Goal: Task Accomplishment & Management: Manage account settings

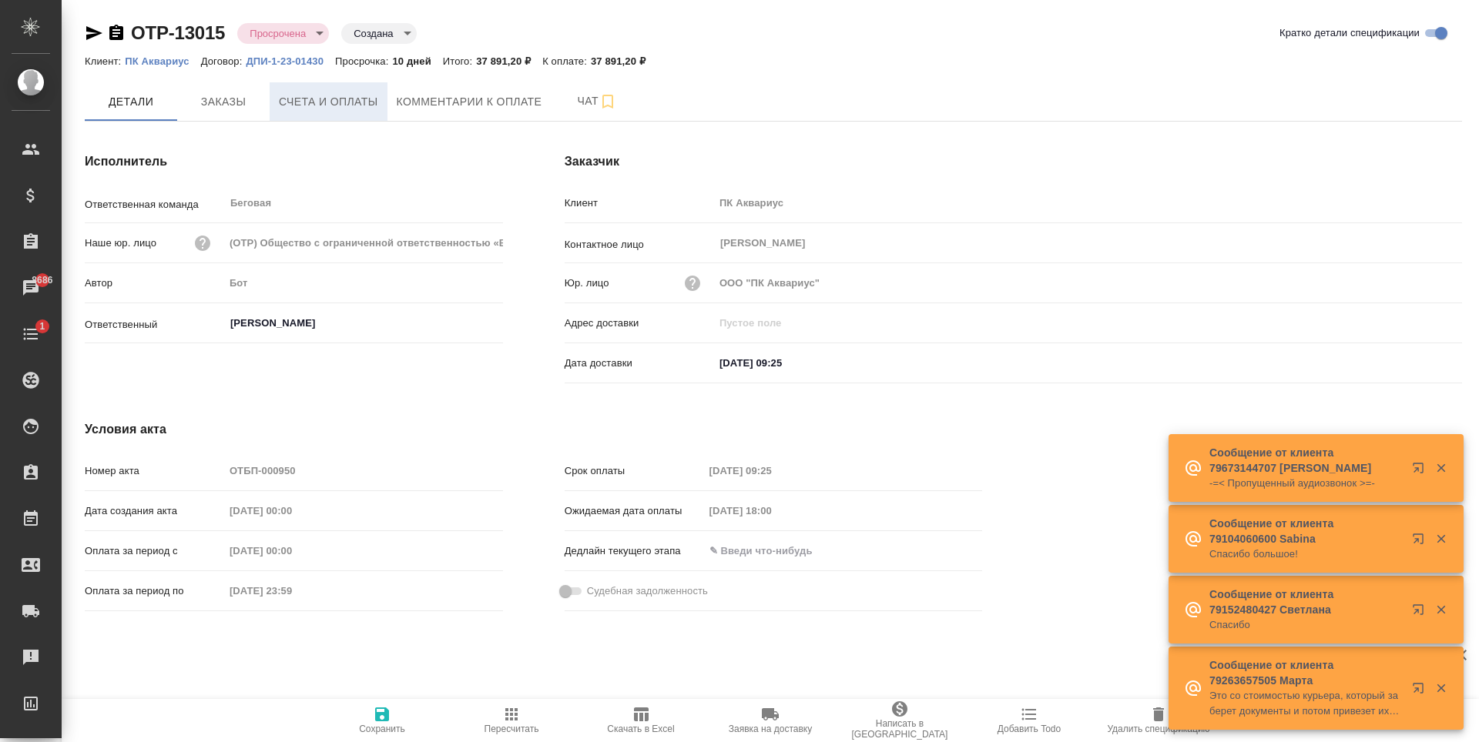
click at [365, 96] on span "Счета и оплаты" at bounding box center [328, 101] width 99 height 19
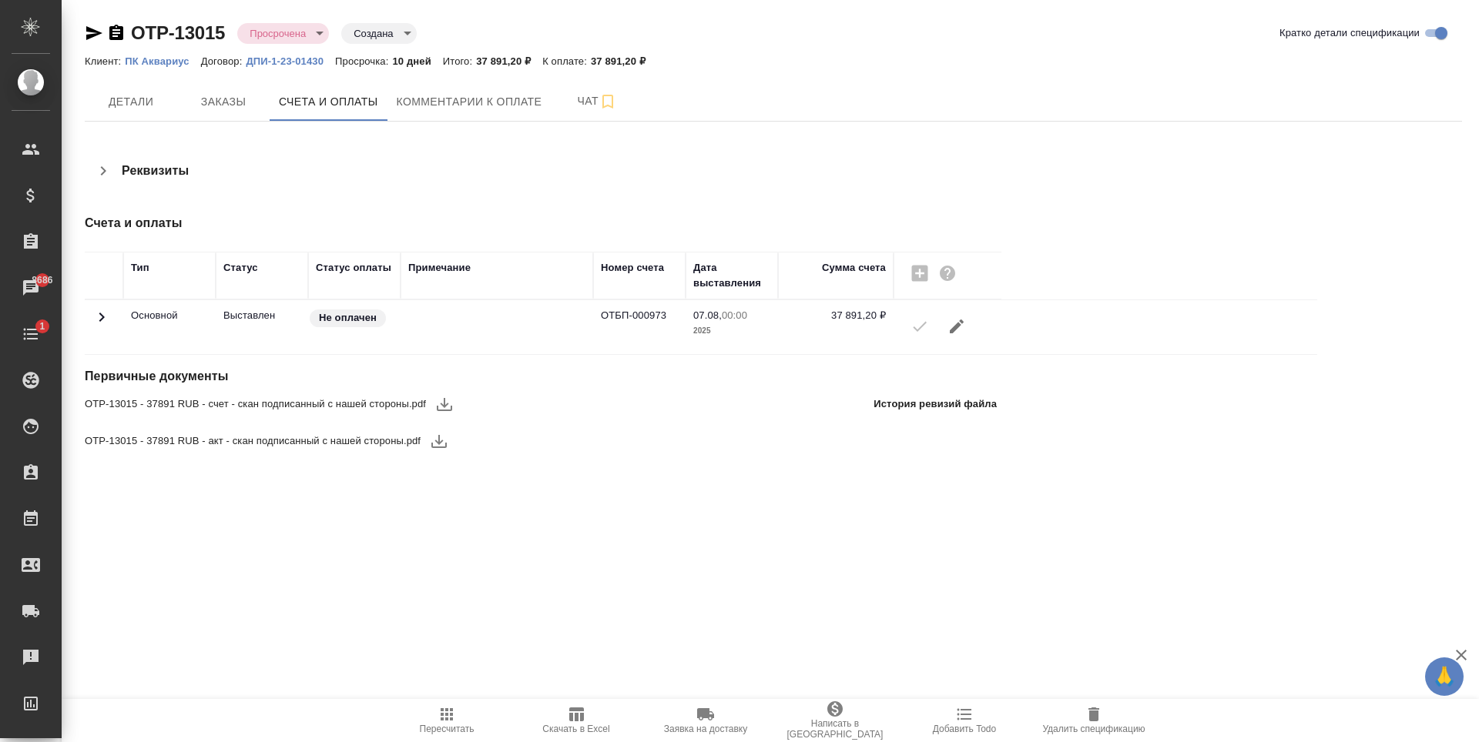
click at [106, 310] on icon at bounding box center [101, 317] width 18 height 18
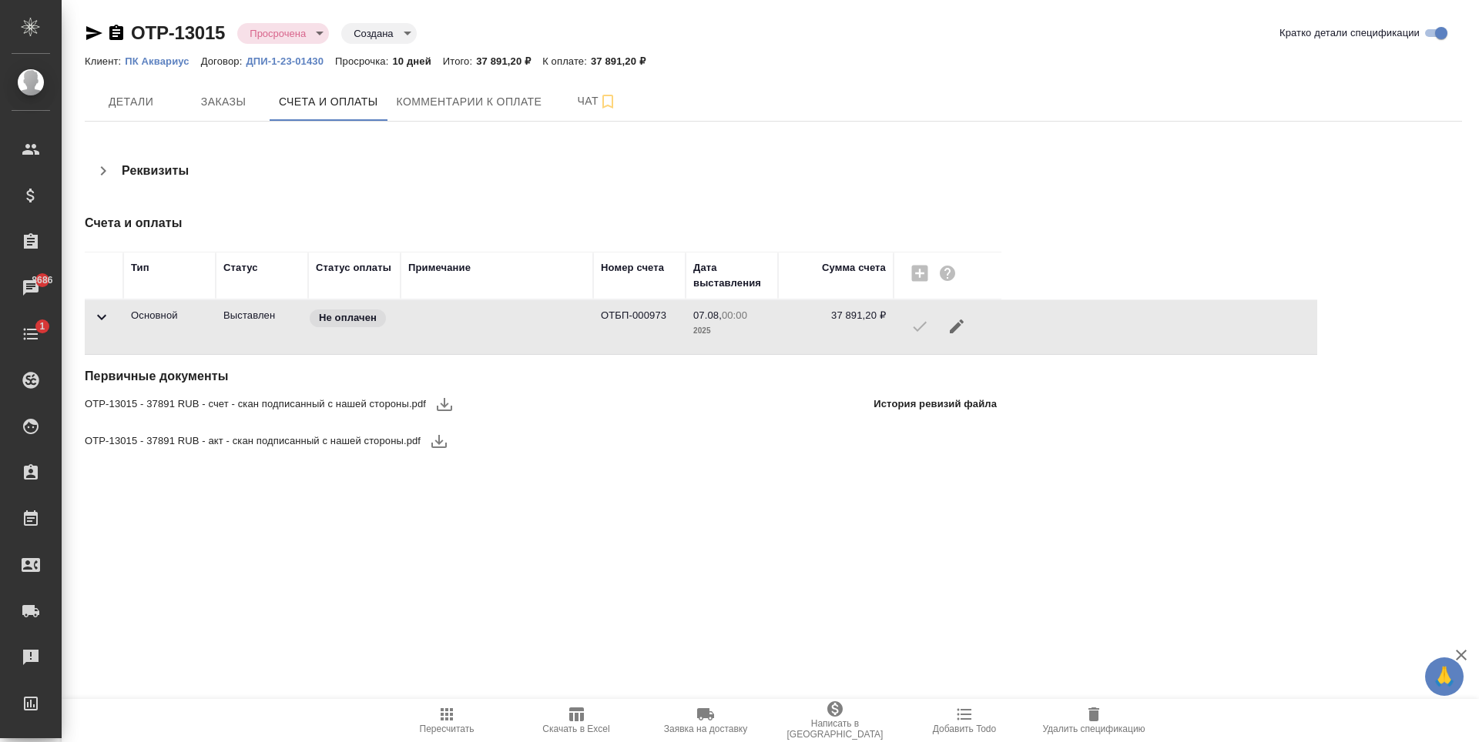
click at [107, 320] on icon at bounding box center [101, 317] width 18 height 18
click at [221, 92] on span "Заказы" at bounding box center [223, 101] width 74 height 19
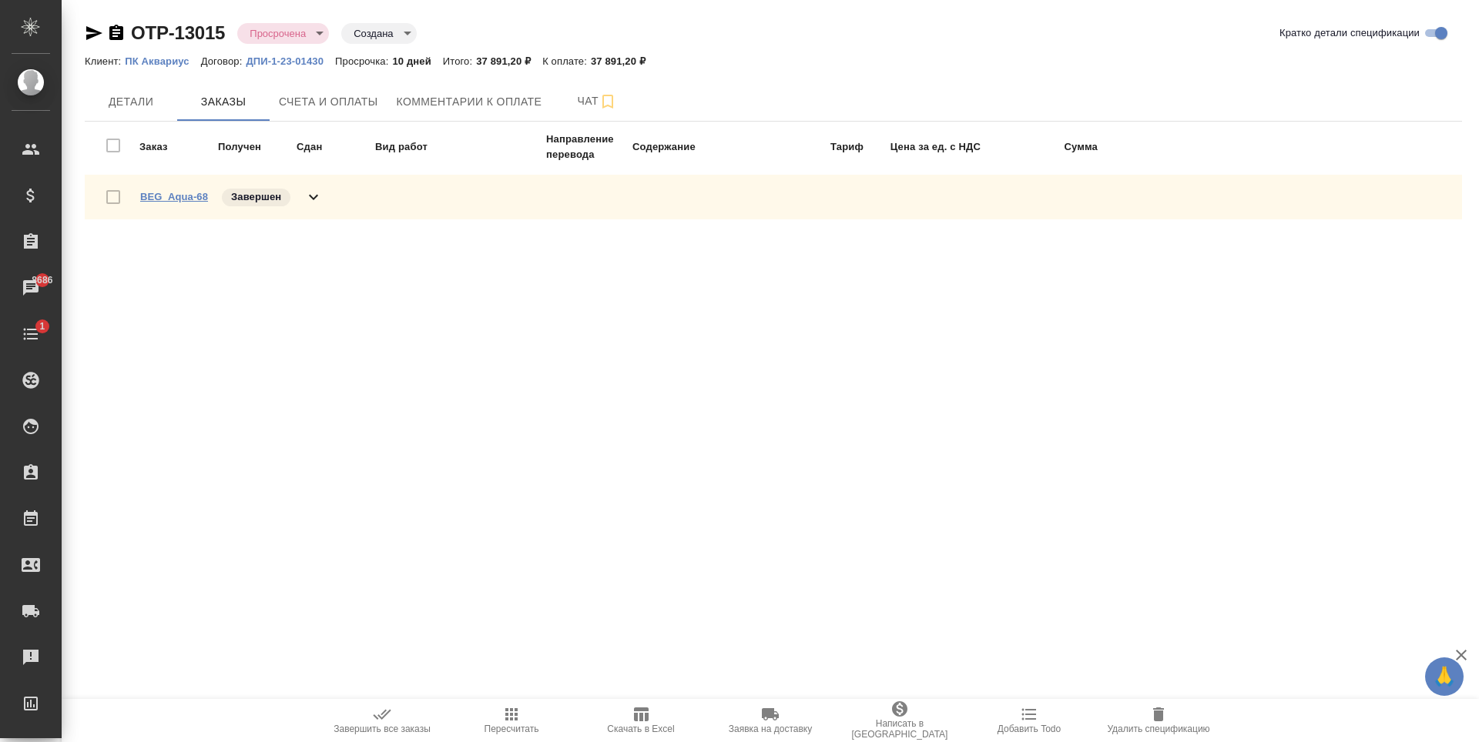
click at [176, 200] on link "BEG_Aqua-68" at bounding box center [174, 197] width 68 height 12
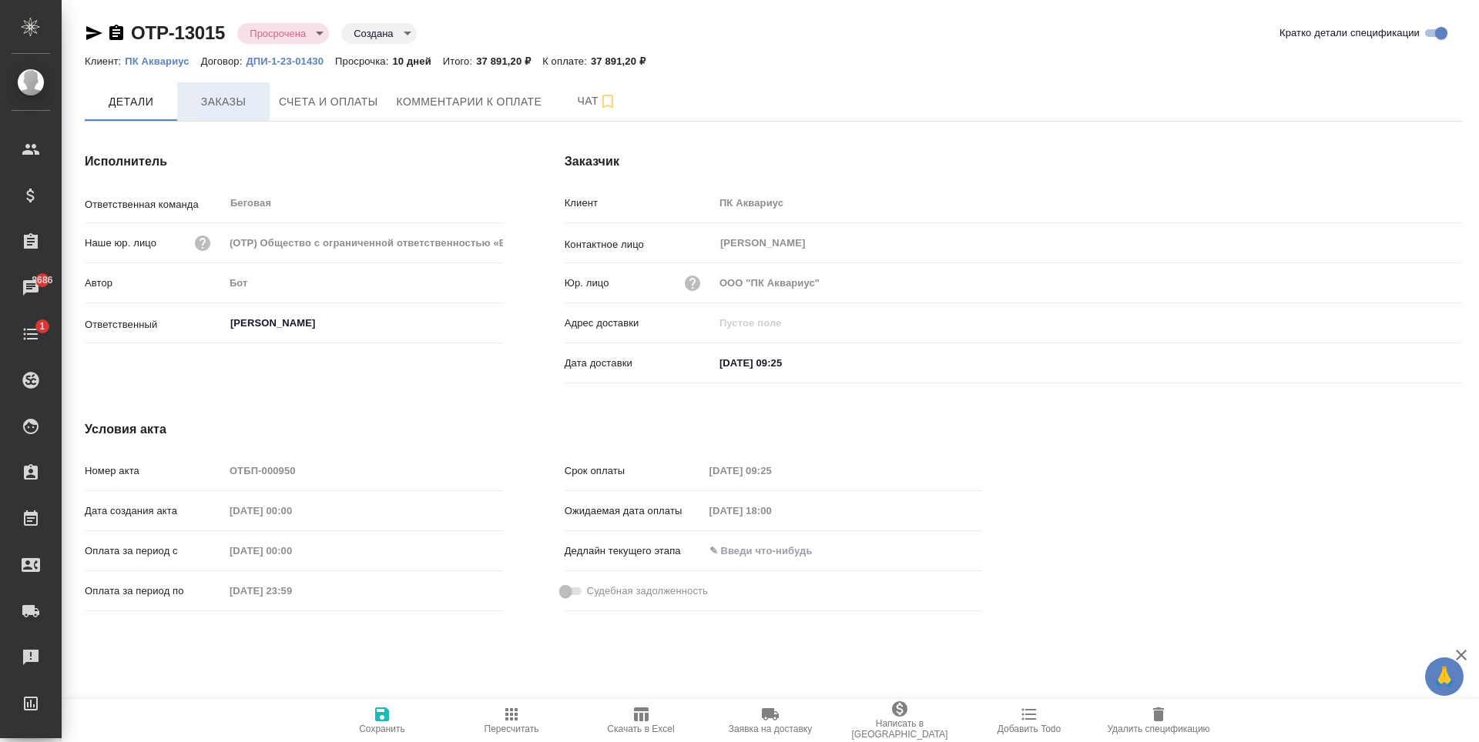
click at [218, 117] on button "Заказы" at bounding box center [223, 101] width 92 height 39
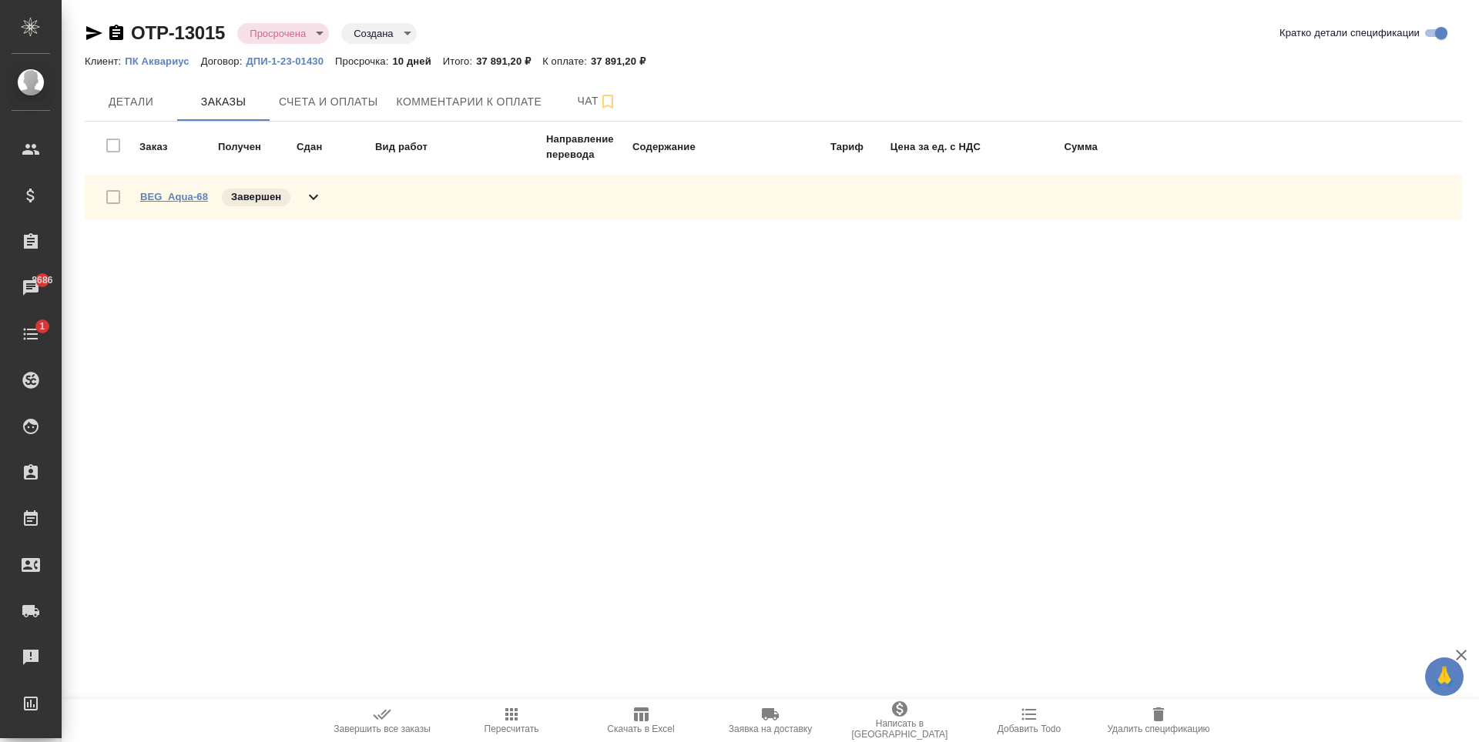
click at [183, 194] on link "BEG_Aqua-68" at bounding box center [174, 197] width 68 height 12
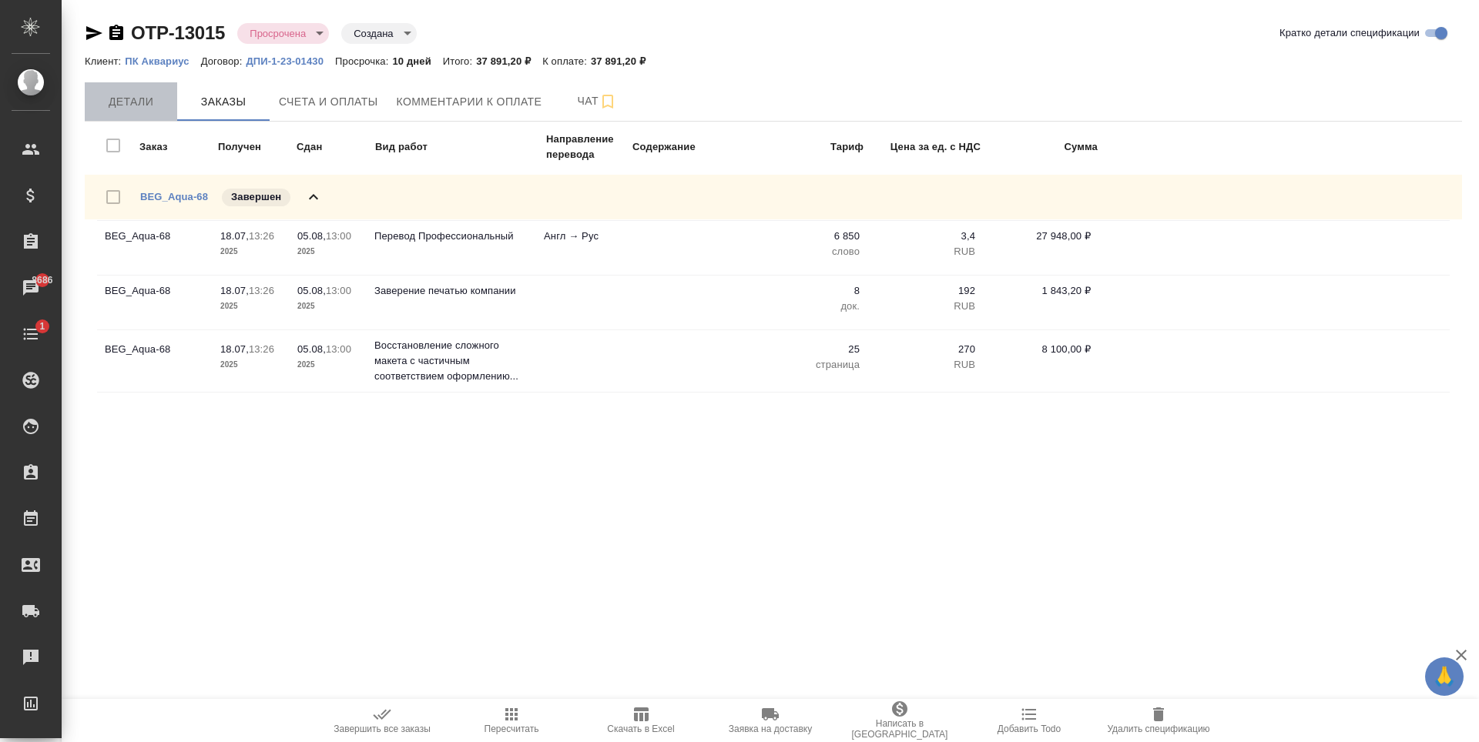
click at [160, 115] on button "Детали" at bounding box center [131, 101] width 92 height 39
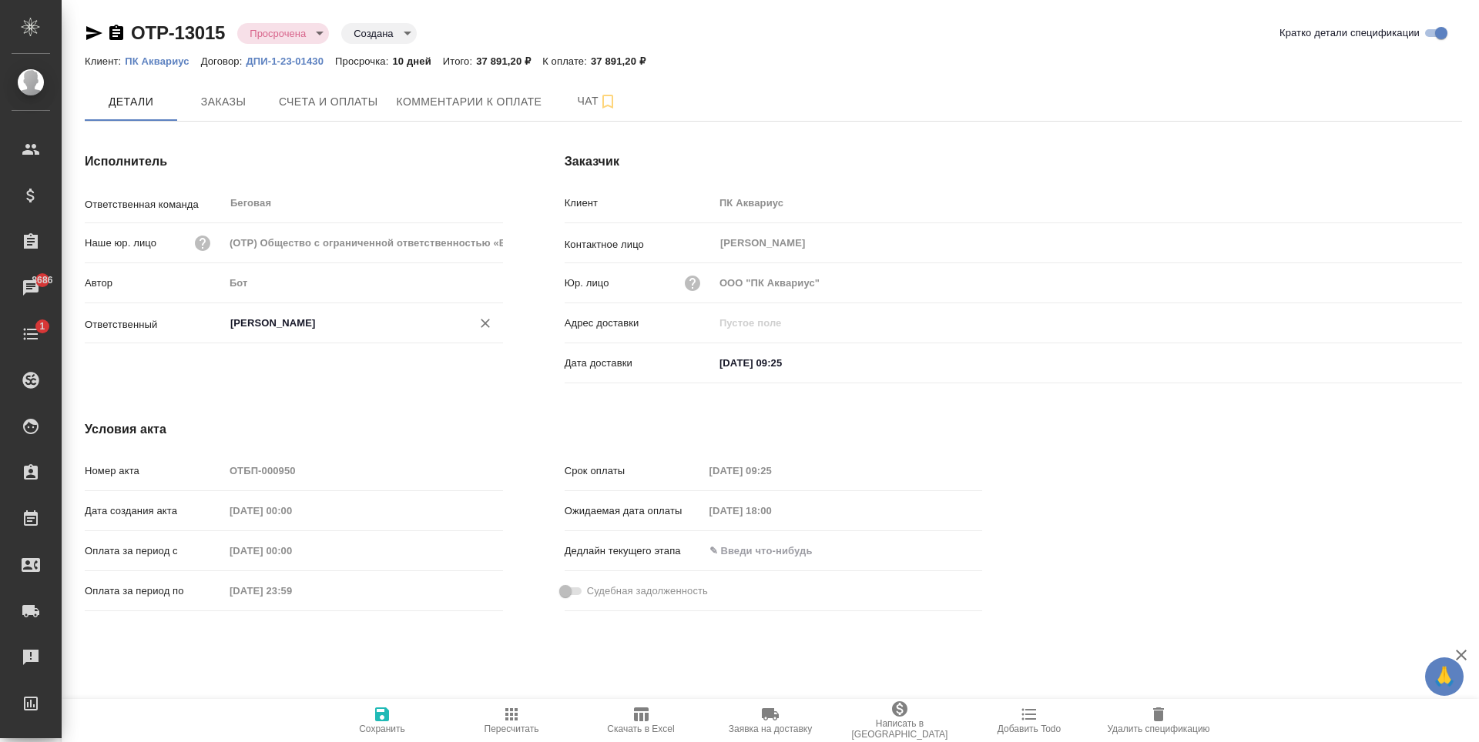
click at [343, 321] on input "Зайцева Светлана" at bounding box center [338, 323] width 218 height 18
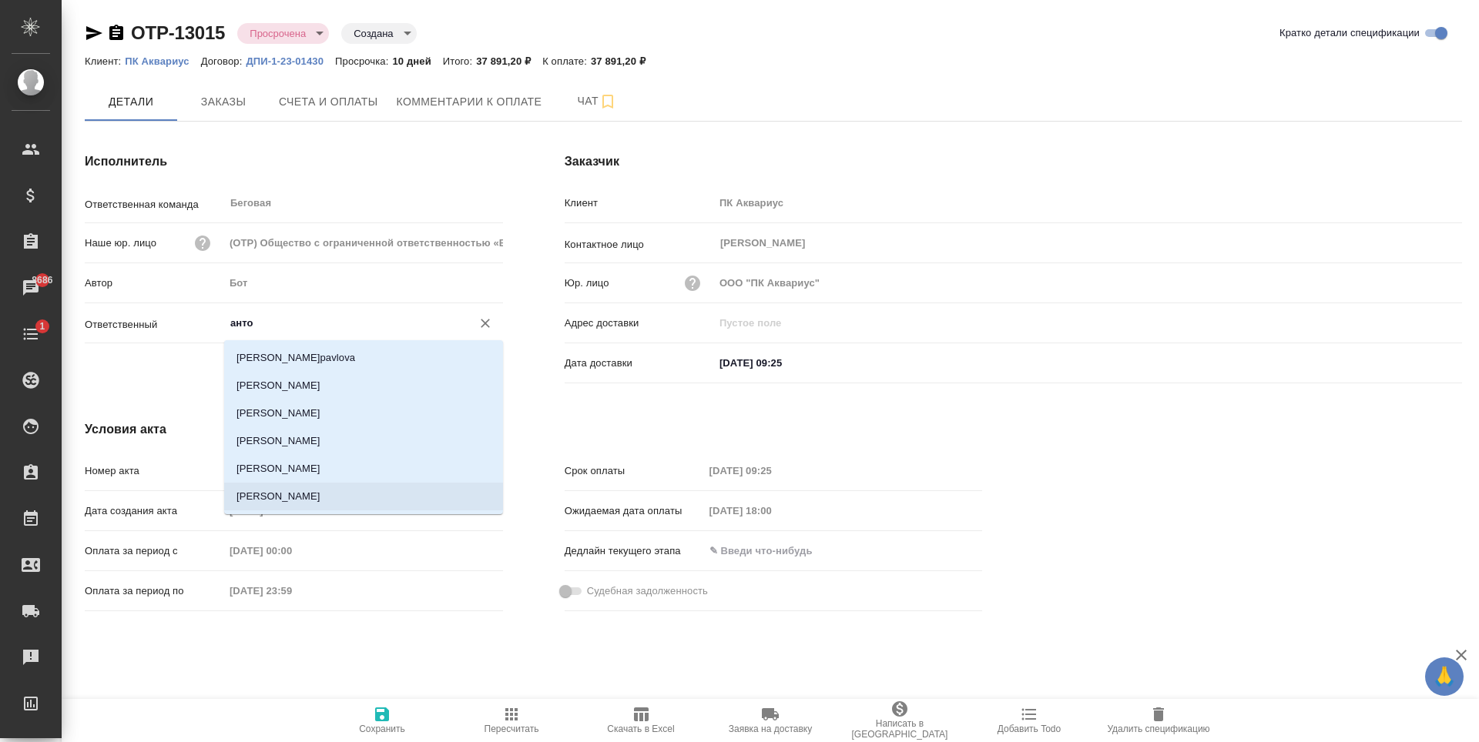
click at [326, 497] on li "Антонова Кристина" at bounding box center [363, 497] width 279 height 28
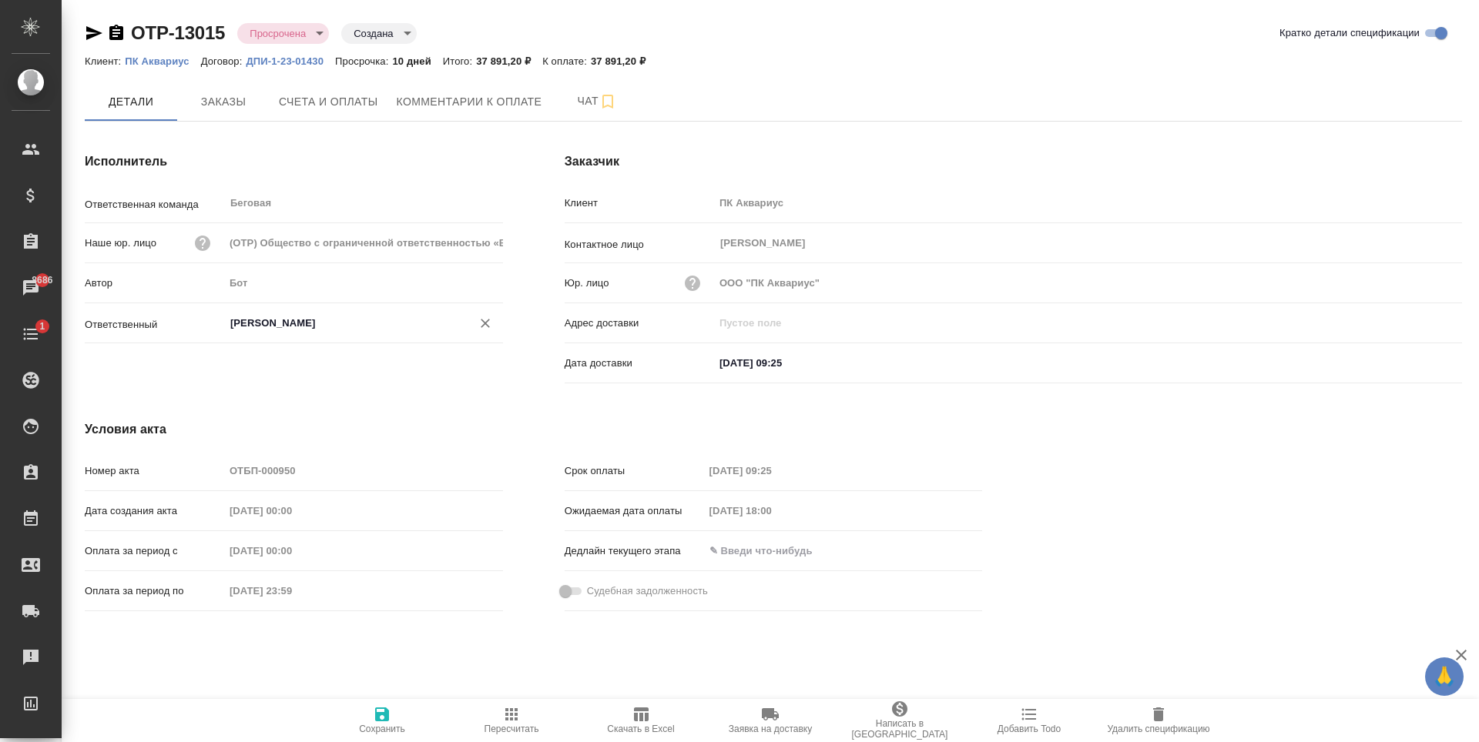
type input "Антонова Кристина"
click at [378, 715] on icon "button" at bounding box center [382, 715] width 14 height 14
click at [358, 179] on div "Исполнитель Ответственная команда Беговая ​ Наше юр. лицо (OTP) Общество с огра…" at bounding box center [294, 271] width 480 height 299
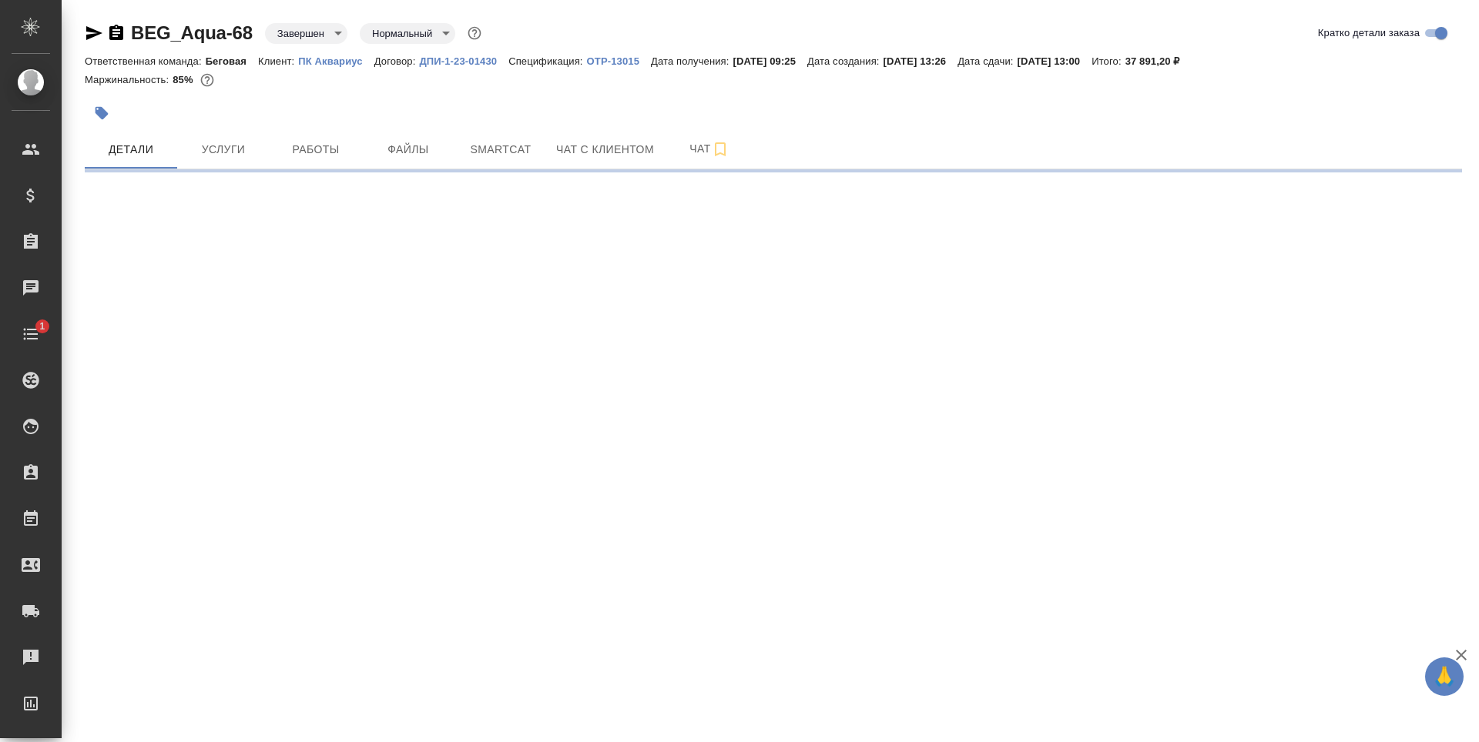
select select "RU"
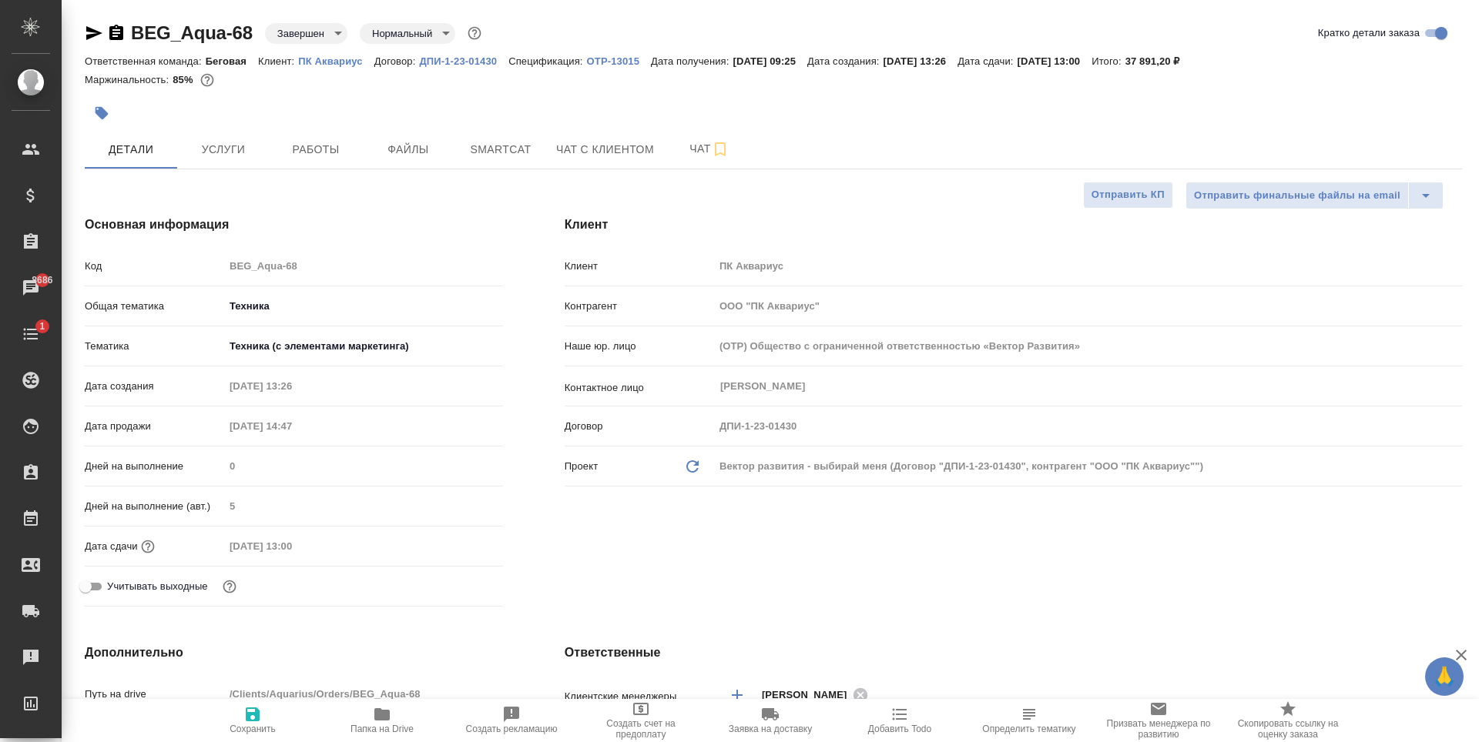
type textarea "x"
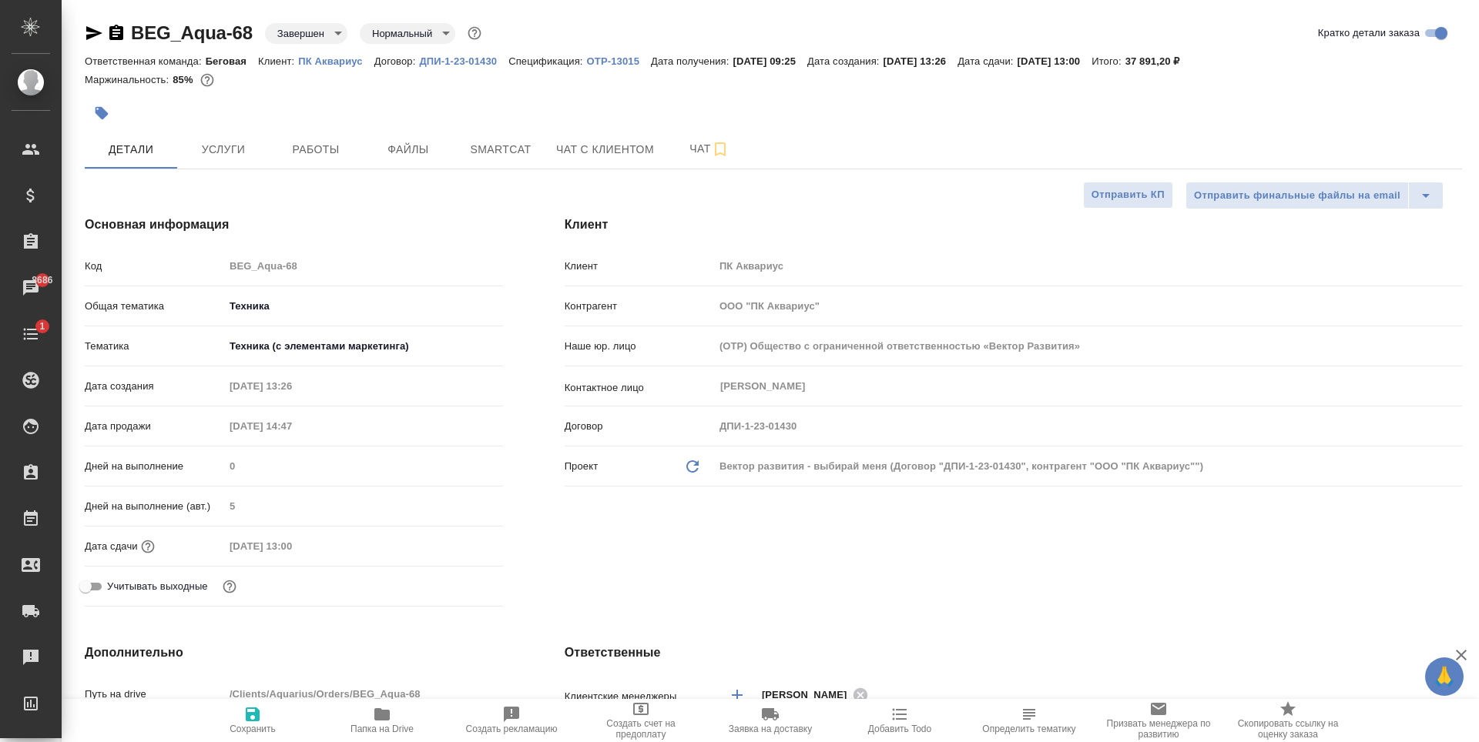
type textarea "x"
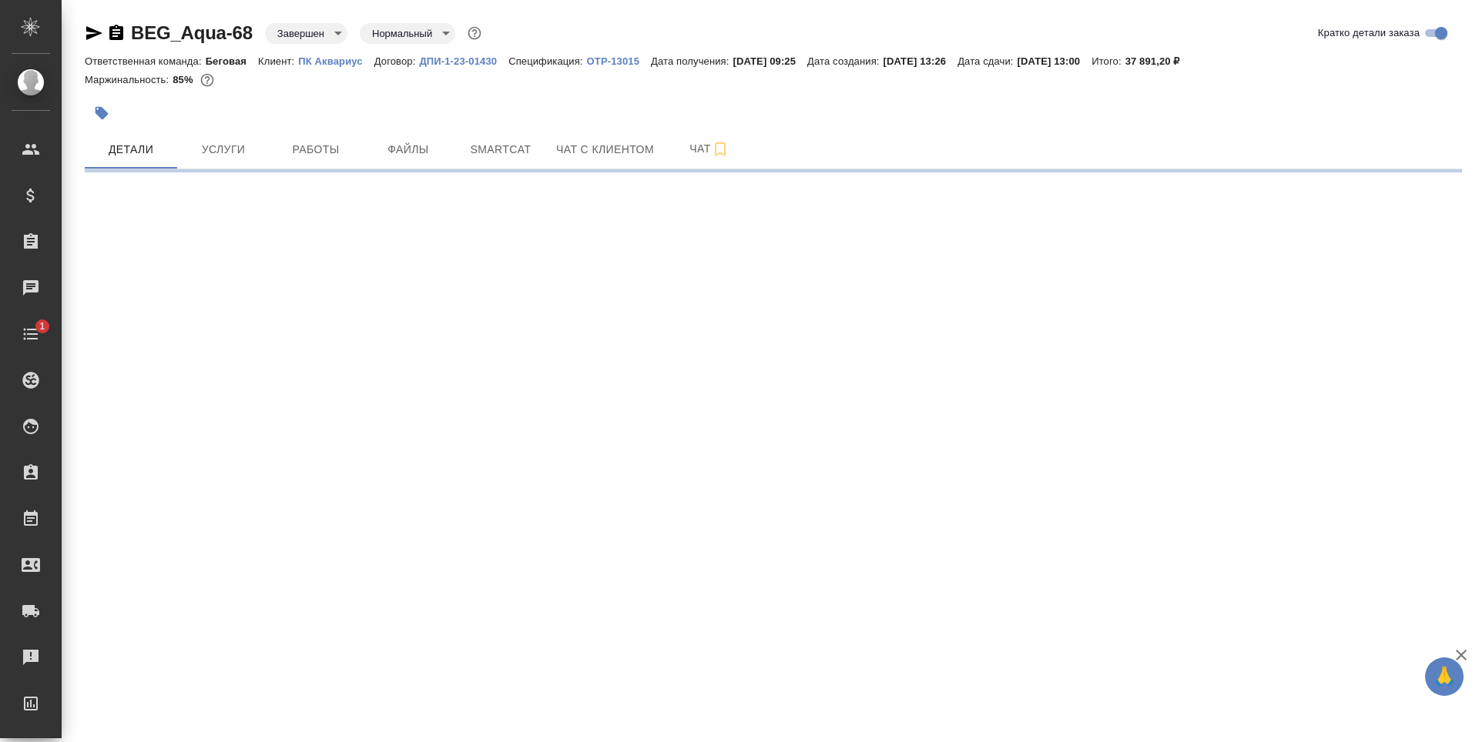
select select "RU"
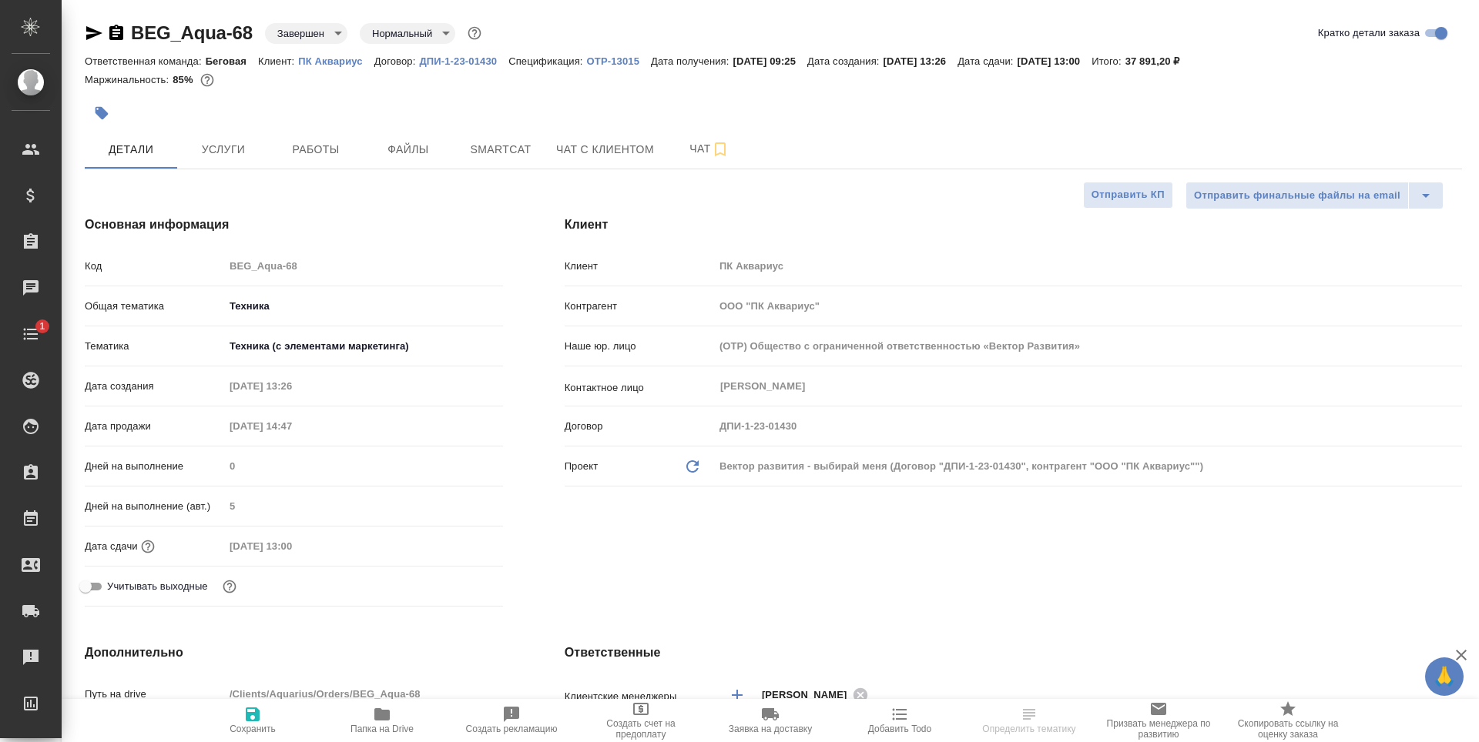
type textarea "x"
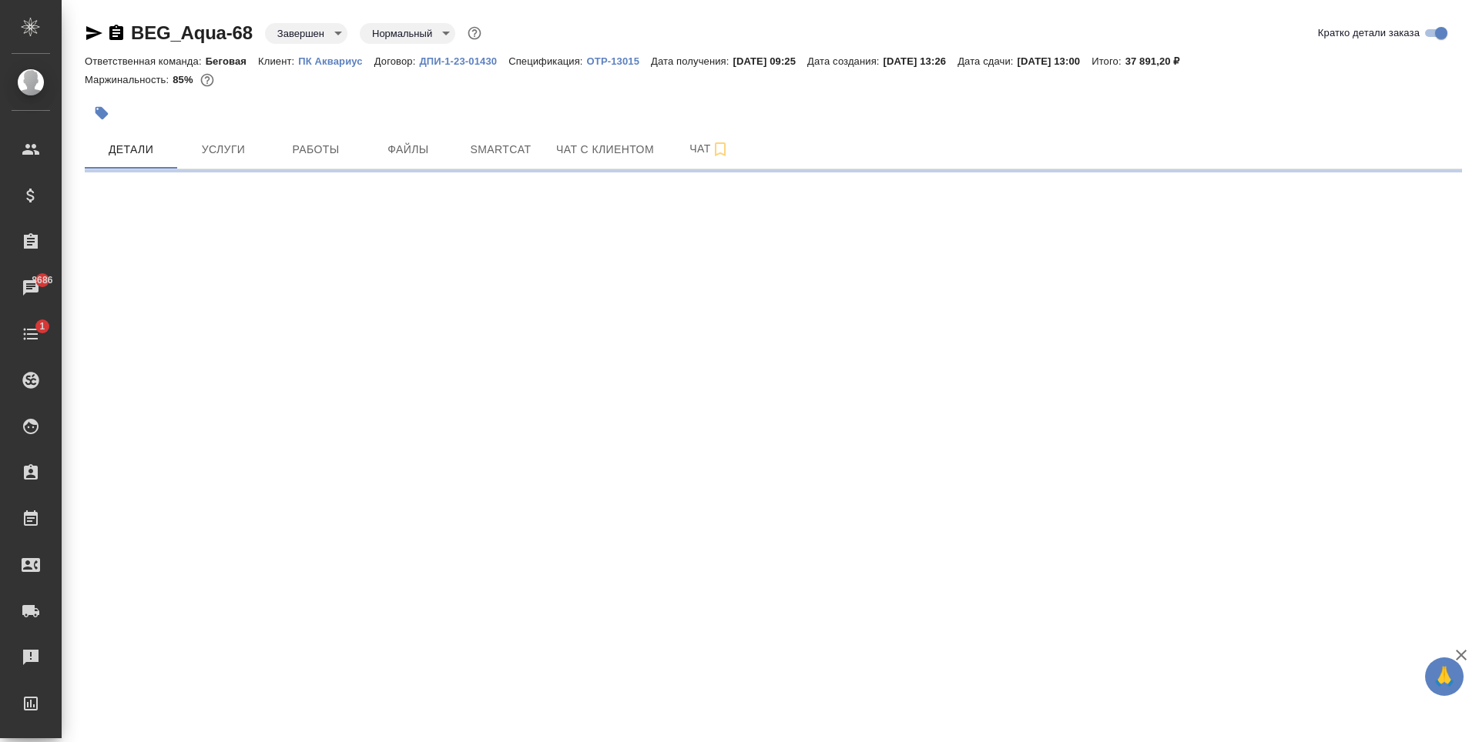
select select "RU"
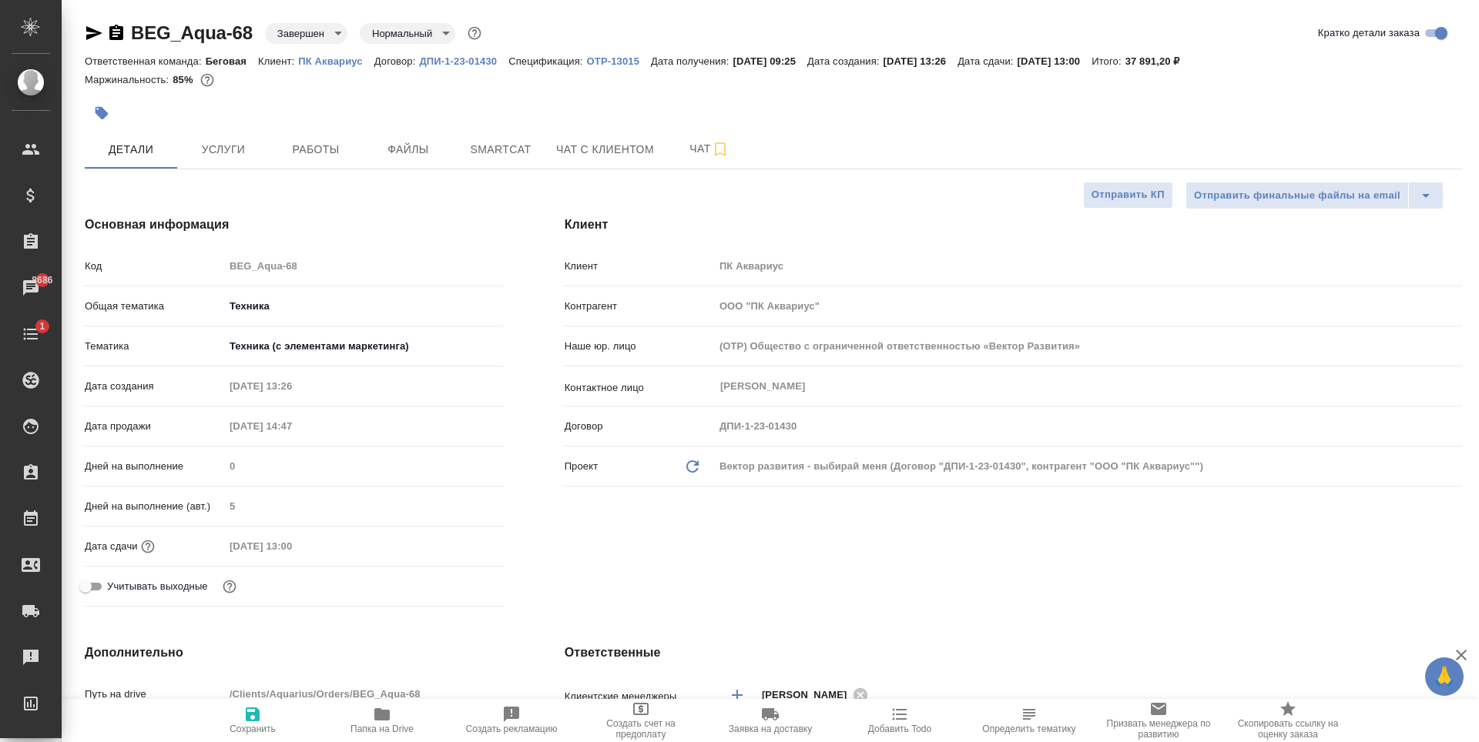
type textarea "x"
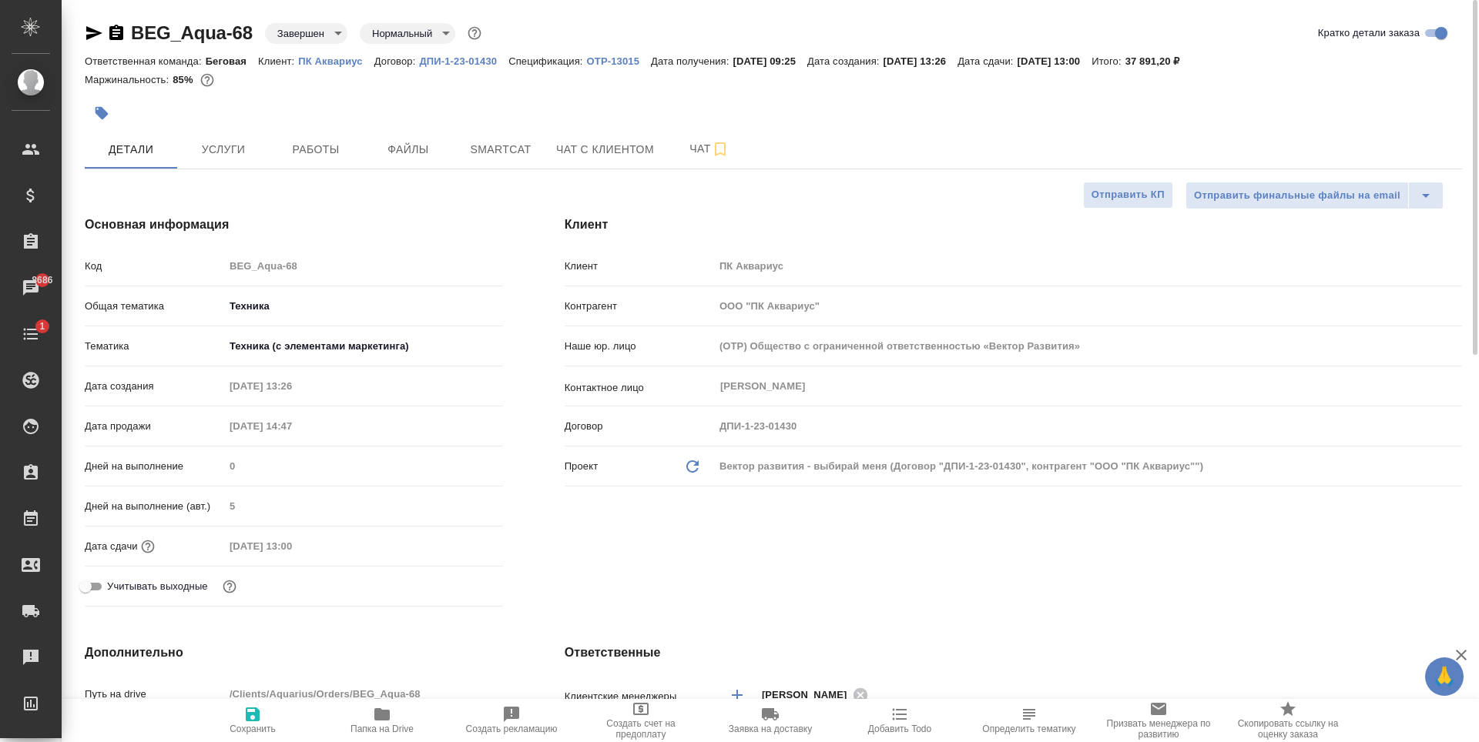
type textarea "x"
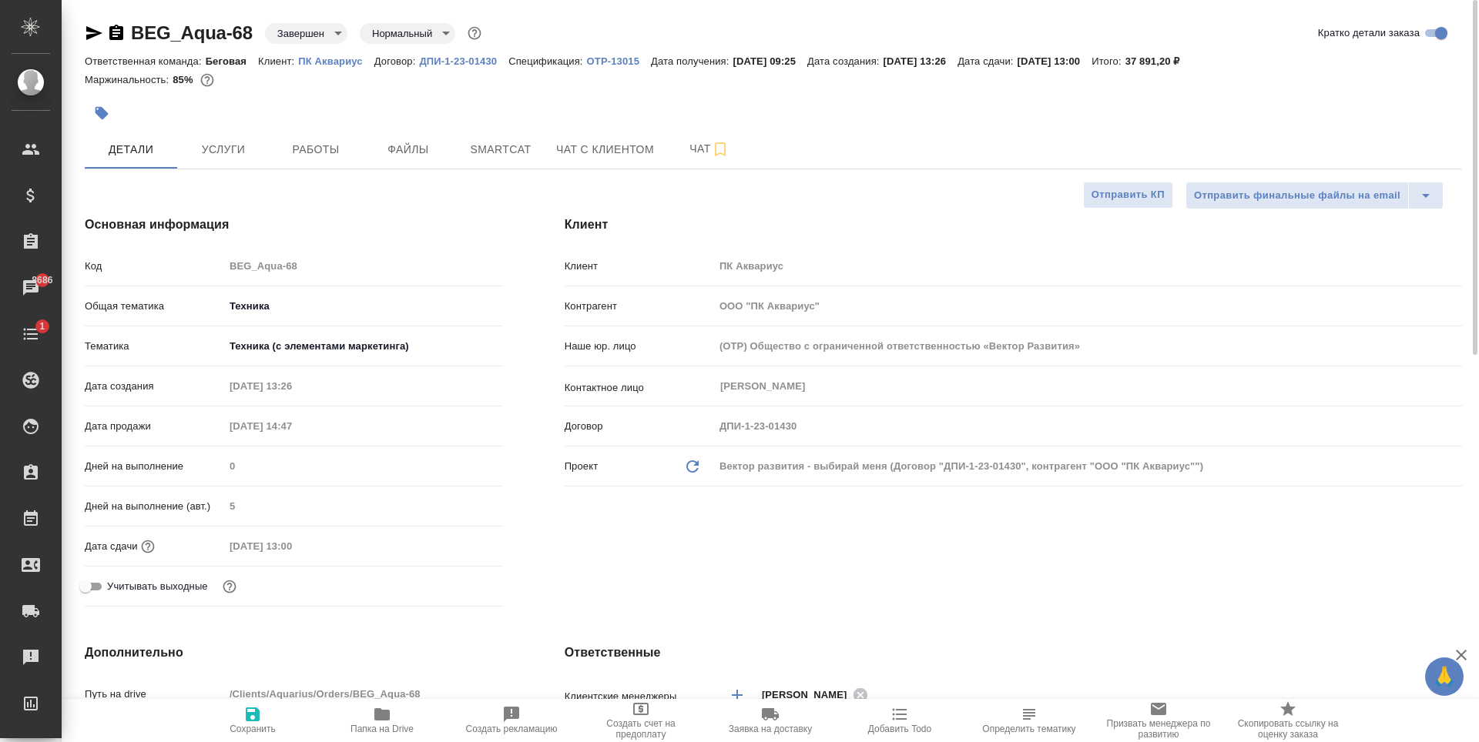
type textarea "x"
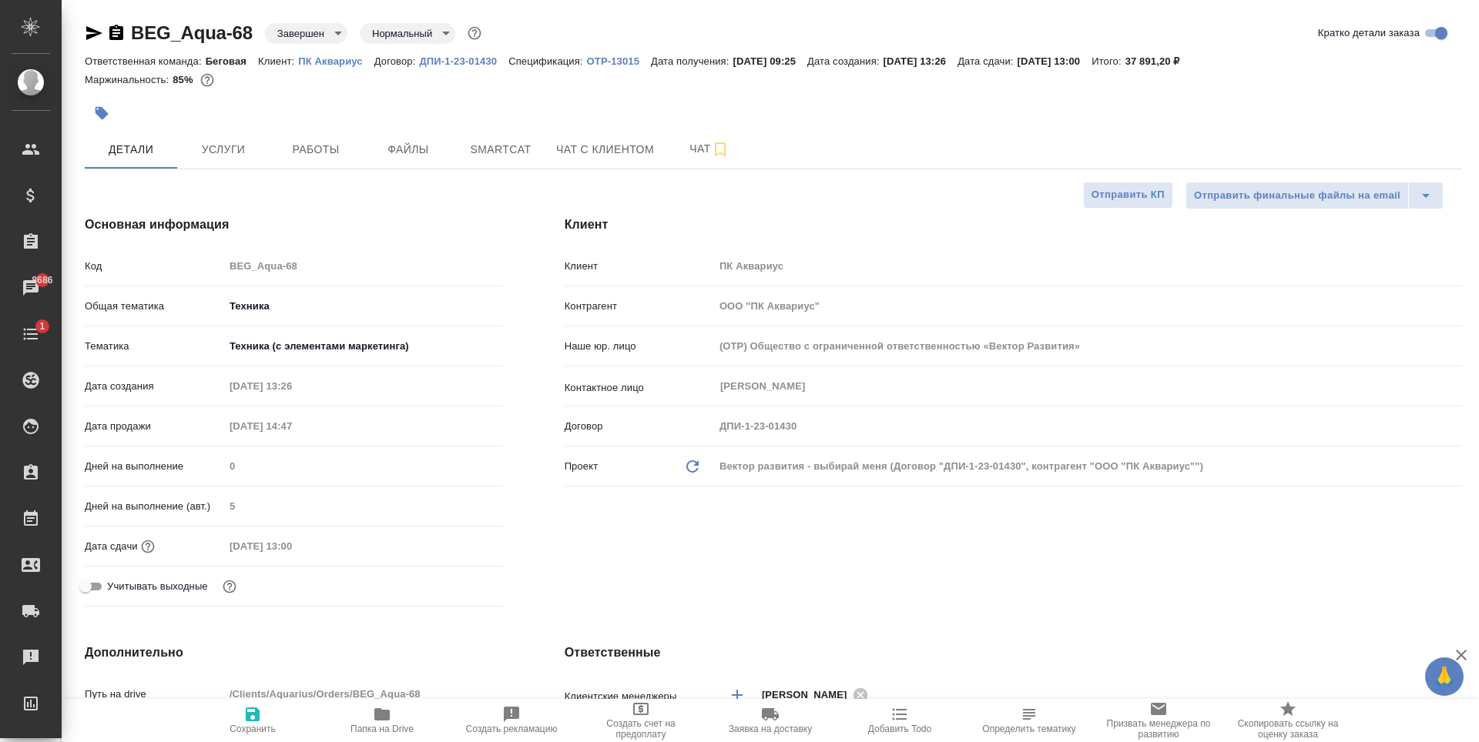
type textarea "x"
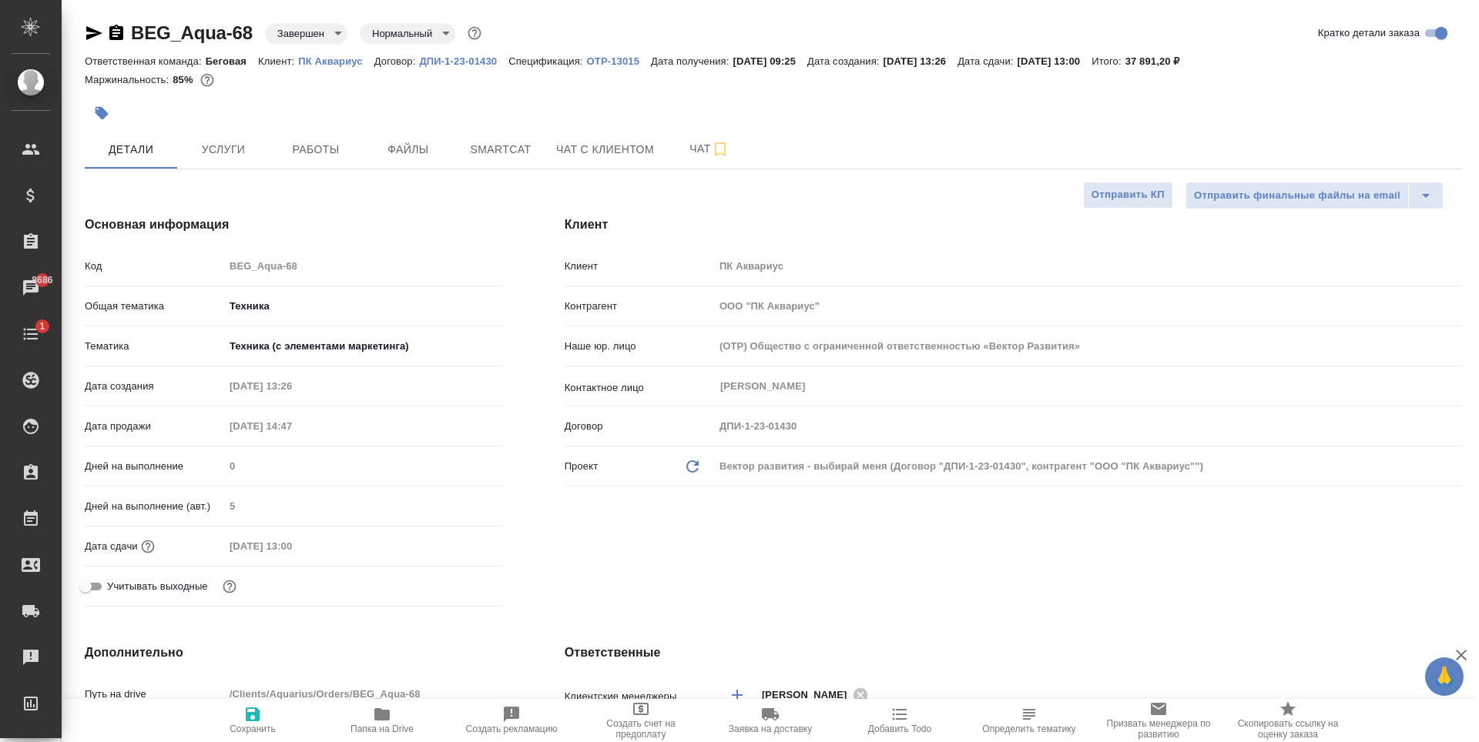
type textarea "x"
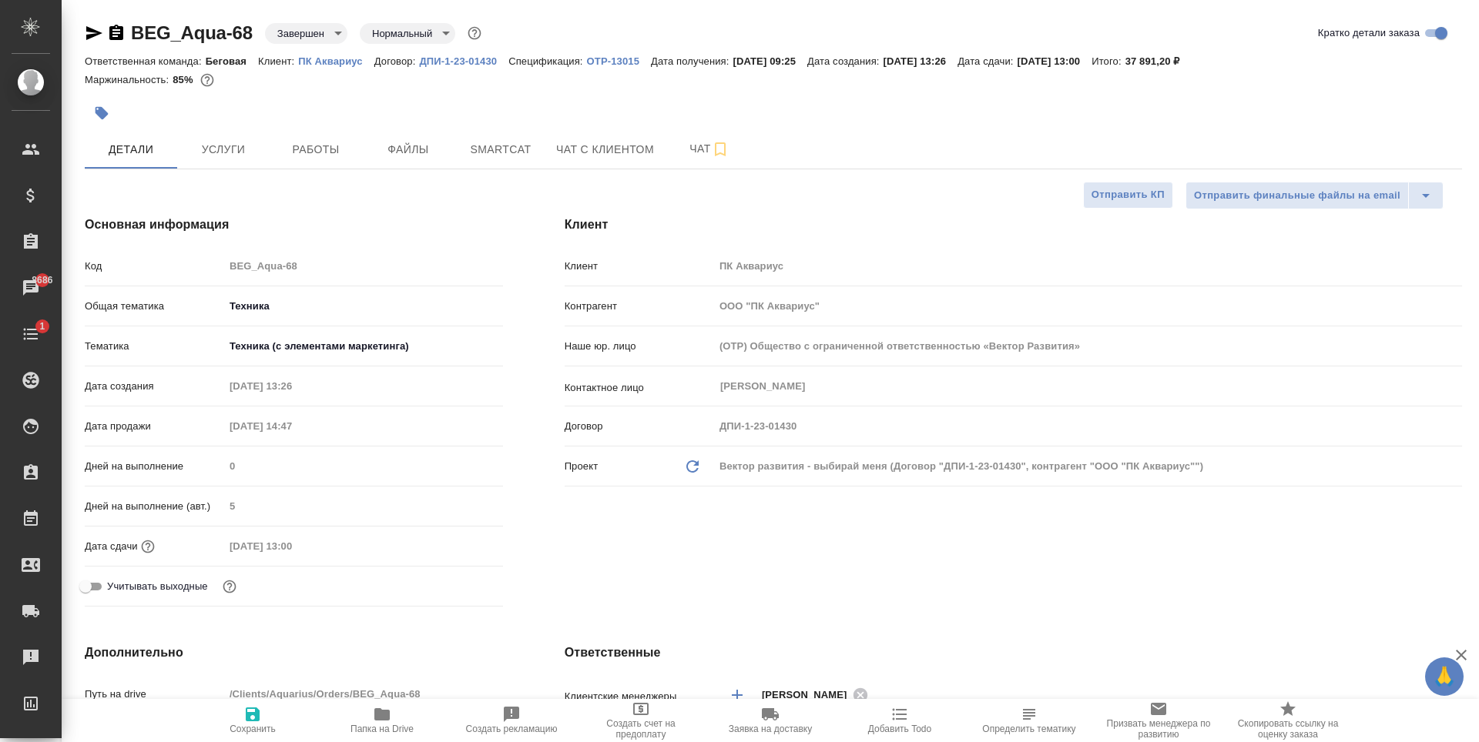
type textarea "x"
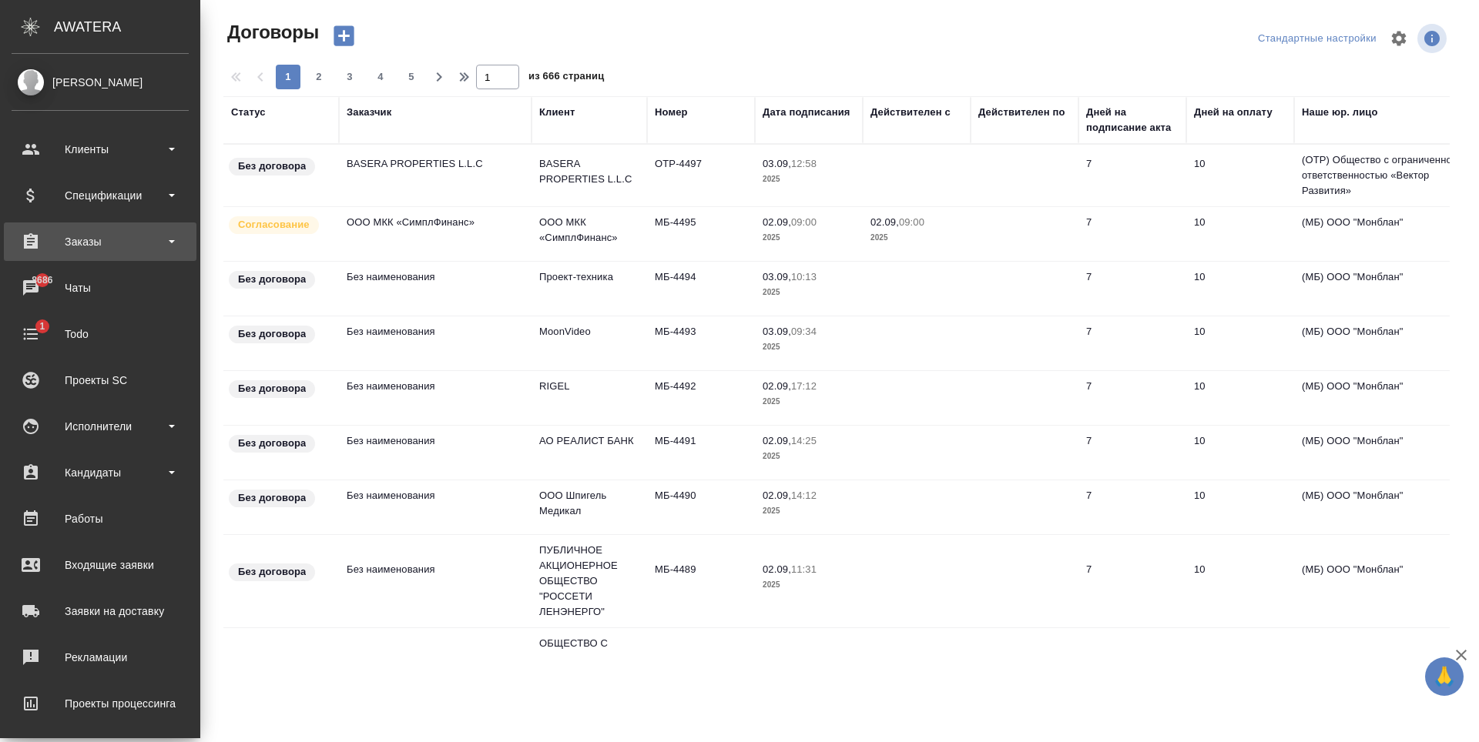
click at [104, 239] on div "Заказы" at bounding box center [100, 241] width 177 height 23
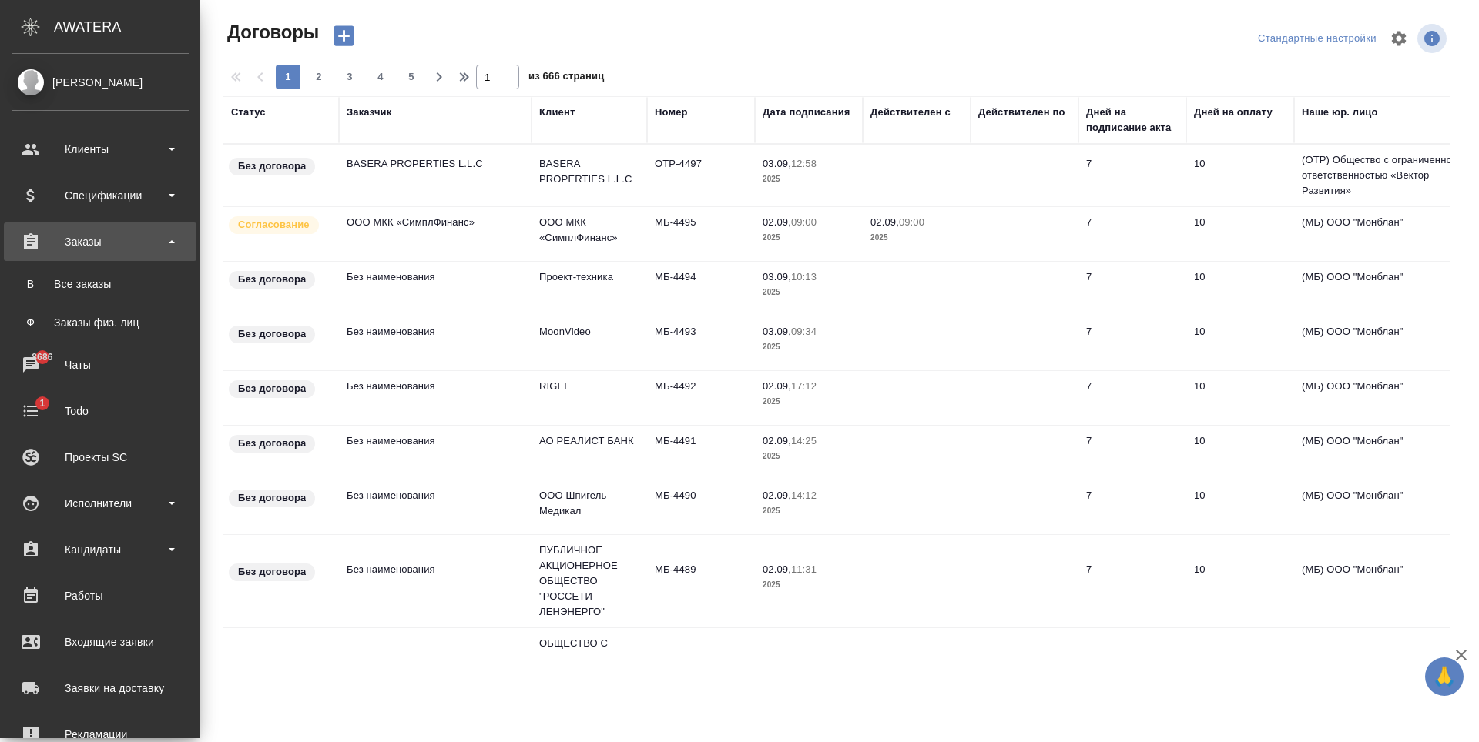
click at [134, 287] on div "Все заказы" at bounding box center [100, 283] width 162 height 15
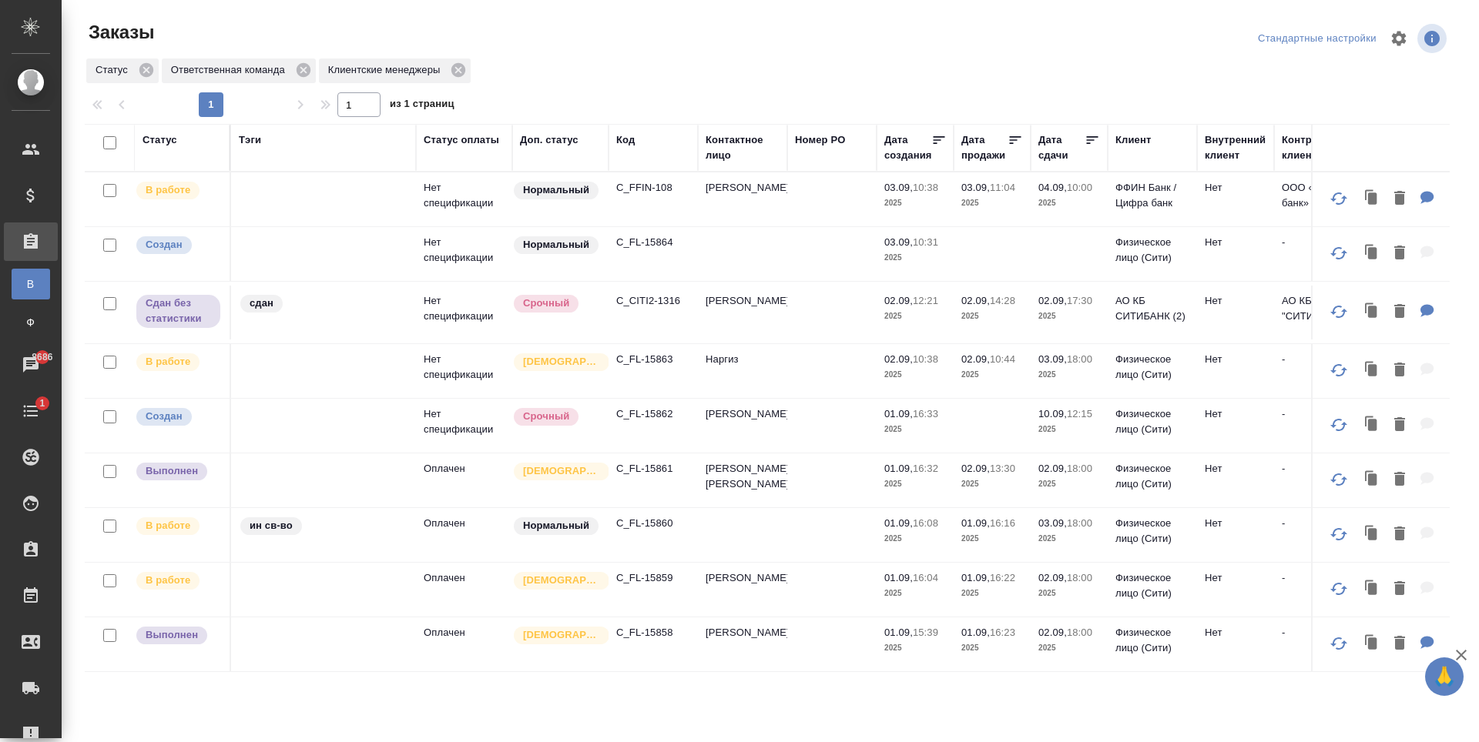
scroll to position [616, 0]
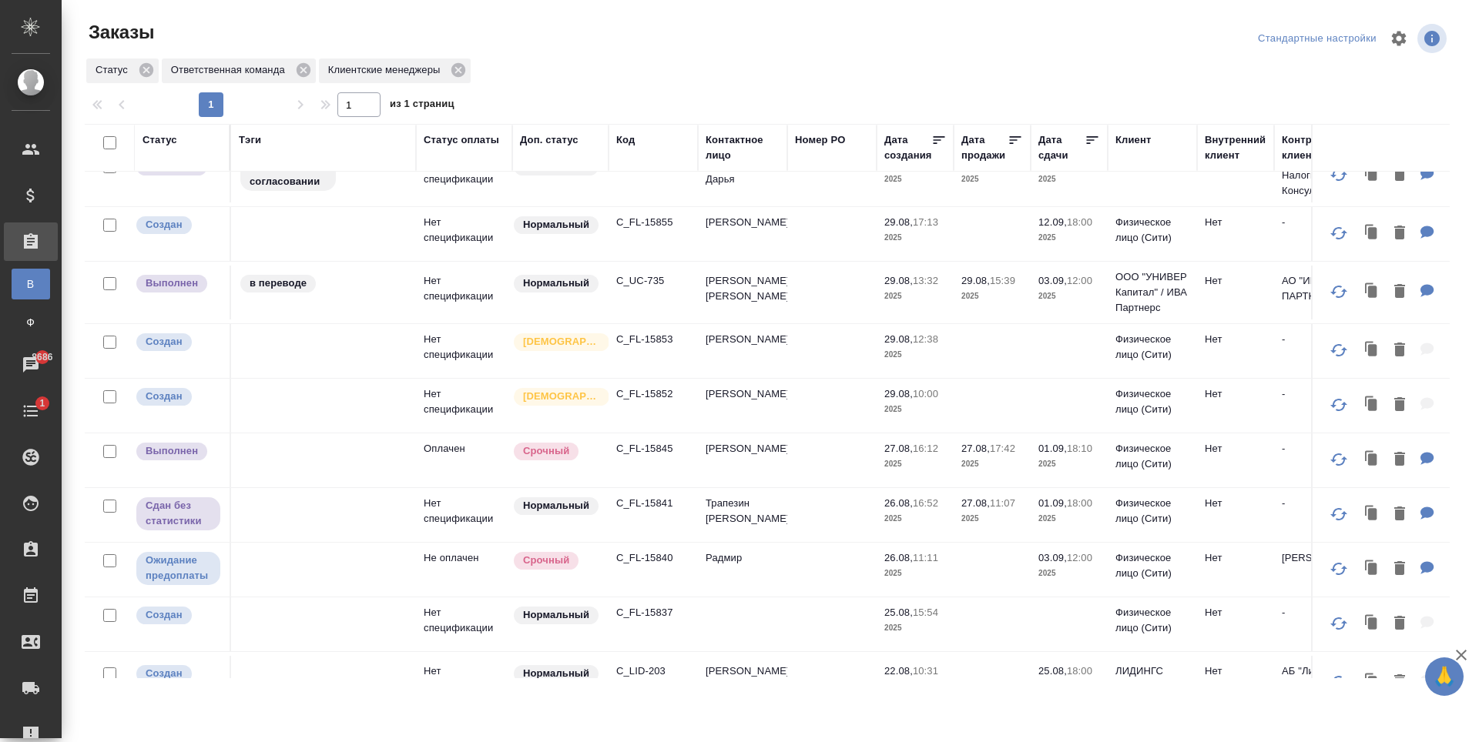
click at [646, 566] on p "C_FL-15840" at bounding box center [653, 558] width 74 height 15
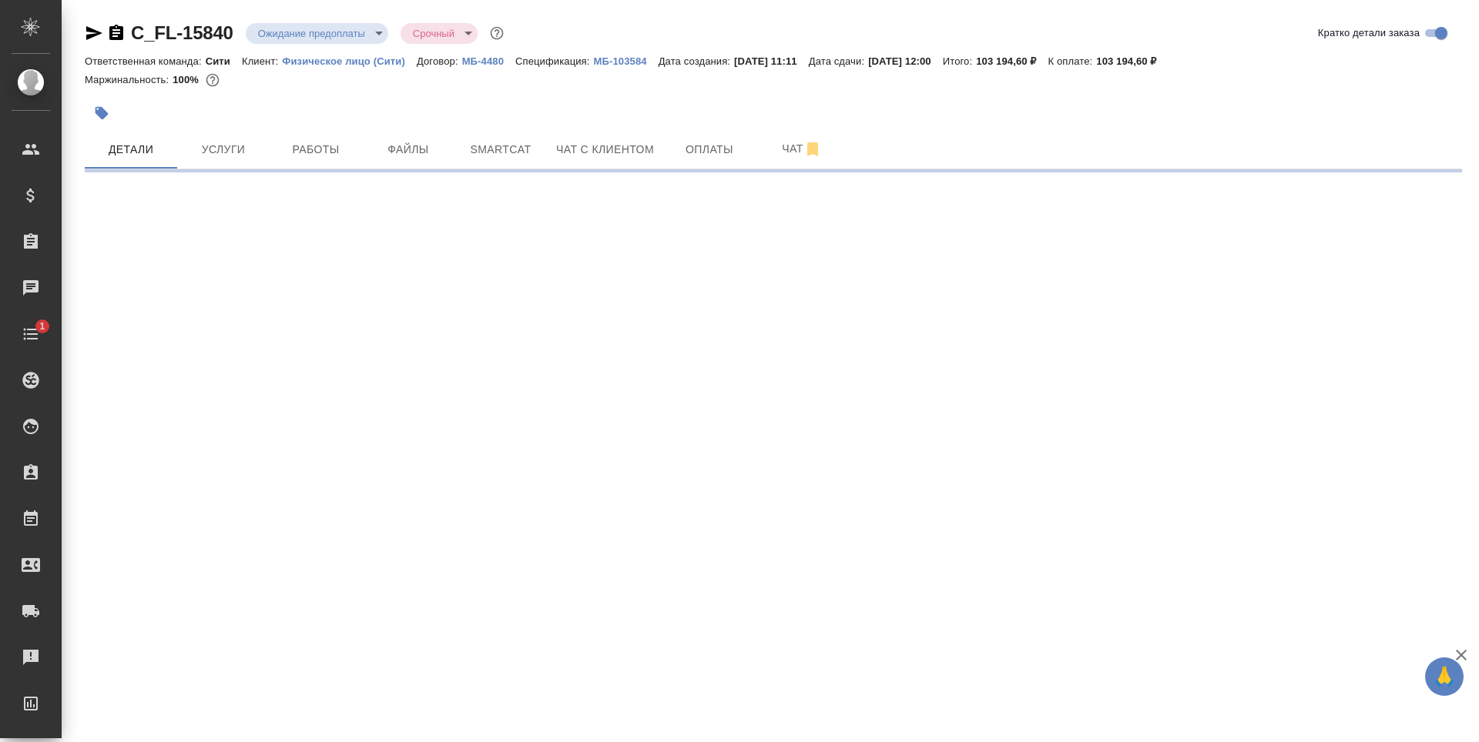
select select "RU"
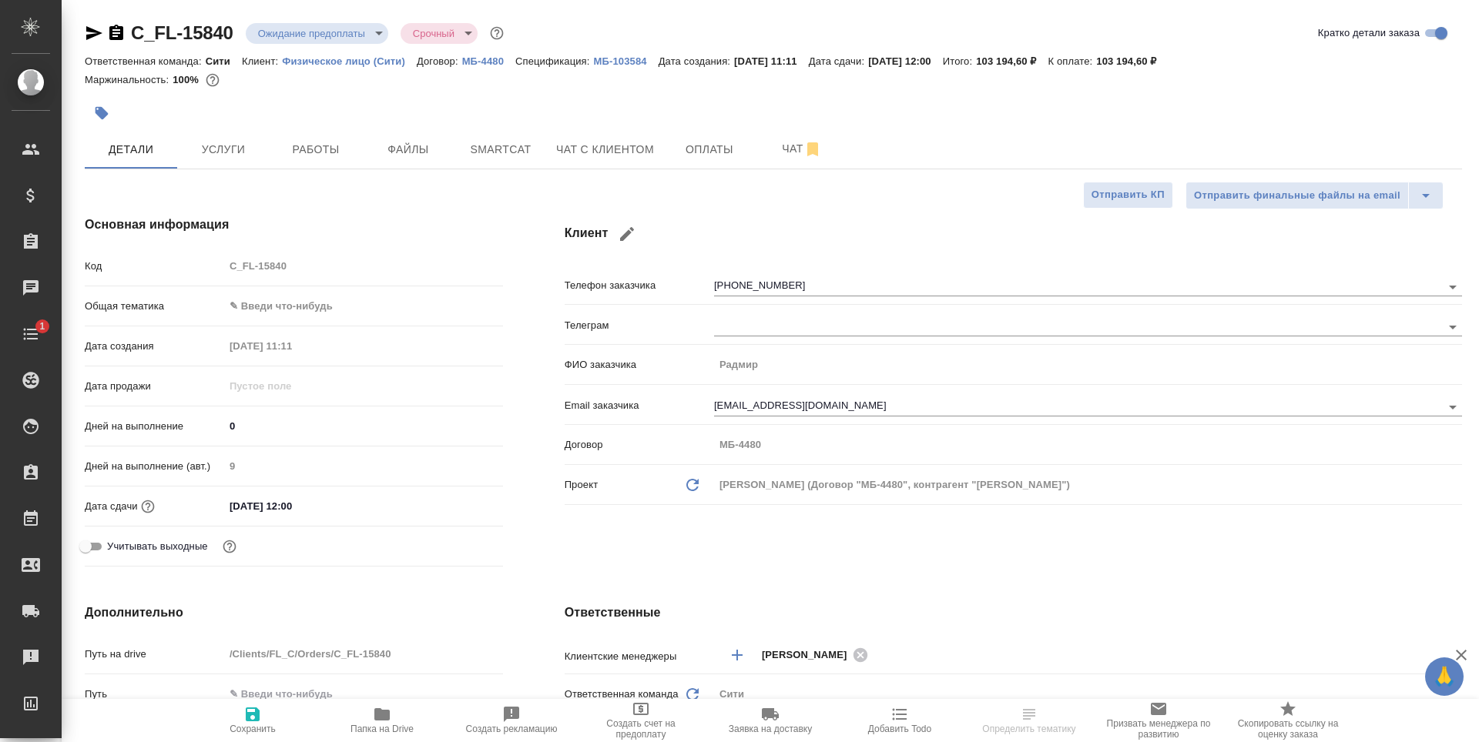
type textarea "x"
click at [386, 167] on button "Файлы" at bounding box center [408, 149] width 92 height 39
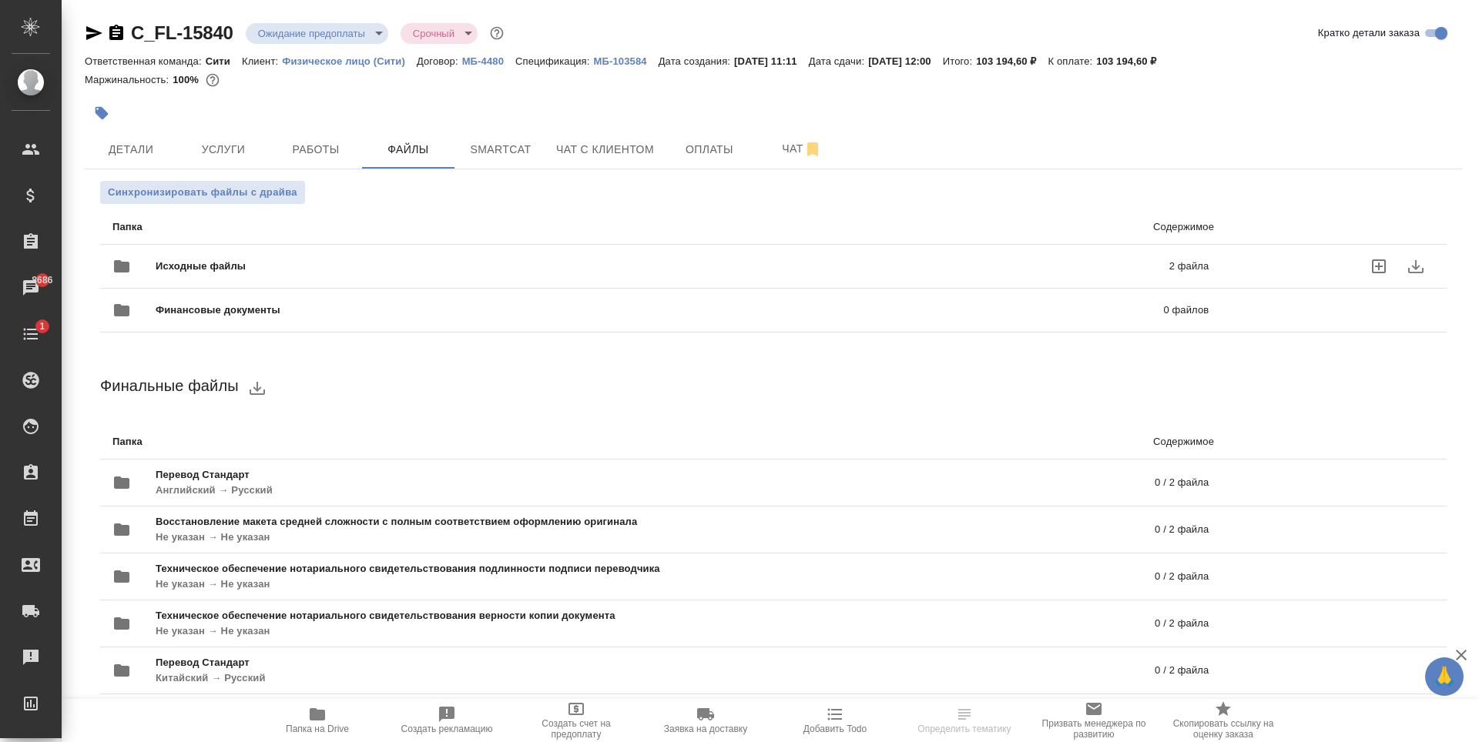
click at [895, 256] on div "Исходные файлы 2 файла" at bounding box center [660, 266] width 1096 height 37
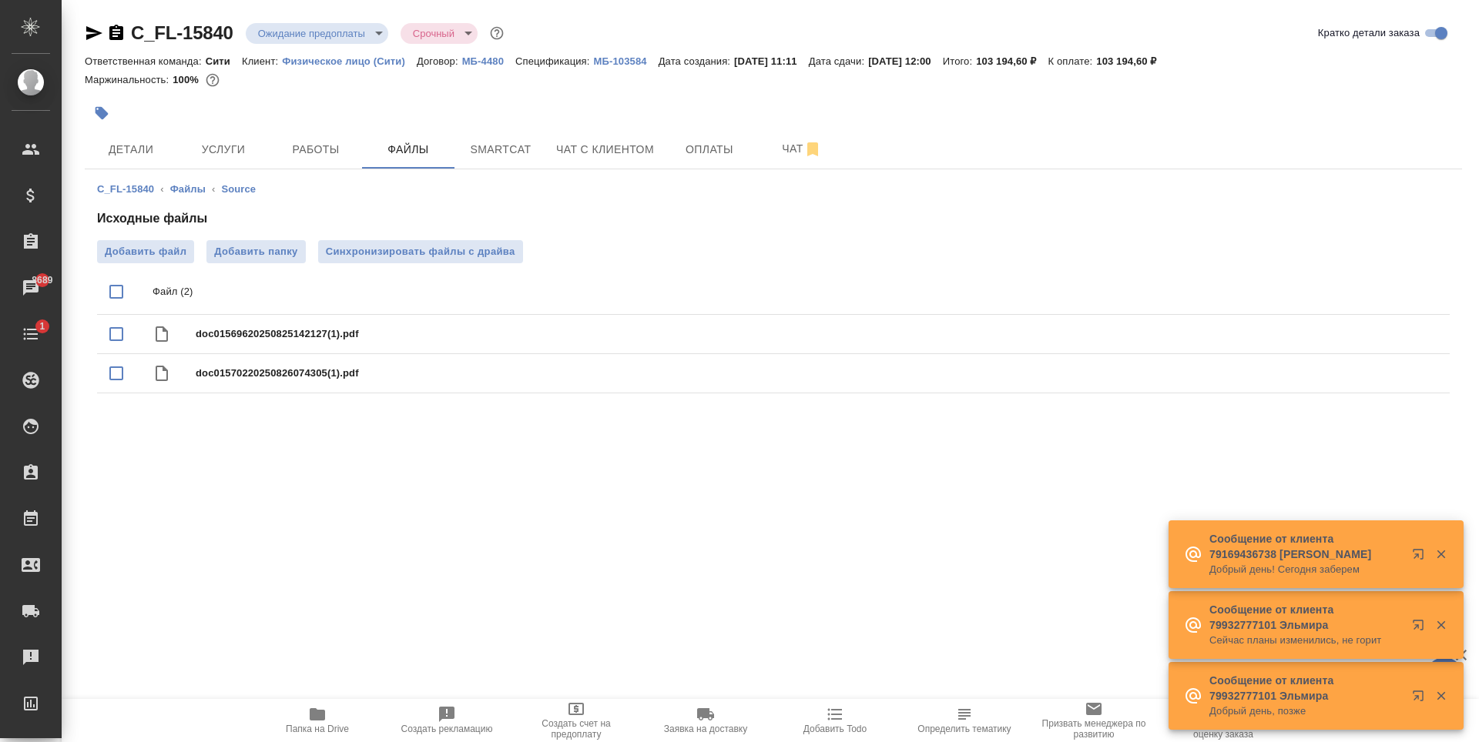
click at [765, 445] on div ".cls-1 fill:#fff; AWATERA Zaytseva Svetlana Клиенты Спецификации Заказы 8689 Ча…" at bounding box center [739, 371] width 1479 height 742
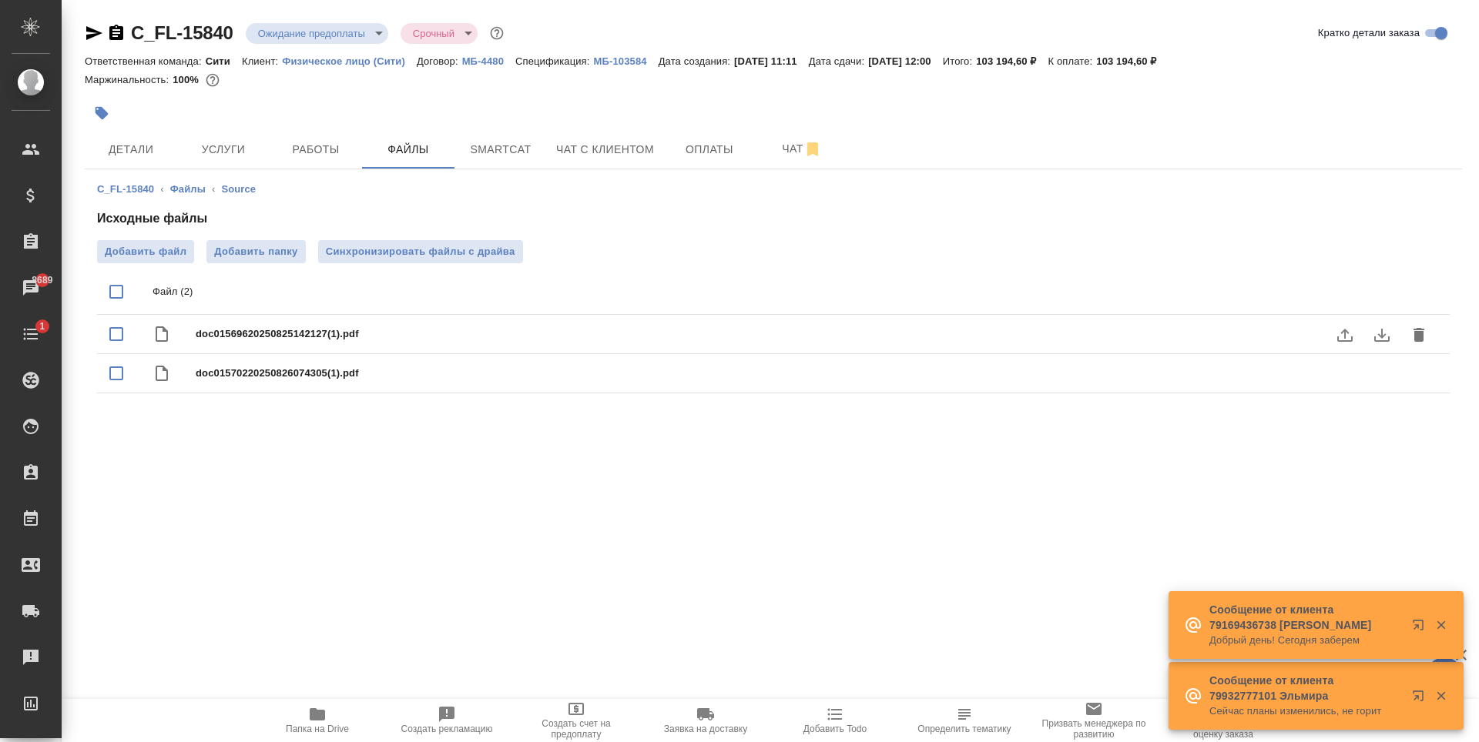
click at [416, 334] on span "doc01569620250825142127(1).pdf" at bounding box center [804, 334] width 1217 height 15
checkbox input "true"
click at [1387, 334] on icon "download" at bounding box center [1381, 335] width 18 height 18
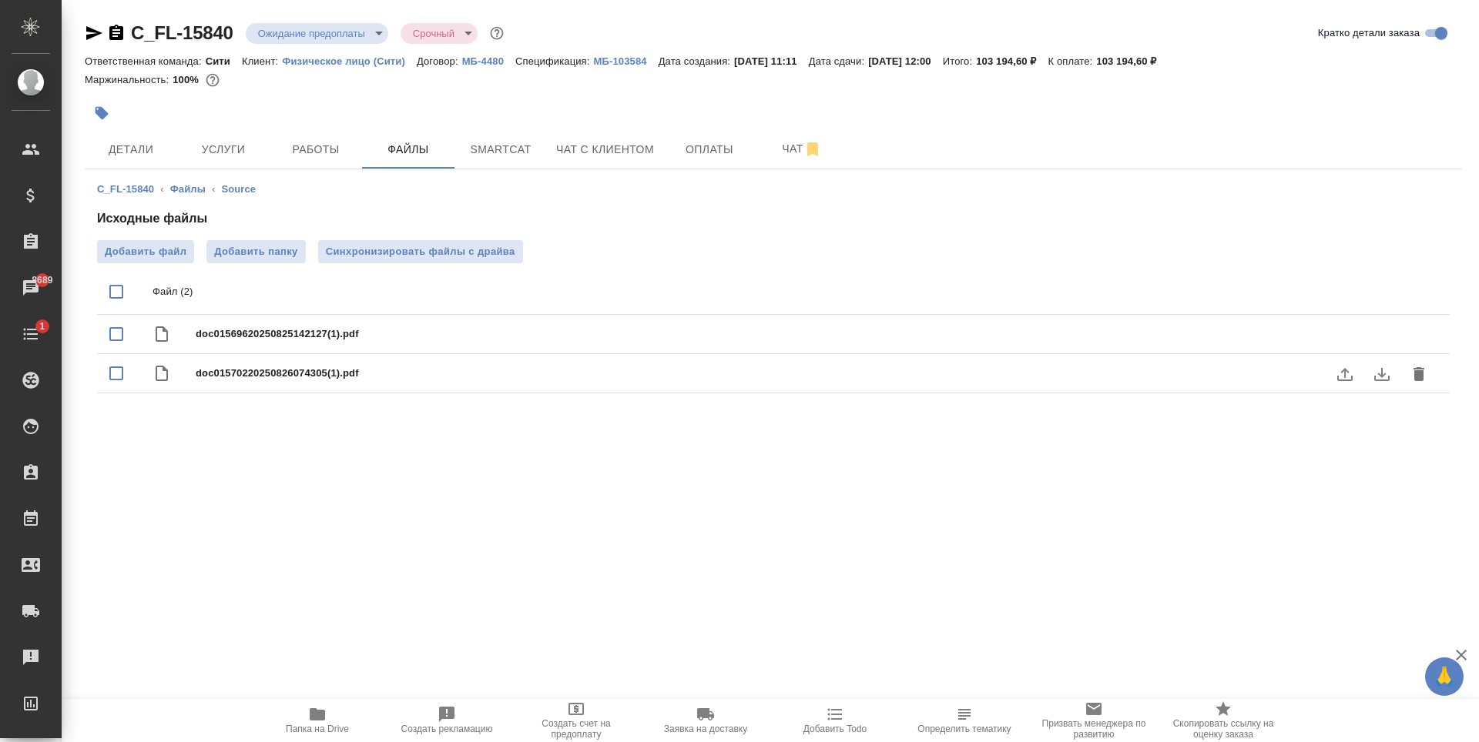
click at [387, 377] on span "doc01570220250826074305(1).pdf" at bounding box center [804, 373] width 1217 height 15
checkbox input "true"
click at [1381, 376] on icon "download" at bounding box center [1381, 374] width 15 height 13
click at [1385, 376] on icon "download" at bounding box center [1381, 374] width 18 height 18
click at [431, 367] on span "doc01570220250826074305(1).pdf" at bounding box center [804, 373] width 1217 height 15
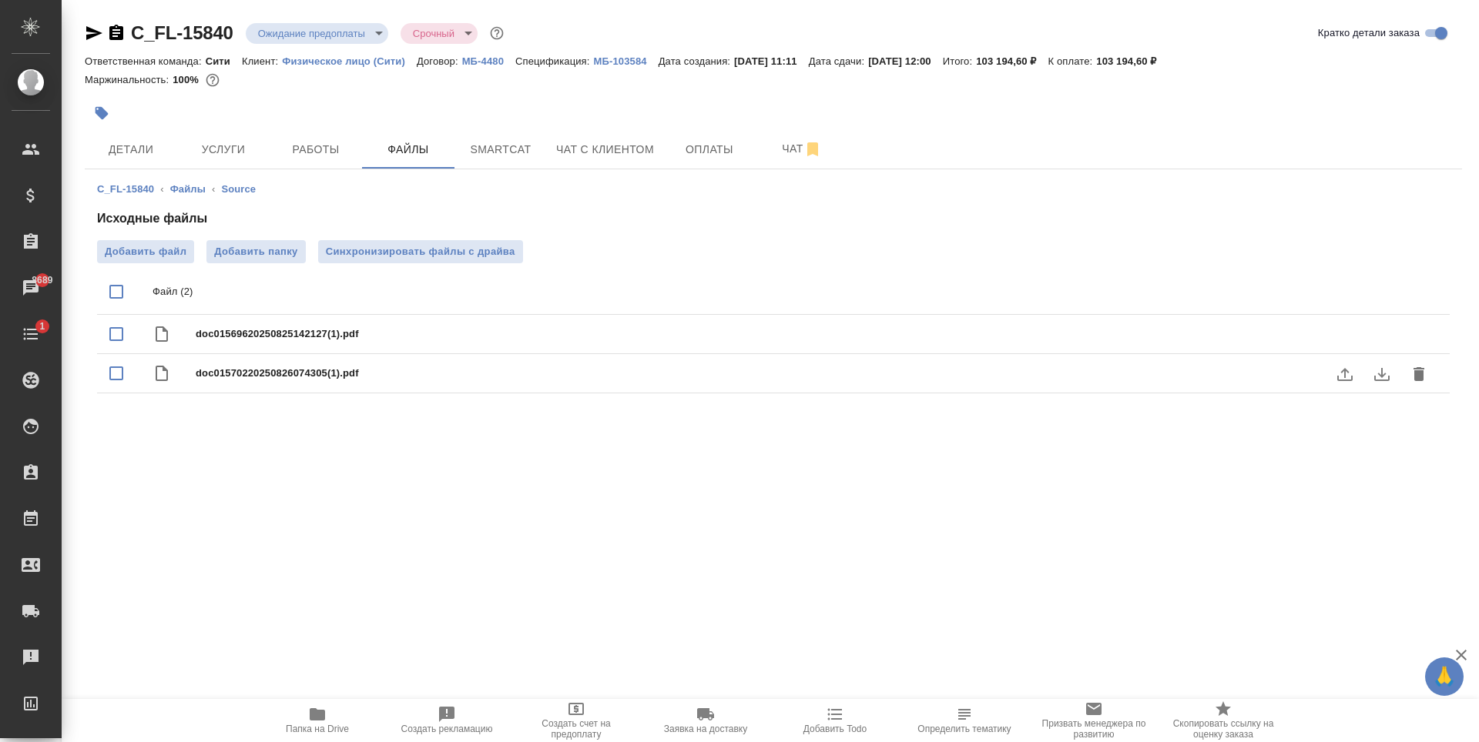
checkbox input "true"
click at [1415, 437] on div "C_FL-15840 Ожидание предоплаты waitingForPrepayment Срочный urgent Кратко детал…" at bounding box center [773, 219] width 1394 height 439
click at [1386, 373] on icon "download" at bounding box center [1381, 374] width 18 height 18
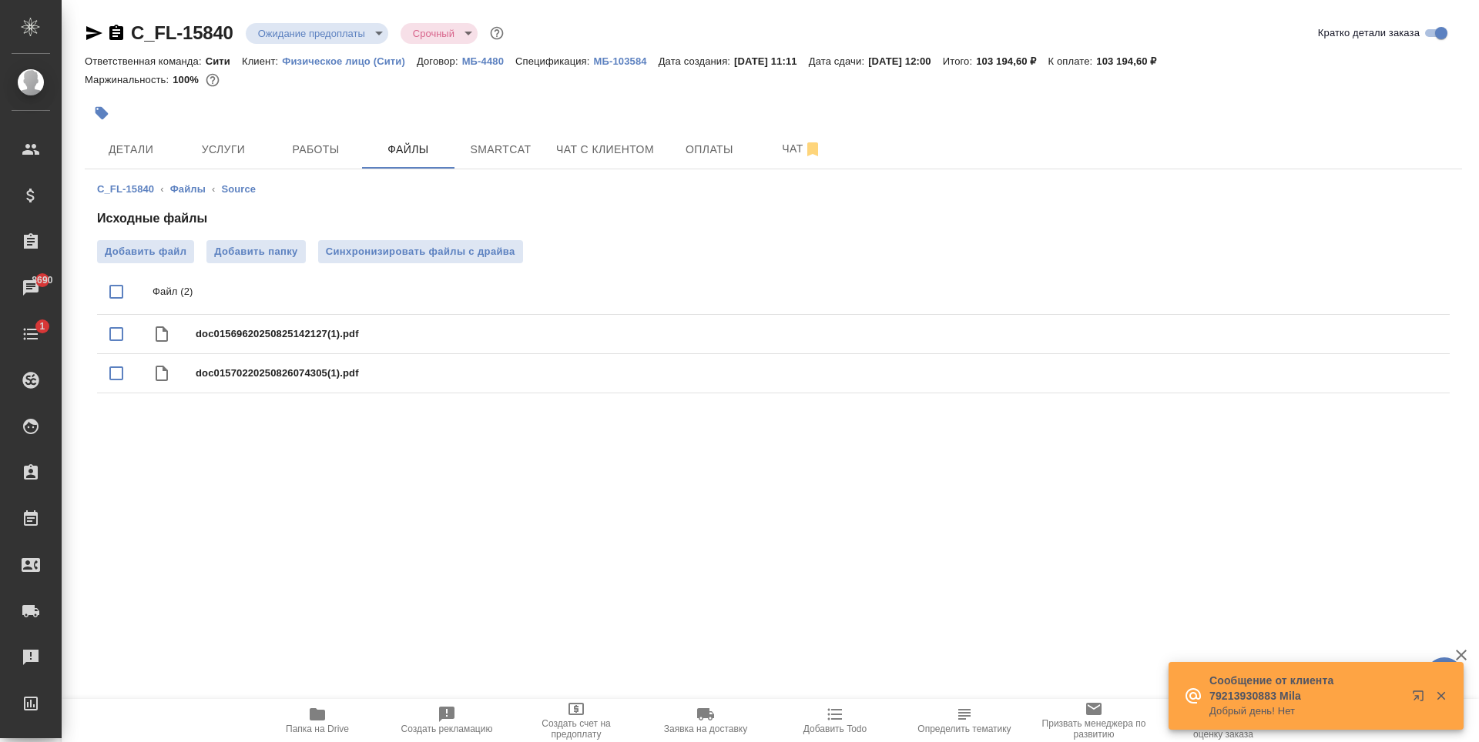
click at [457, 514] on div ".cls-1 fill:#fff; AWATERA Zaytseva Svetlana Клиенты Спецификации Заказы 8690 Ча…" at bounding box center [739, 371] width 1479 height 742
click at [263, 544] on div ".cls-1 fill:#fff; AWATERA Zaytseva Svetlana Клиенты Спецификации Заказы 8690 Ча…" at bounding box center [739, 371] width 1479 height 742
click at [136, 154] on span "Детали" at bounding box center [131, 149] width 74 height 19
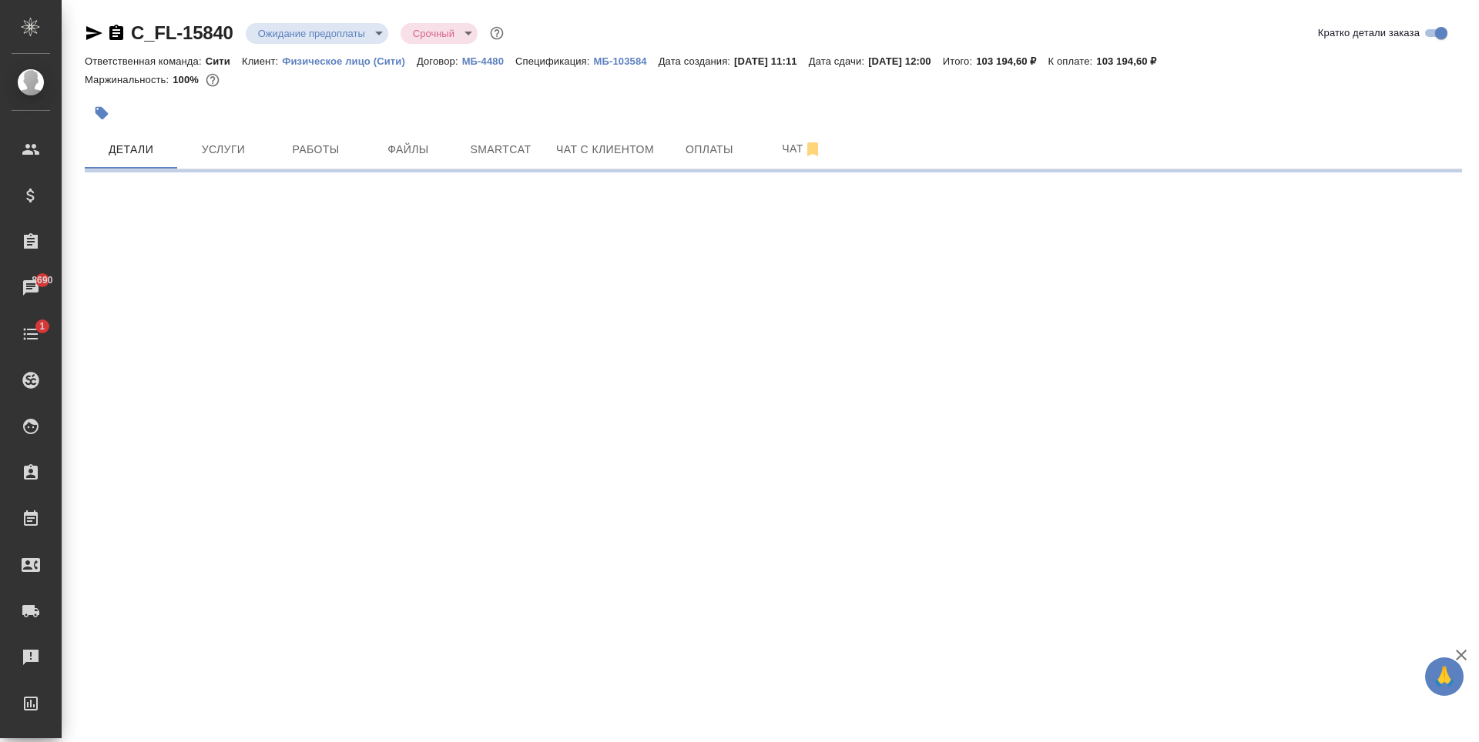
select select "RU"
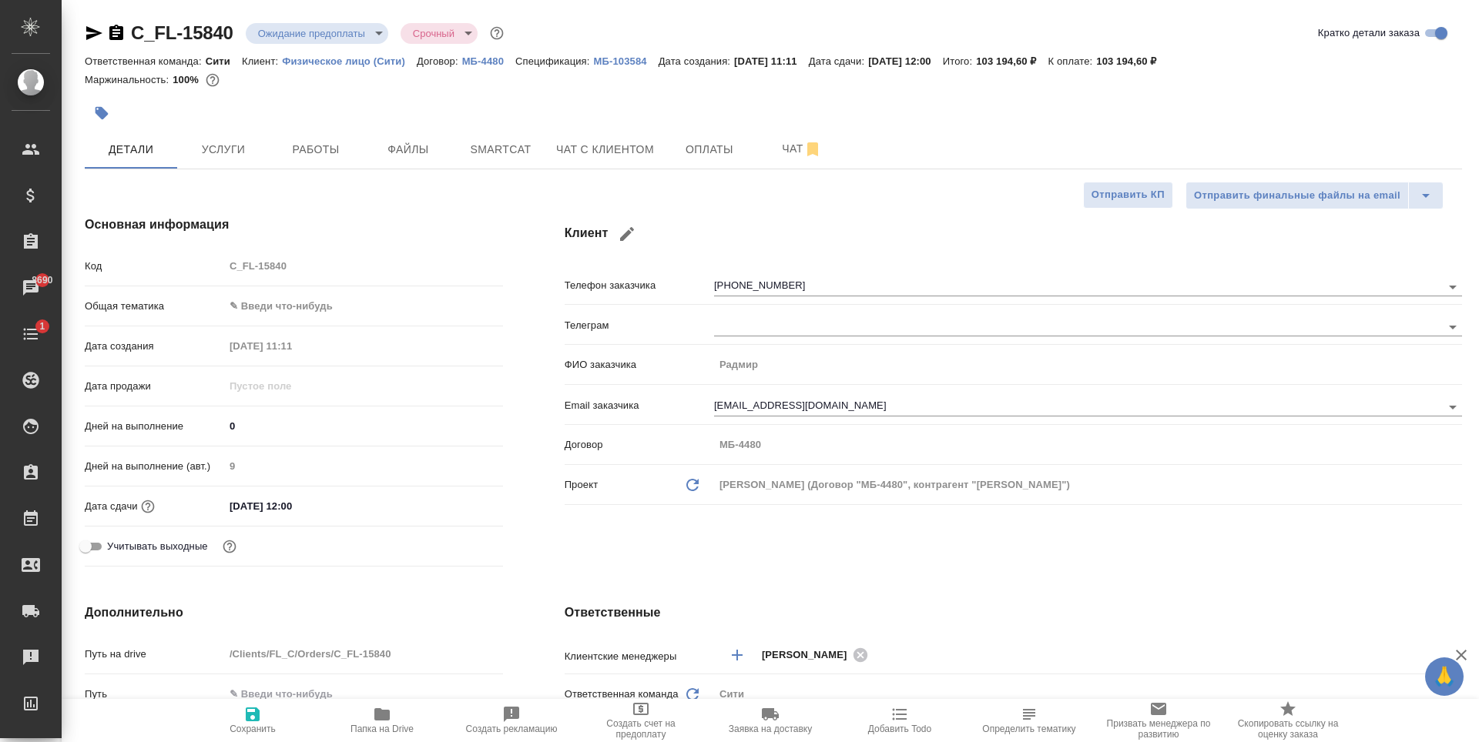
type textarea "x"
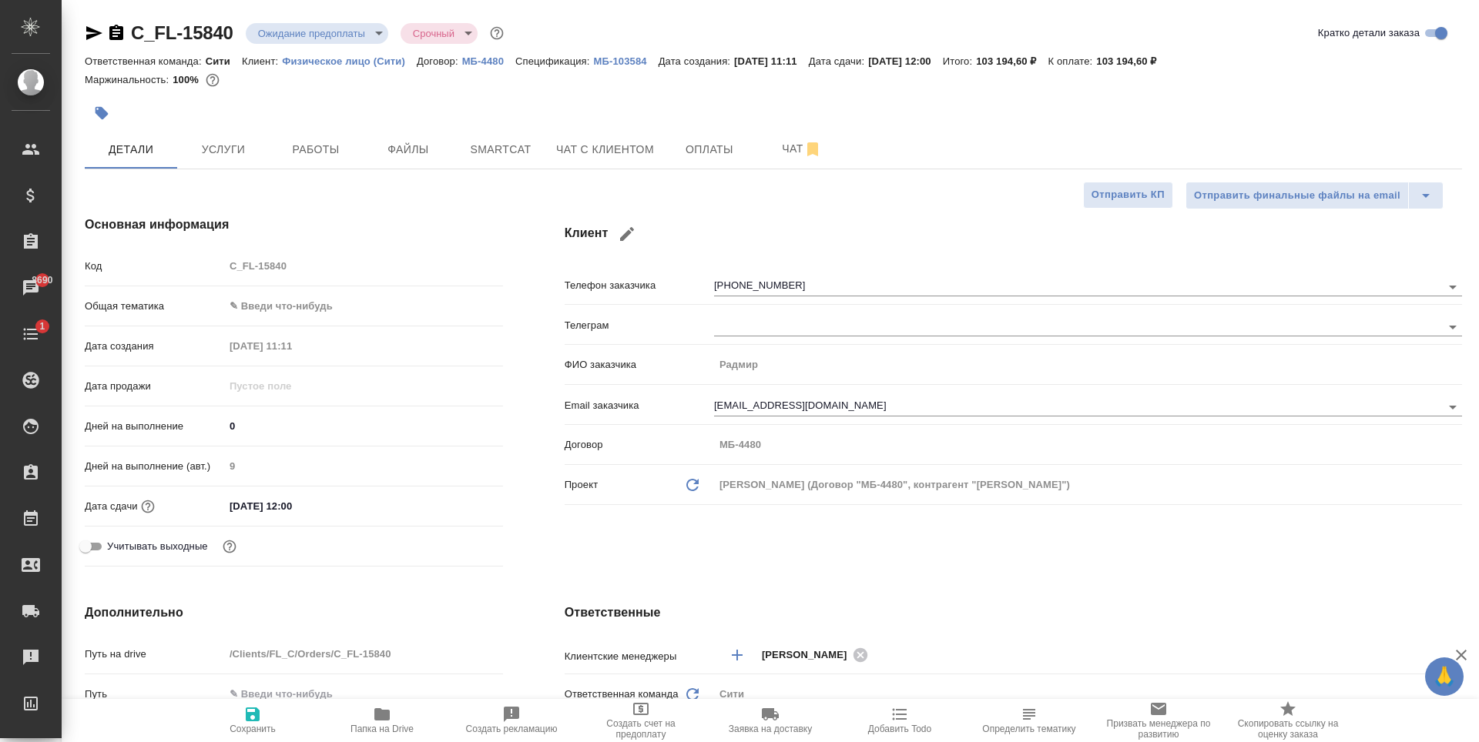
type textarea "x"
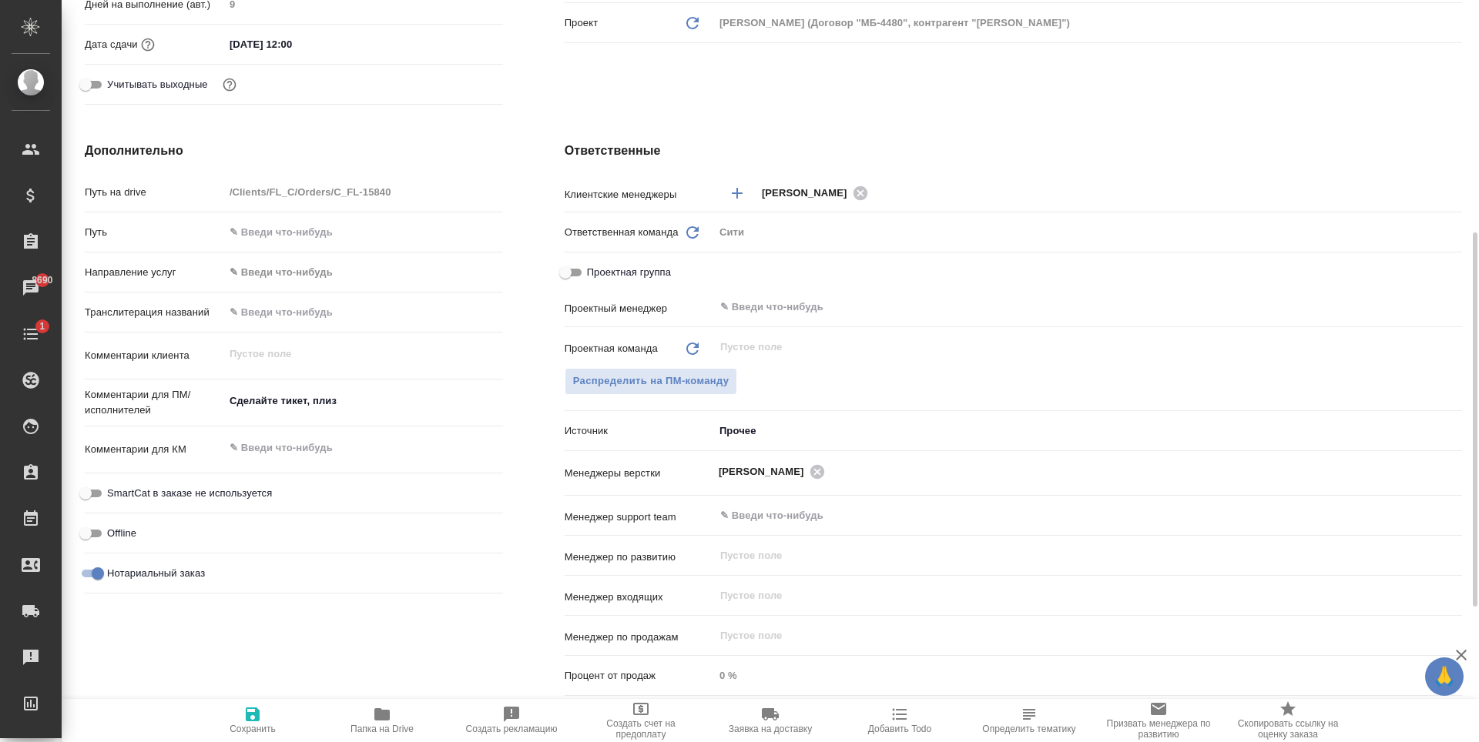
type textarea "x"
click at [303, 403] on textarea "Сделайте тикет, плиз" at bounding box center [363, 401] width 279 height 26
click at [303, 403] on textarea "Сделайте тикет, плиз" at bounding box center [363, 402] width 277 height 26
type textarea "Н"
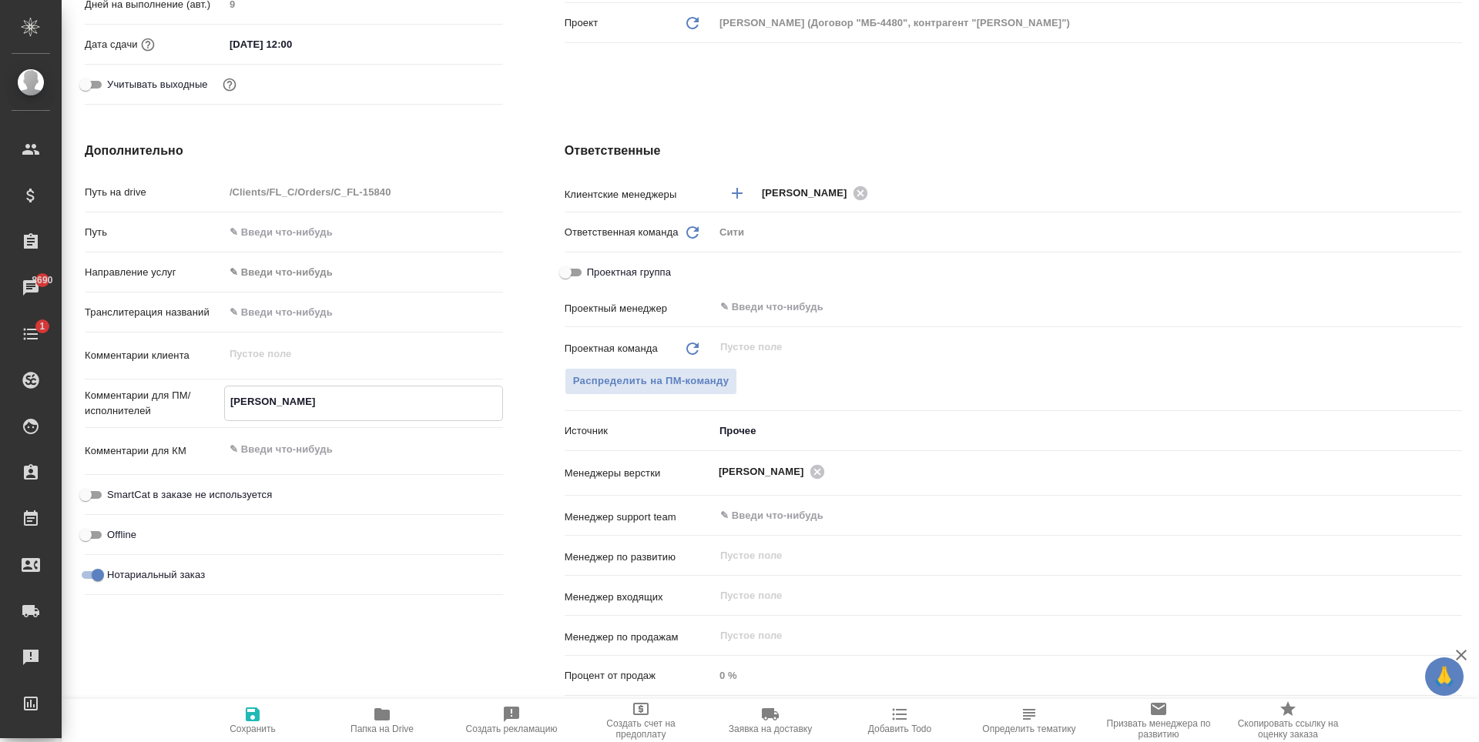
type textarea "x"
type textarea "Но"
type textarea "x"
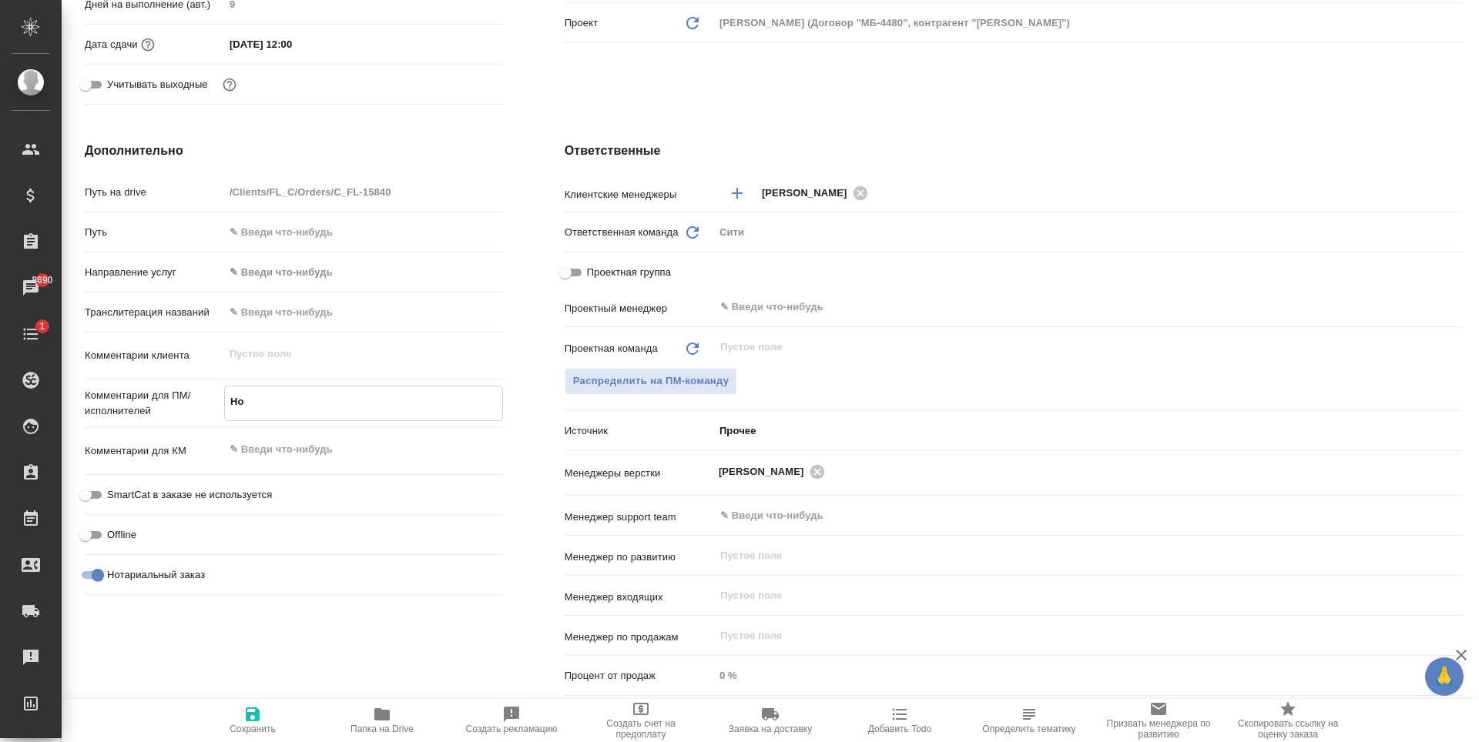
type textarea "x"
type textarea "Нот"
type textarea "x"
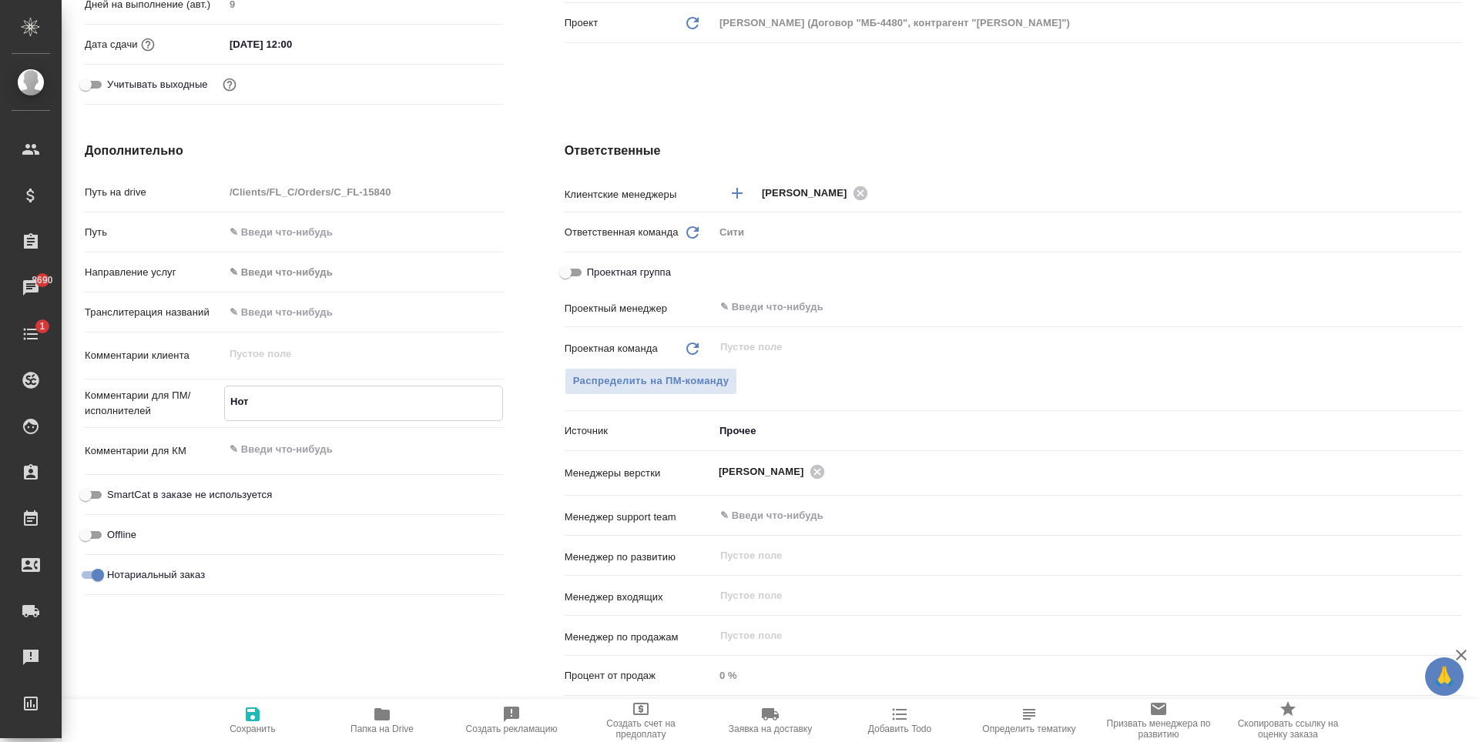
type textarea "x"
type textarea "Нот."
type textarea "x"
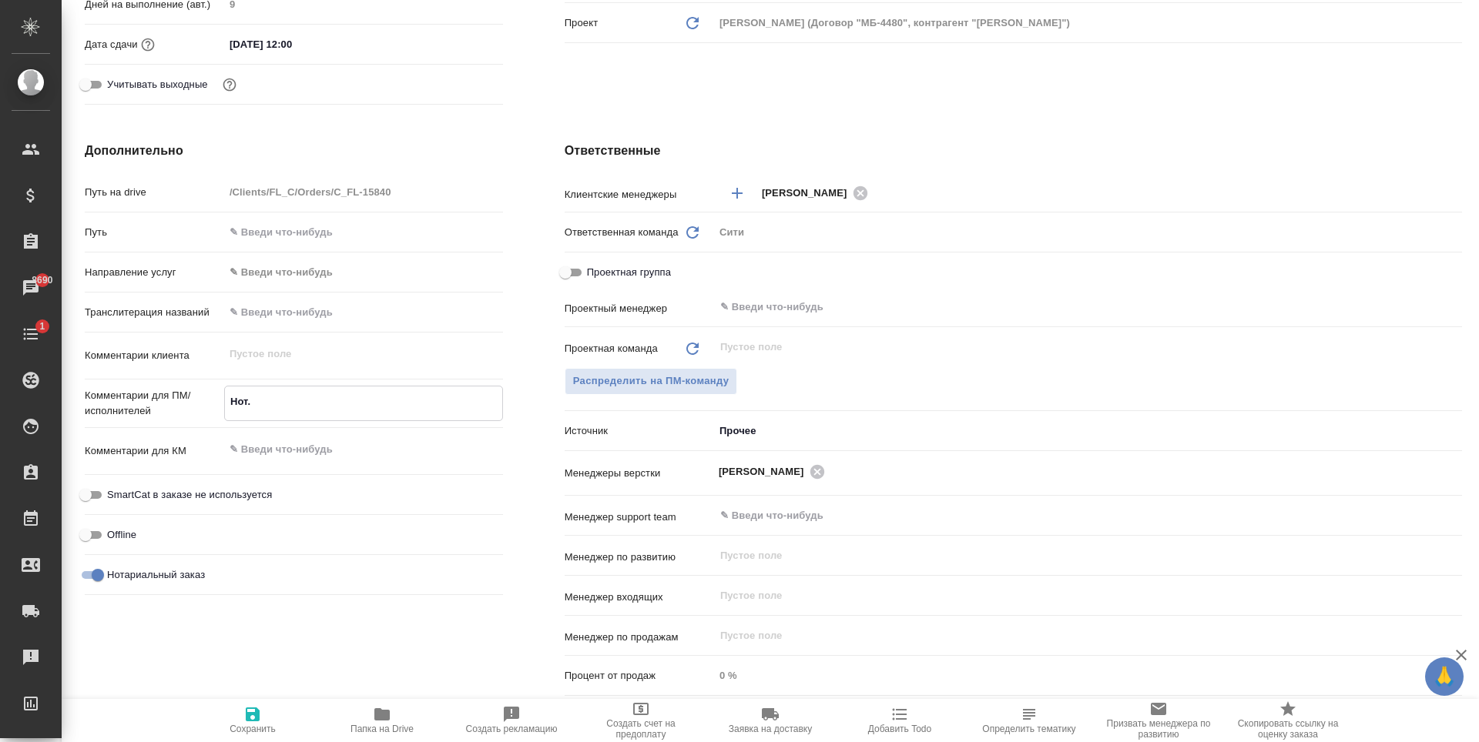
type textarea "Нот."
type textarea "x"
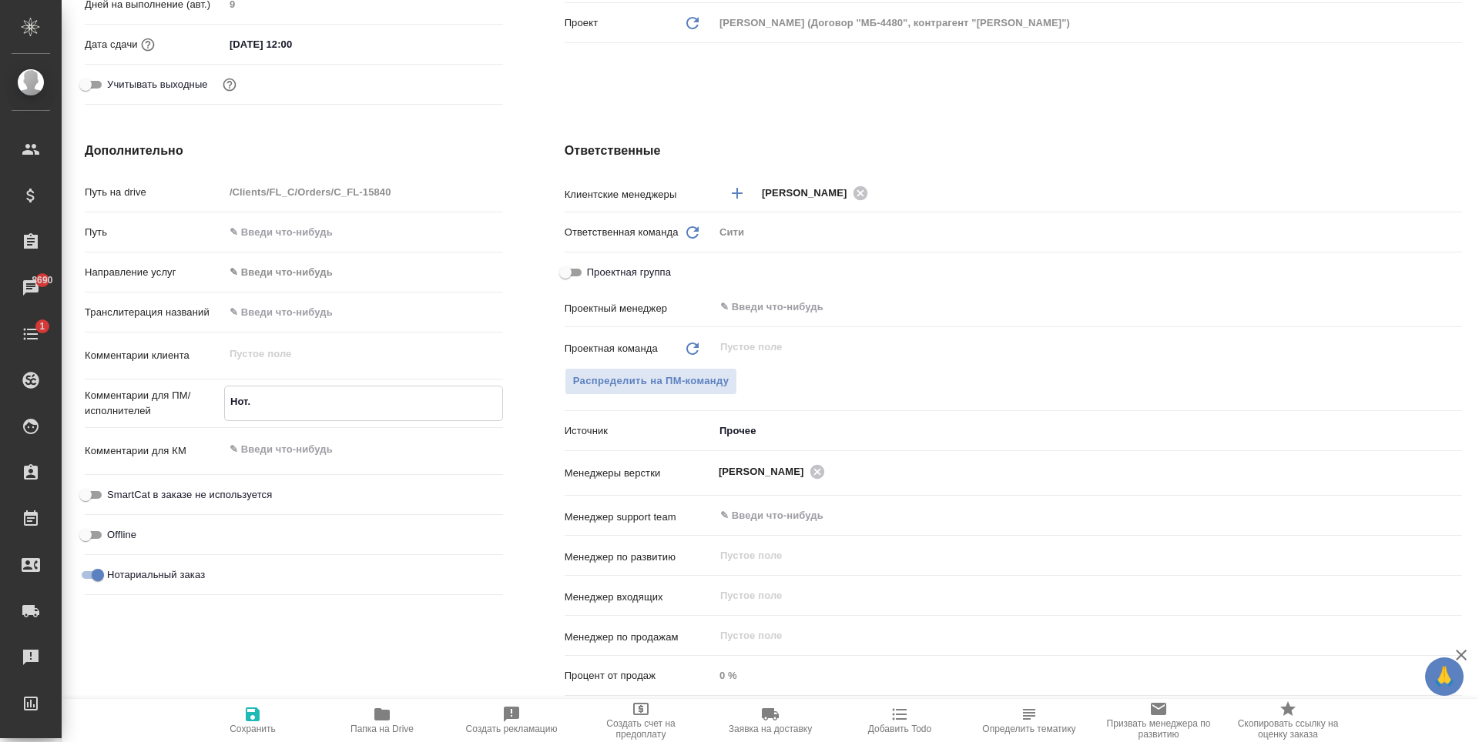
type textarea "x"
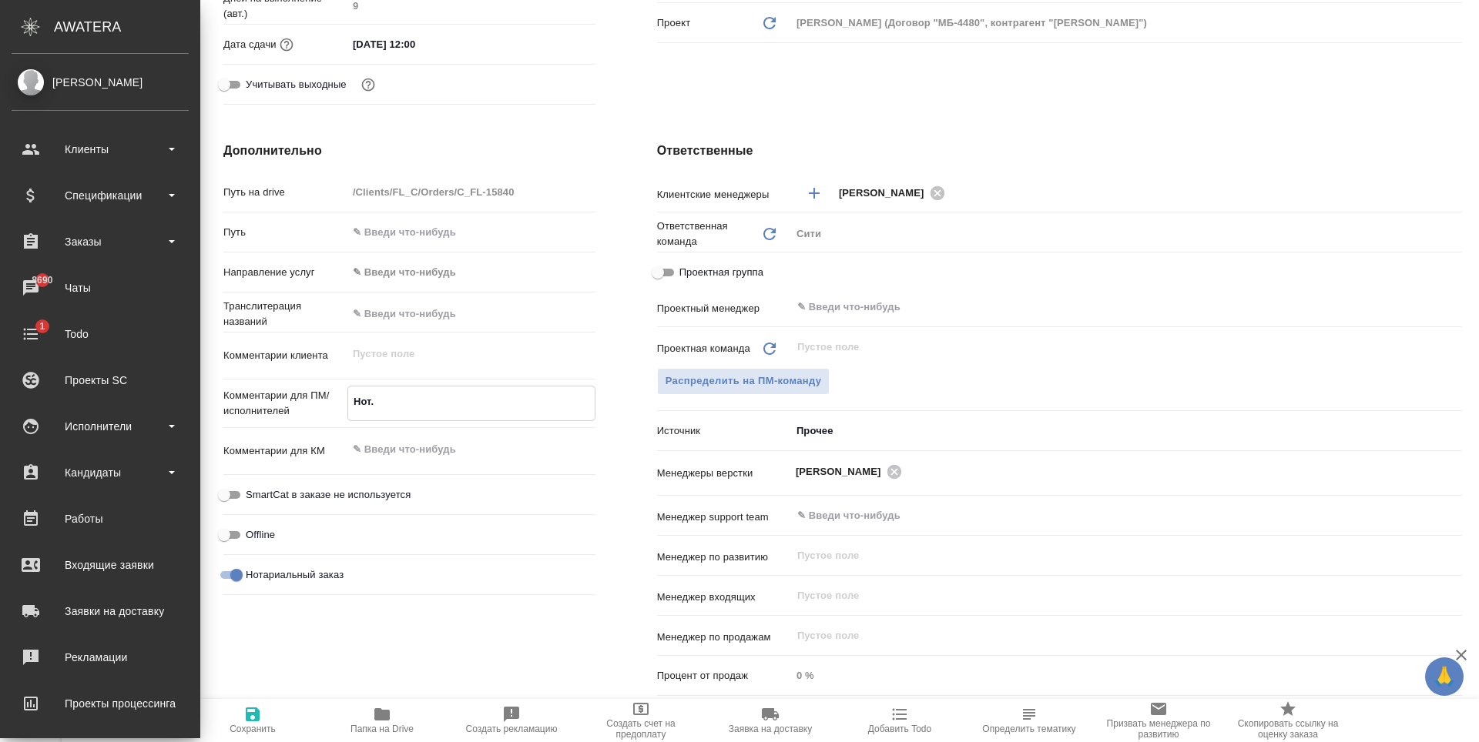
type textarea "x"
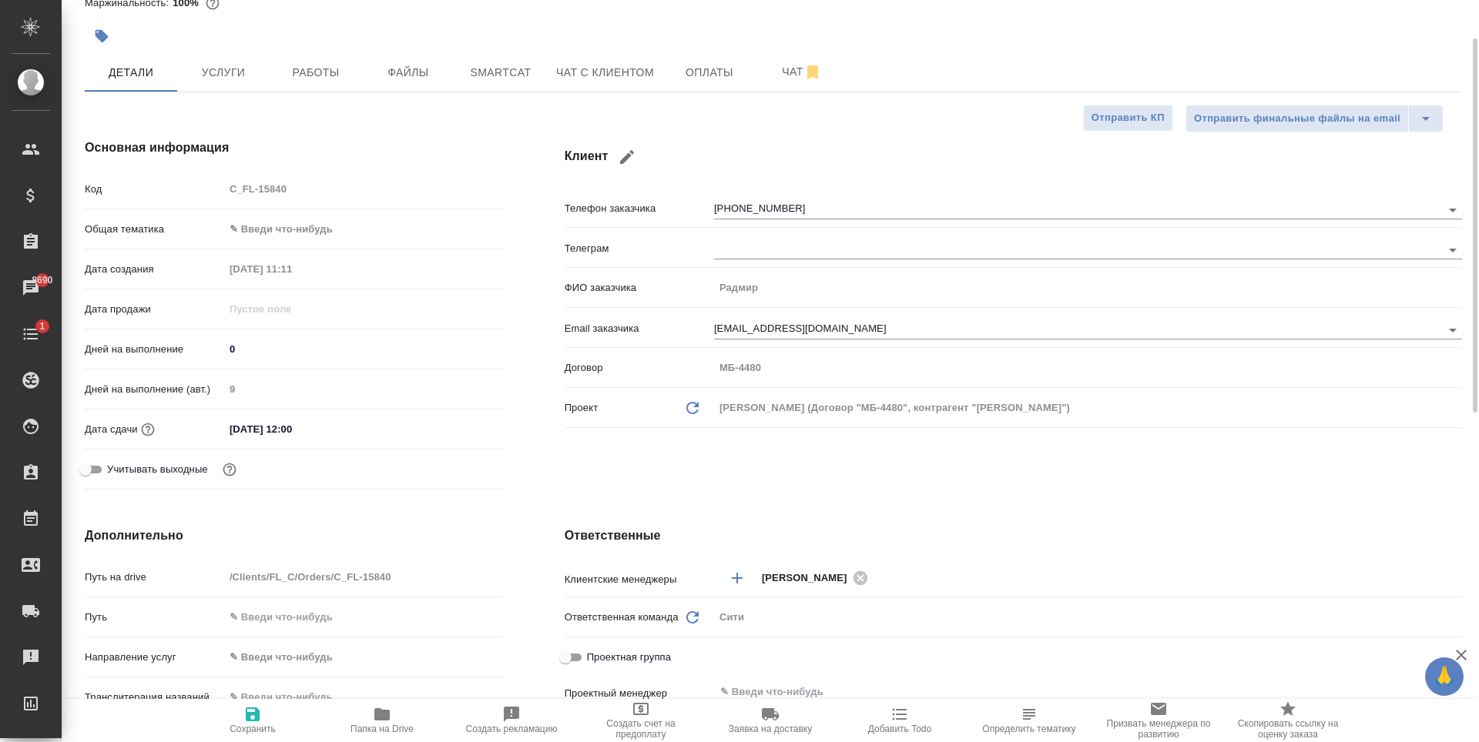
scroll to position [0, 0]
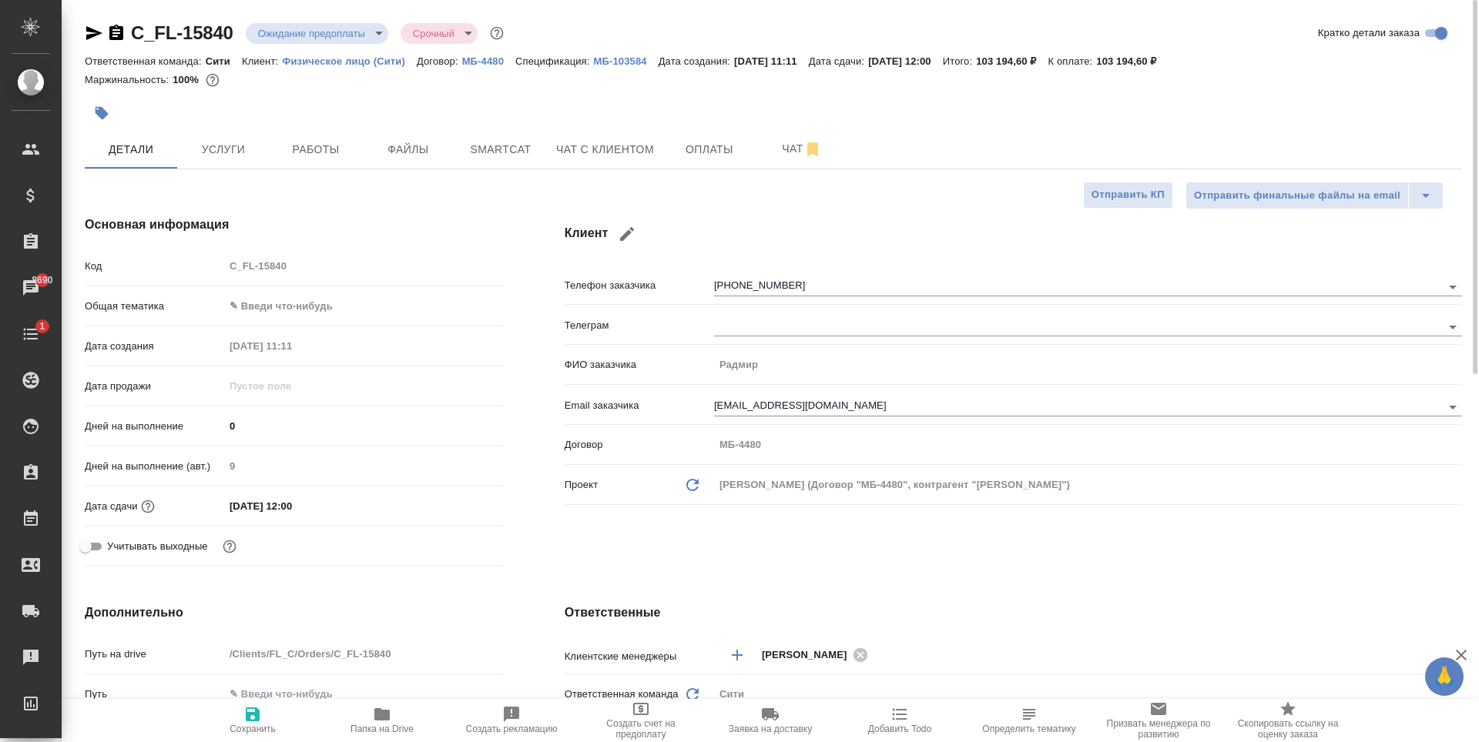
type textarea "Нот."
type textarea "x"
click at [726, 122] on div at bounding box center [544, 113] width 918 height 34
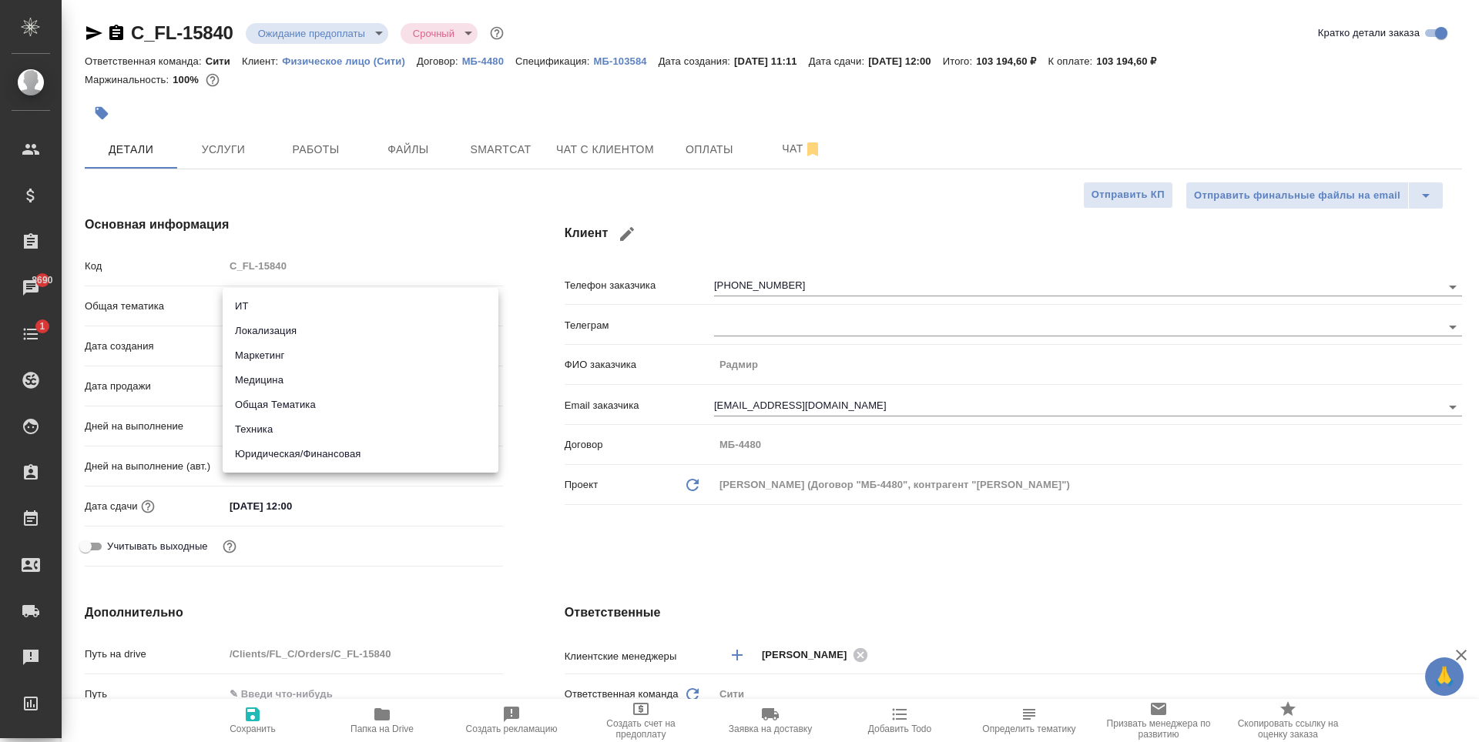
click at [284, 314] on body "🙏 .cls-1 fill:#fff; AWATERA Zaytseva Svetlana Клиенты Спецификации Заказы 8690 …" at bounding box center [739, 371] width 1479 height 742
click at [320, 450] on li "Юридическая/Финансовая" at bounding box center [361, 454] width 276 height 25
type input "yr-fn"
type textarea "x"
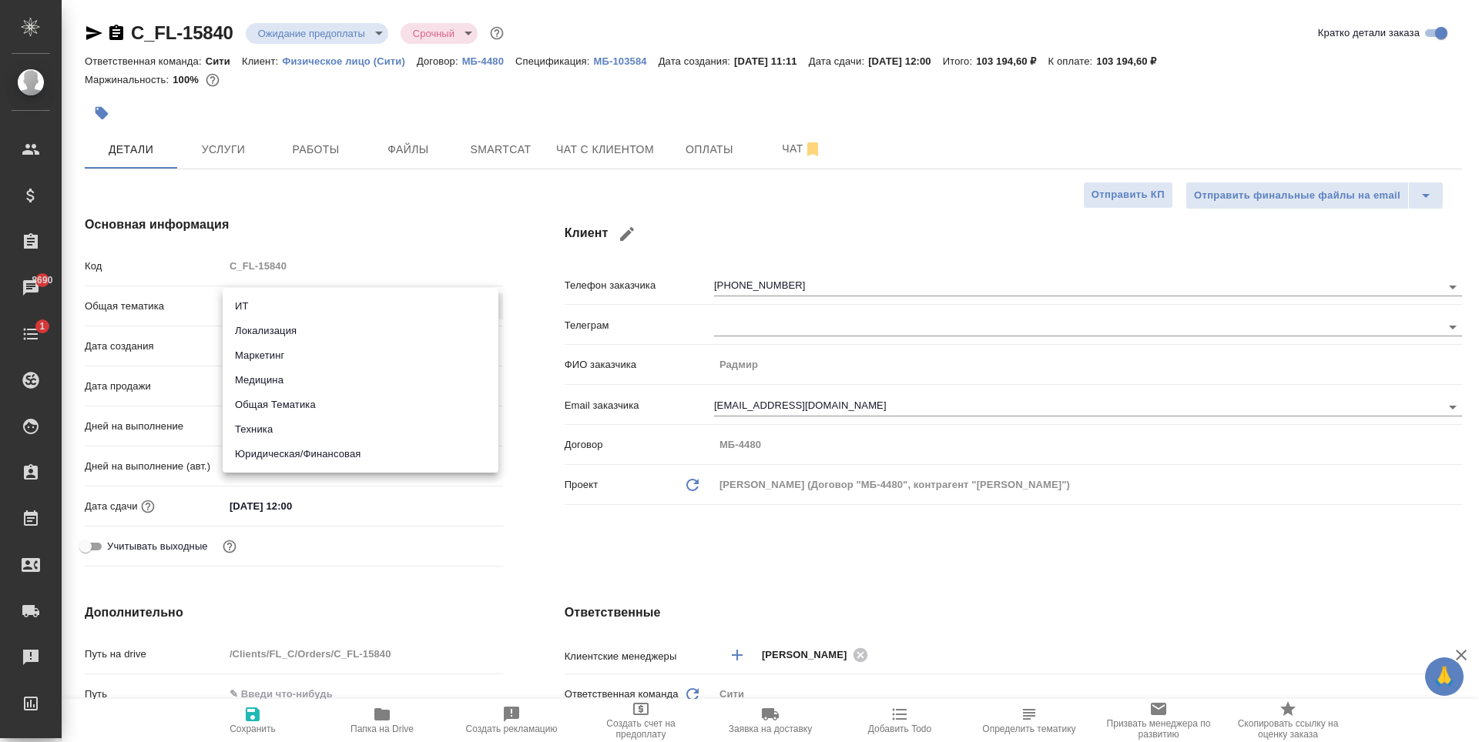
type textarea "x"
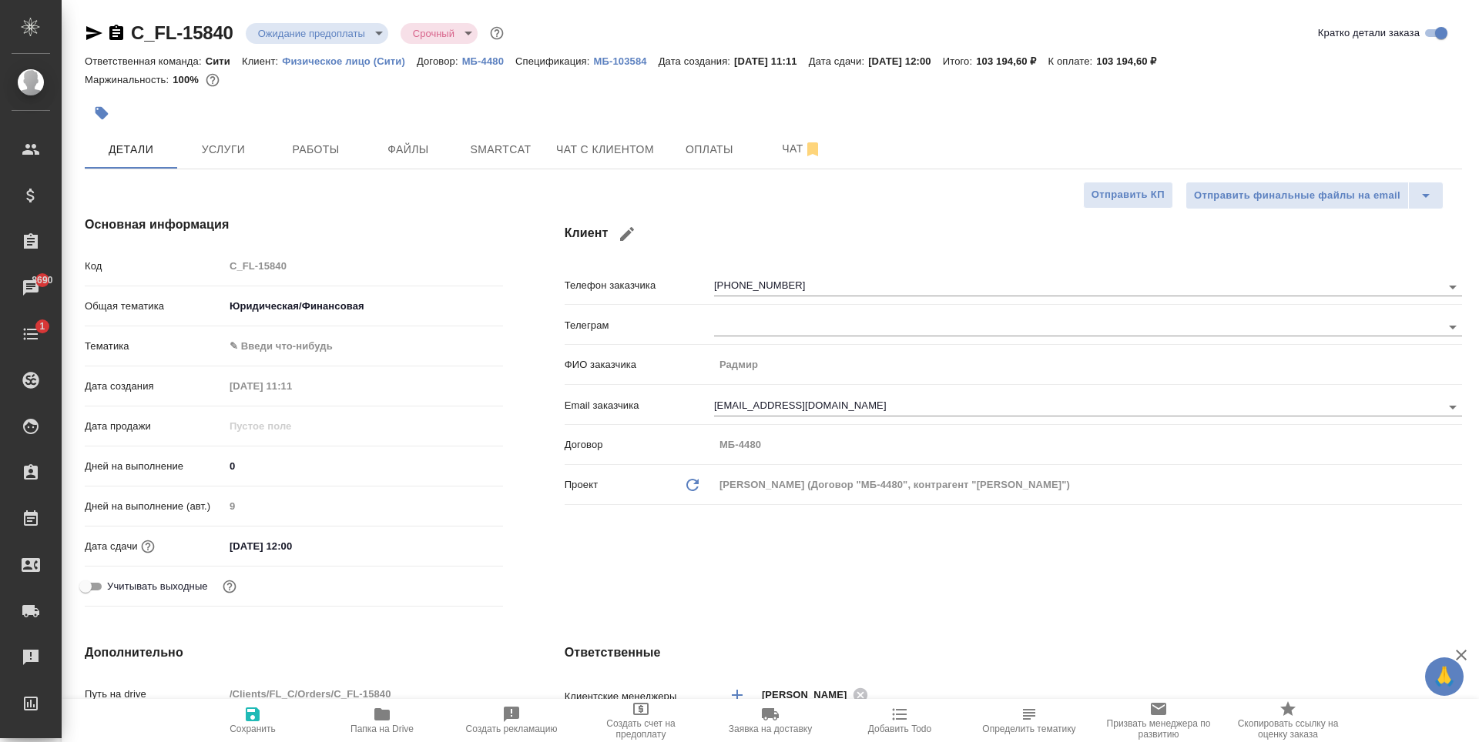
click at [311, 347] on body "🙏 .cls-1 fill:#fff; AWATERA Zaytseva Svetlana Клиенты Спецификации Заказы 8690 …" at bounding box center [739, 371] width 1479 height 742
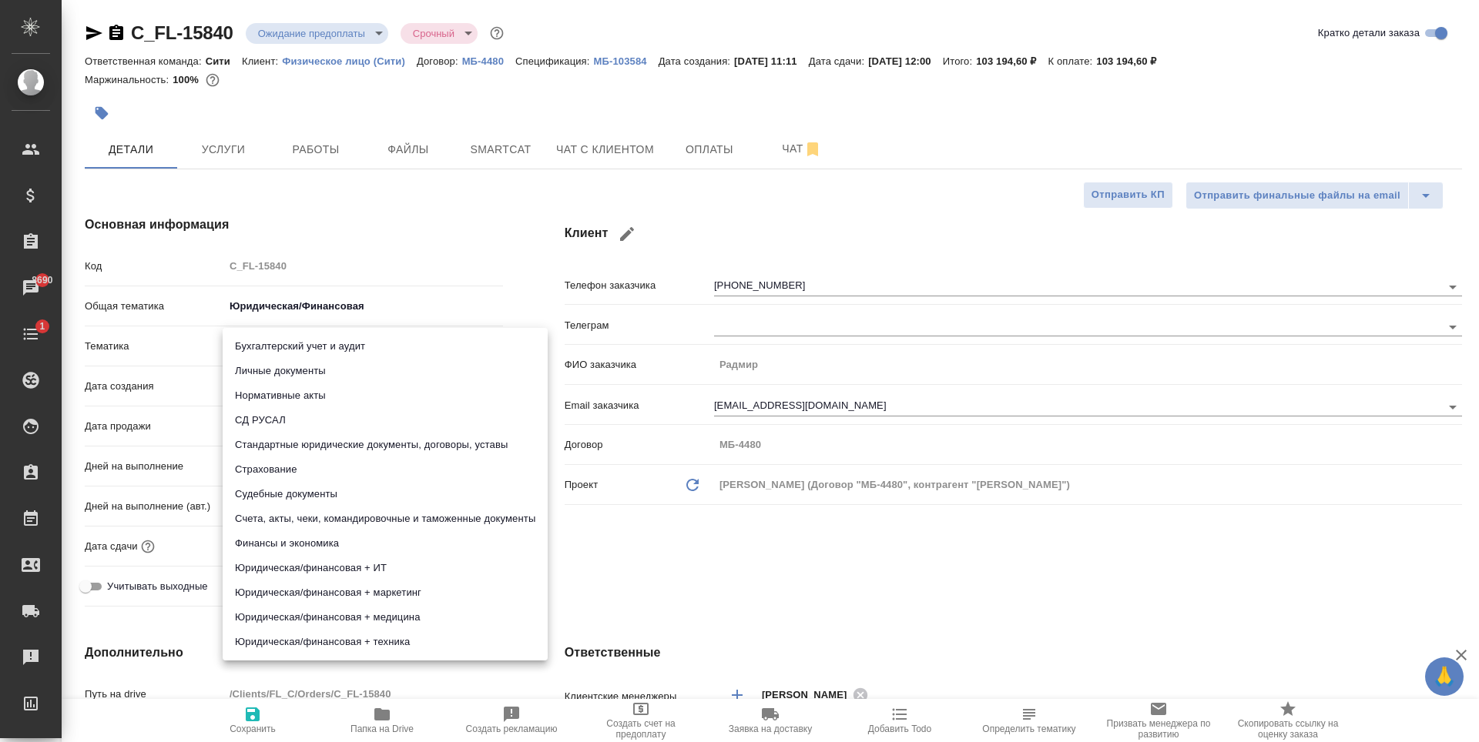
click at [370, 445] on li "Стандартные юридические документы, договоры, уставы" at bounding box center [385, 445] width 325 height 25
type textarea "x"
type input "5f647205b73bc97568ca66bf"
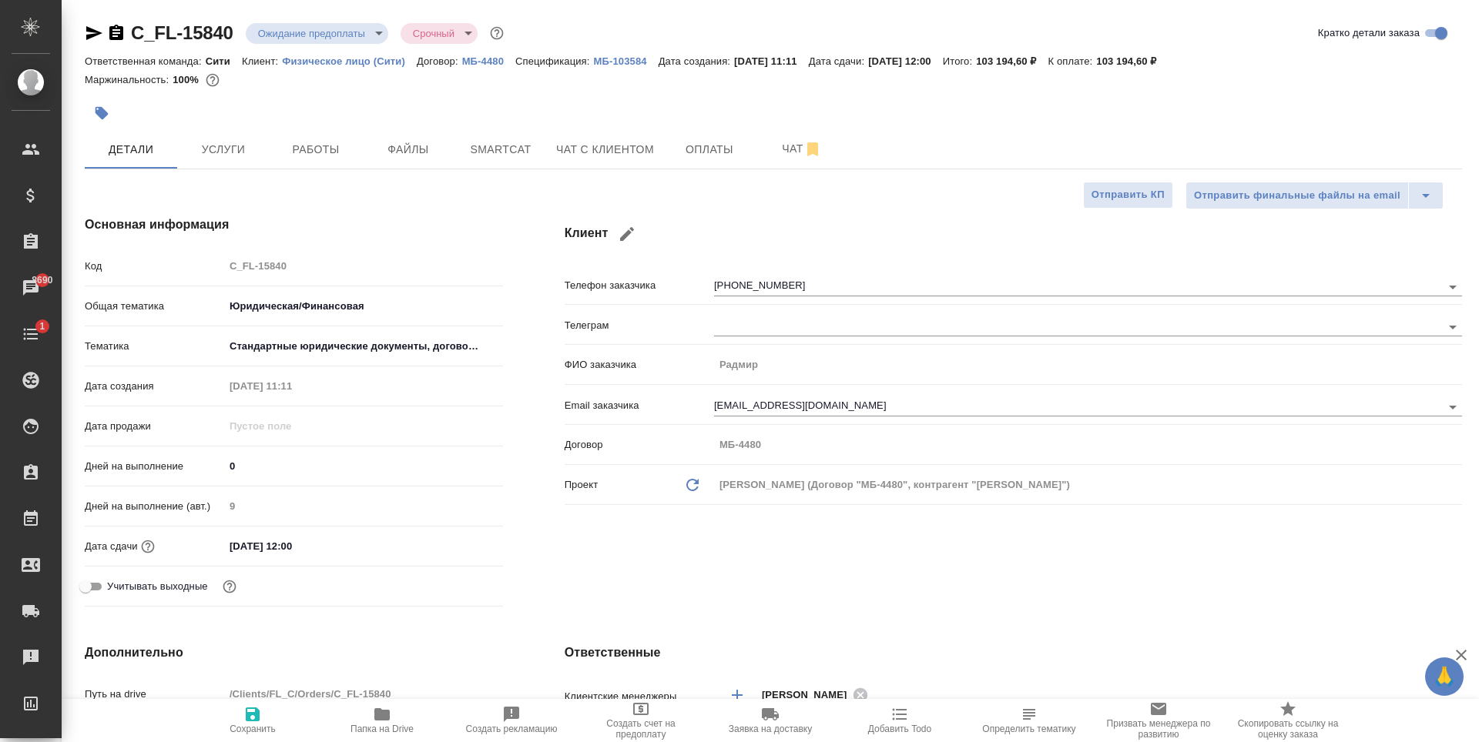
click at [263, 721] on span "Сохранить" at bounding box center [252, 719] width 111 height 29
type textarea "x"
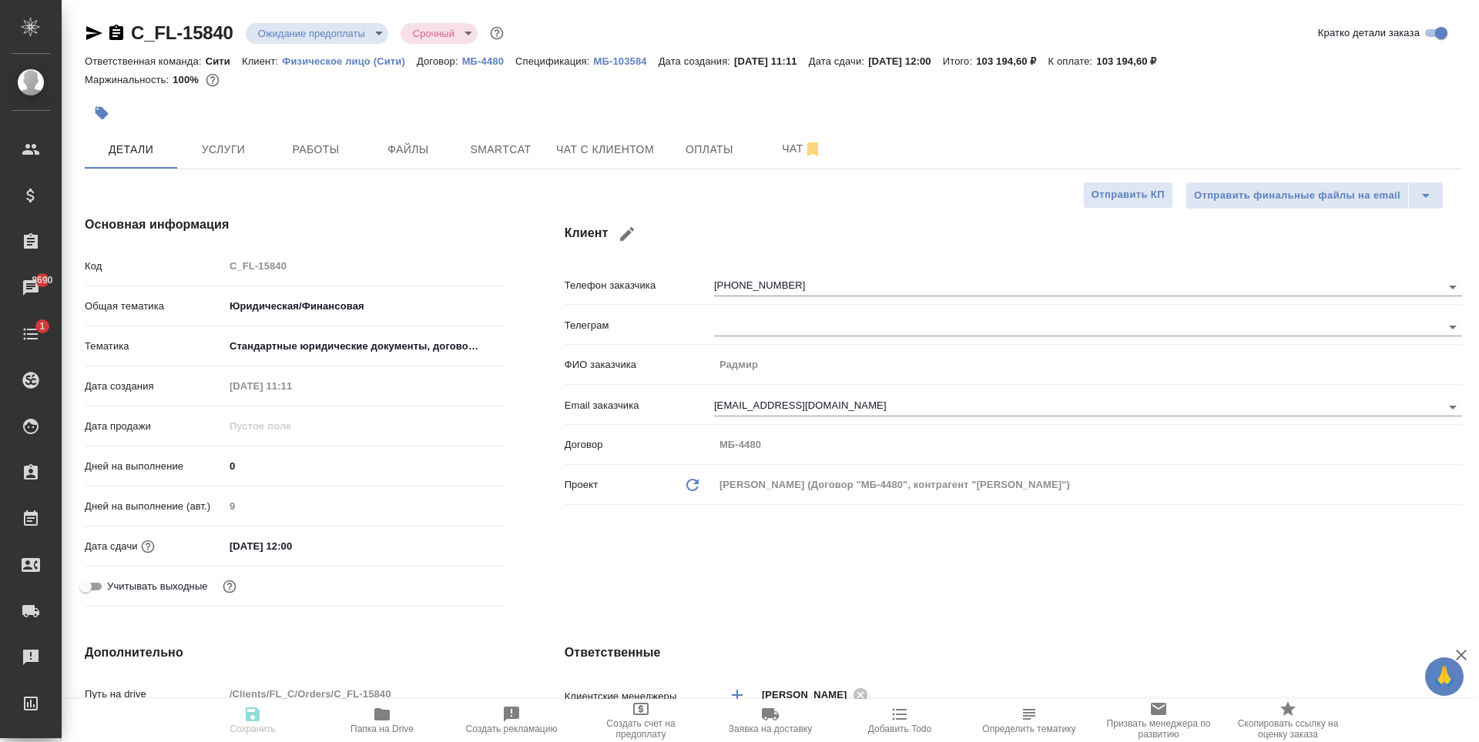
type textarea "x"
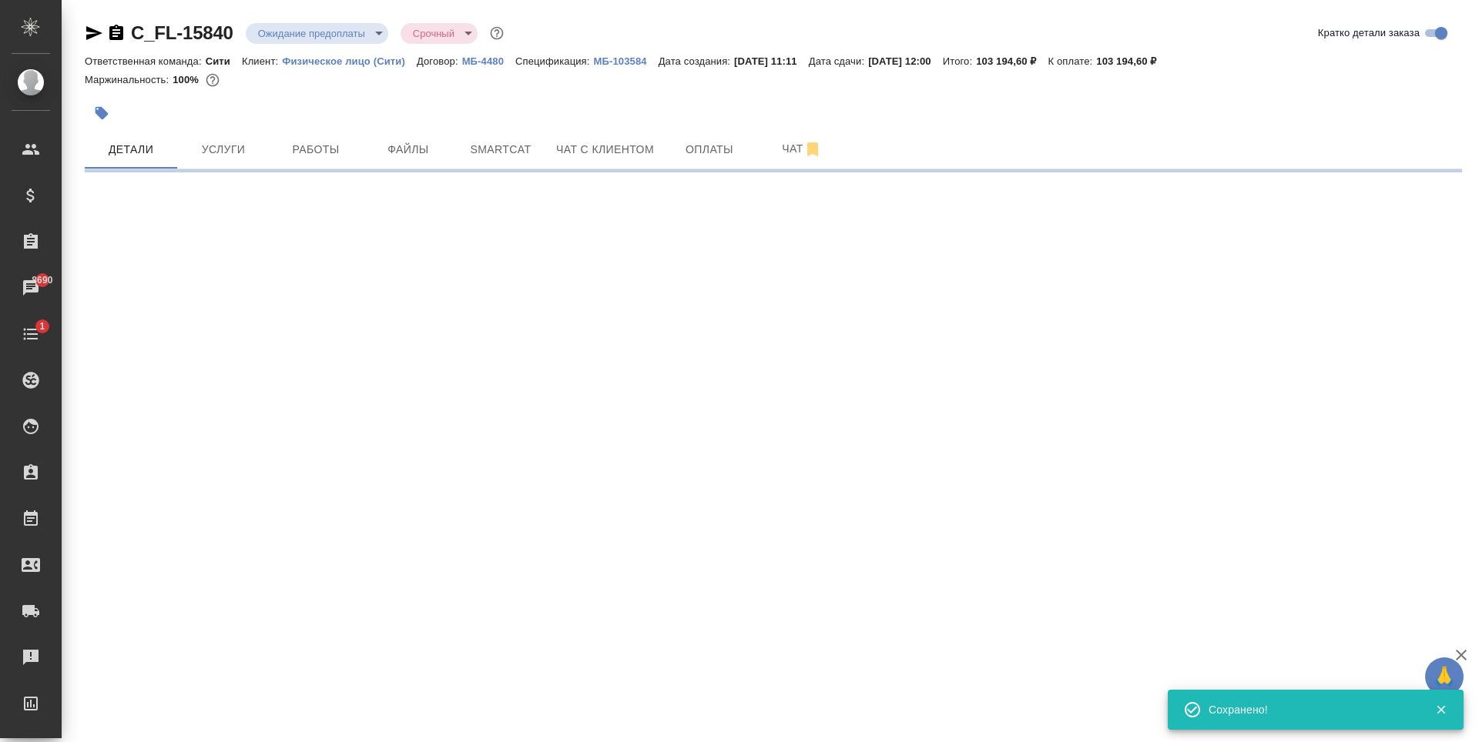
select select "RU"
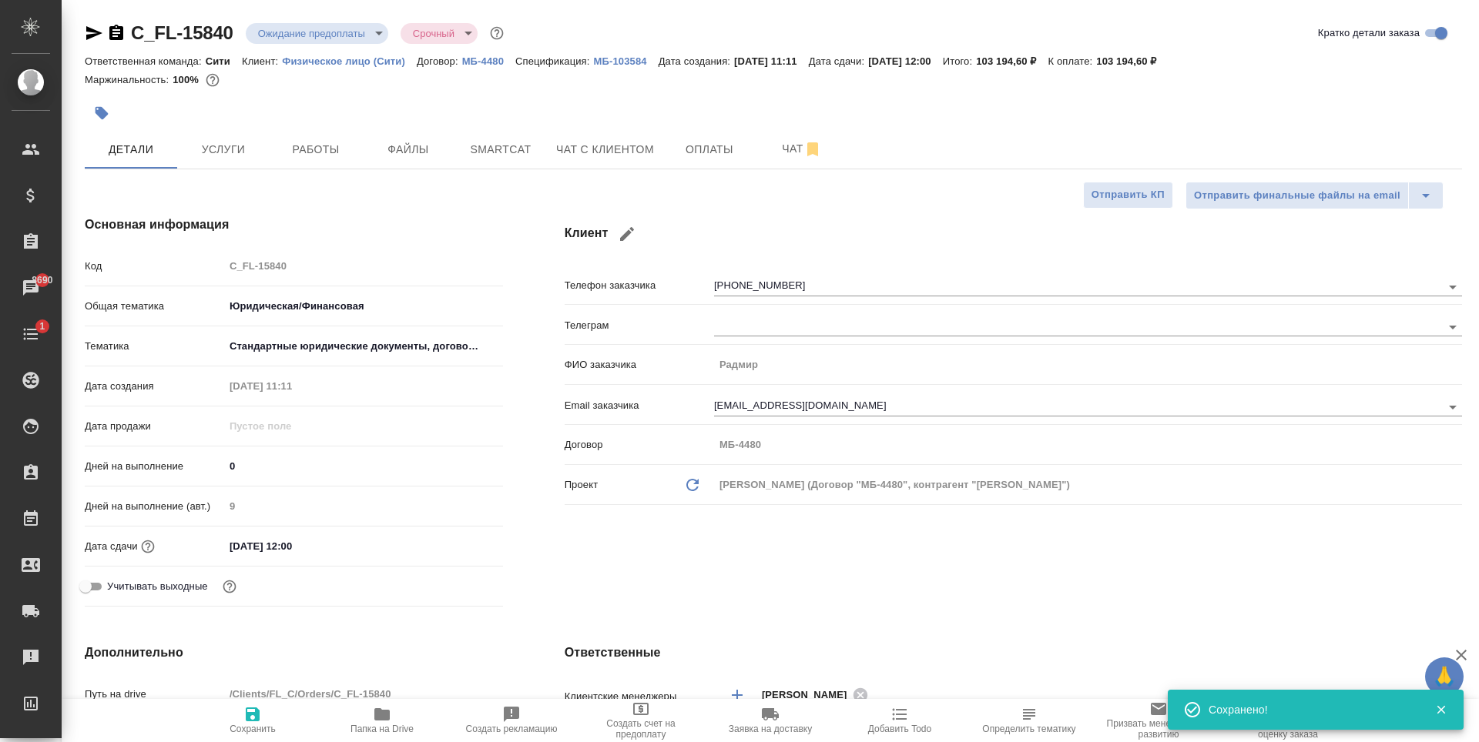
type textarea "x"
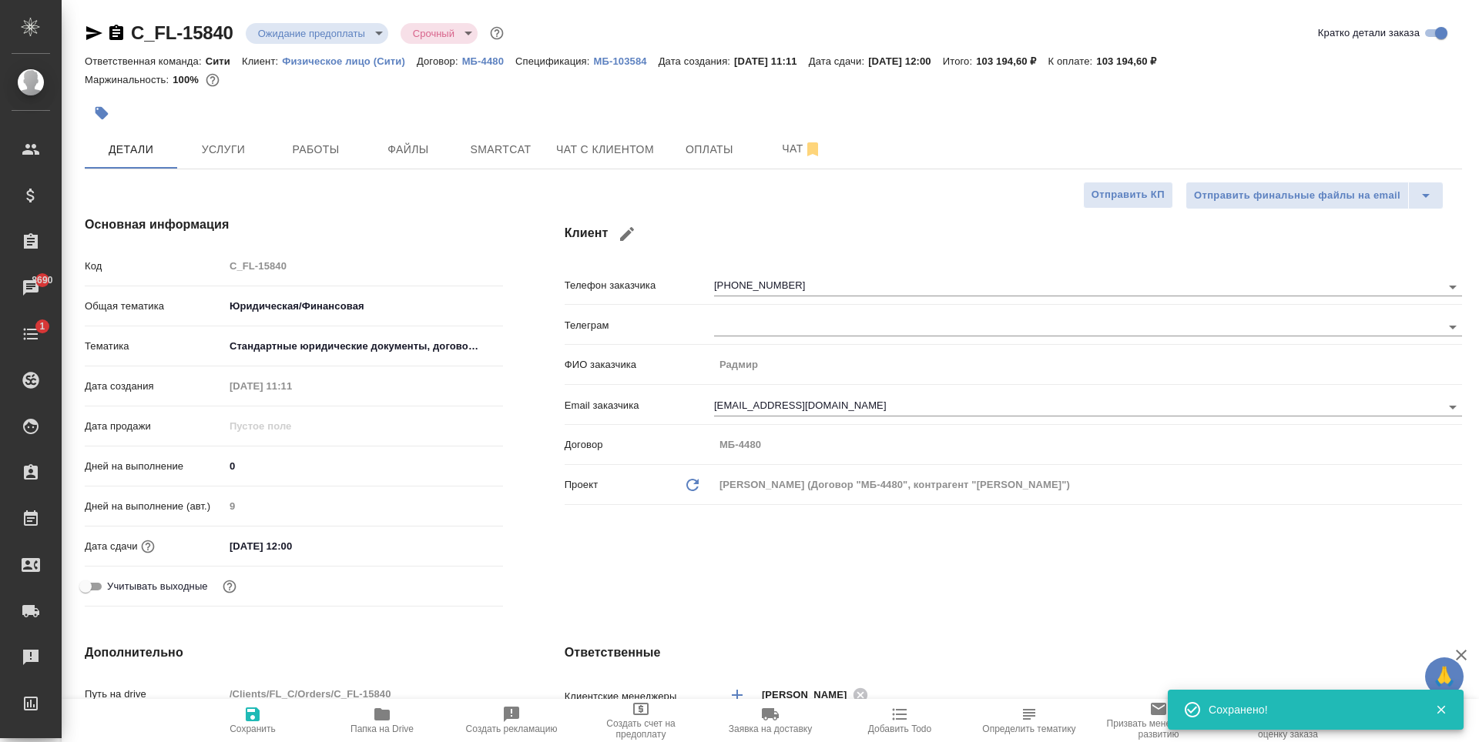
type textarea "x"
click at [307, 554] on input "03.09.2025 12:00" at bounding box center [291, 546] width 135 height 22
click at [449, 545] on icon "button" at bounding box center [458, 545] width 18 height 18
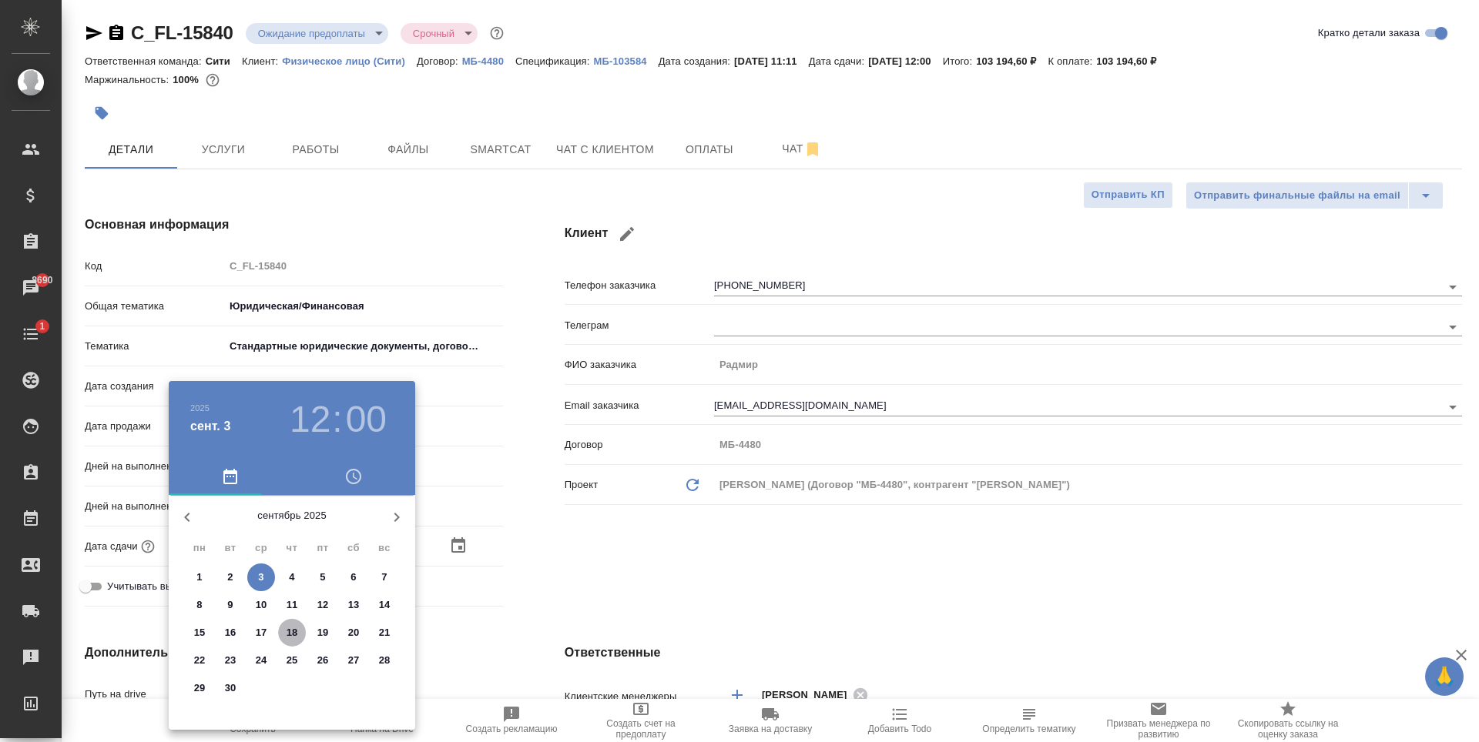
click at [295, 631] on p "18" at bounding box center [292, 632] width 12 height 15
type input "18.09.2025 12:00"
type textarea "x"
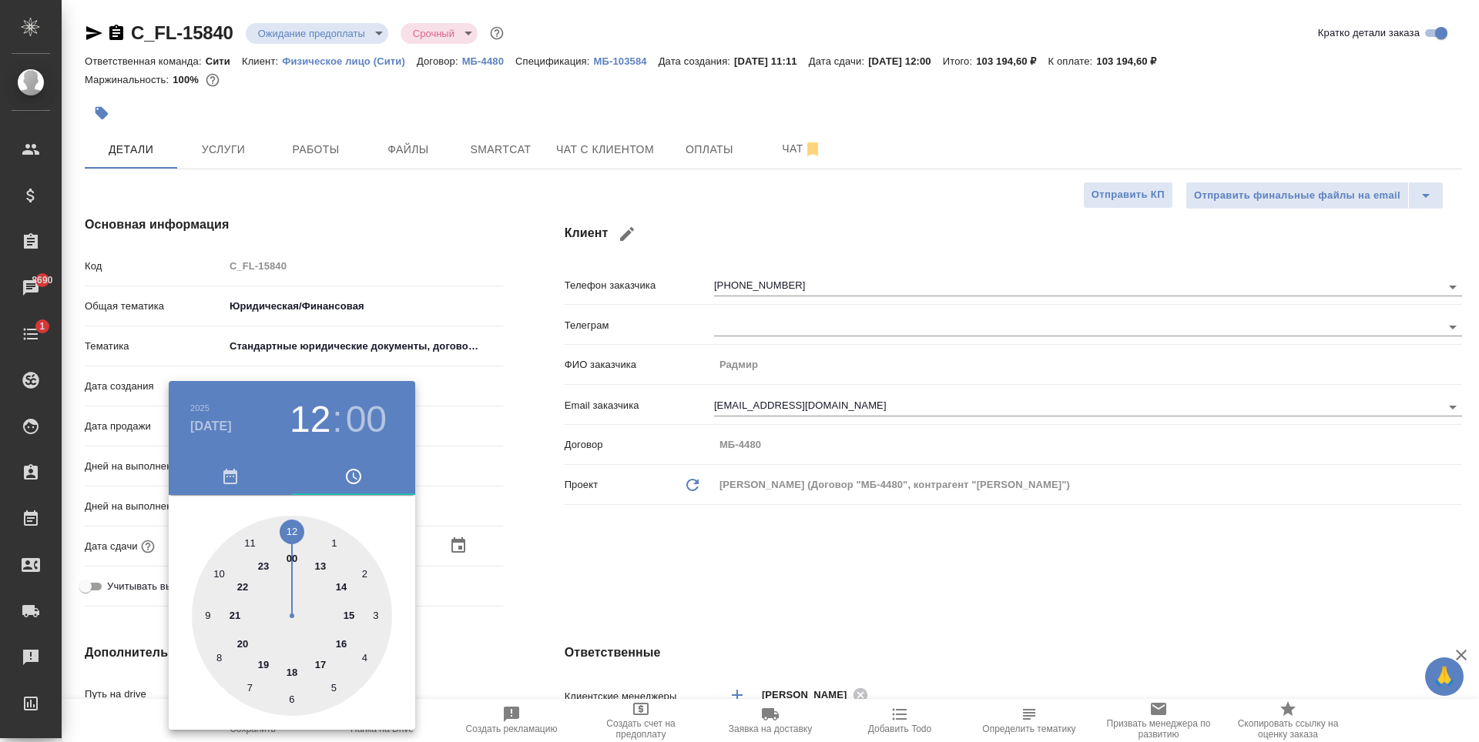
click at [293, 668] on div at bounding box center [292, 616] width 200 height 200
type input "18.09.2025 18:00"
type textarea "x"
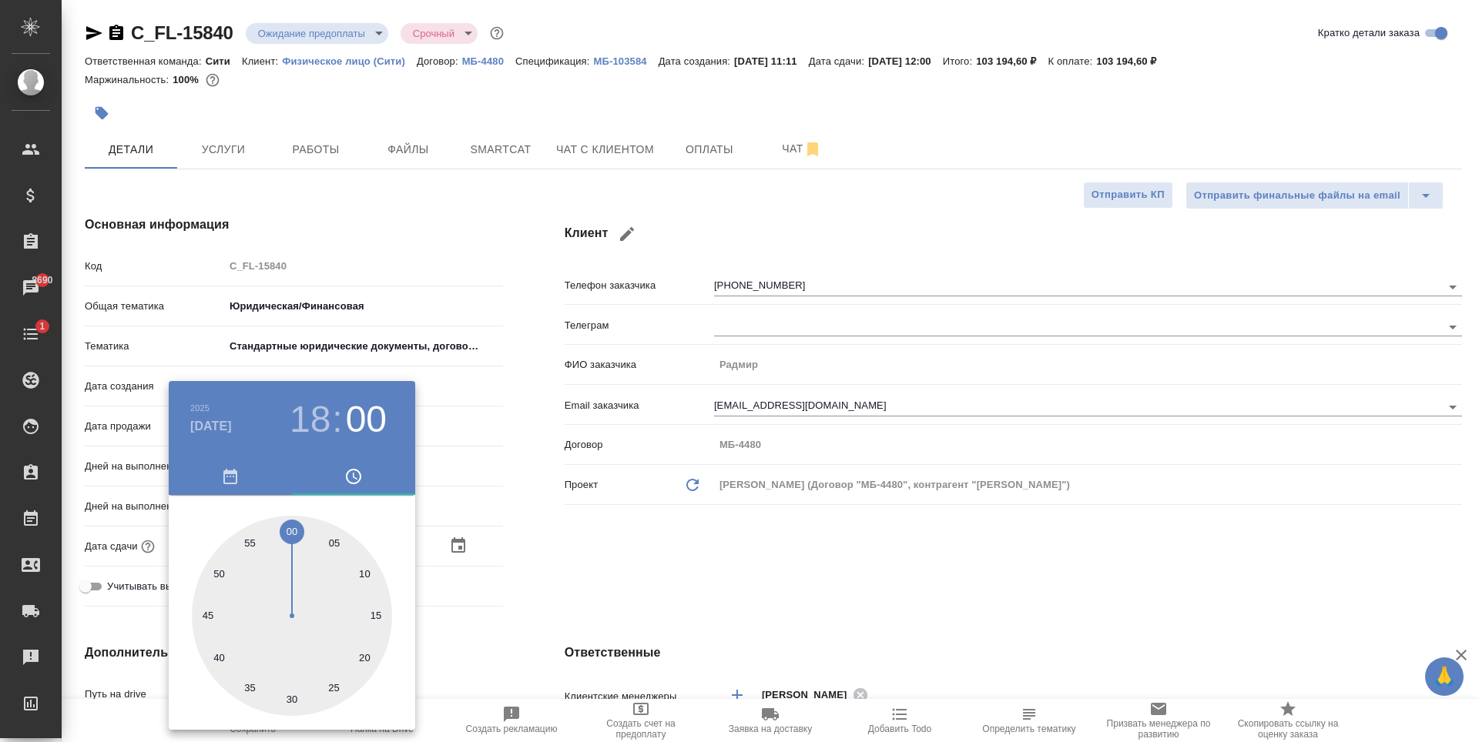
click at [751, 528] on div at bounding box center [739, 371] width 1479 height 742
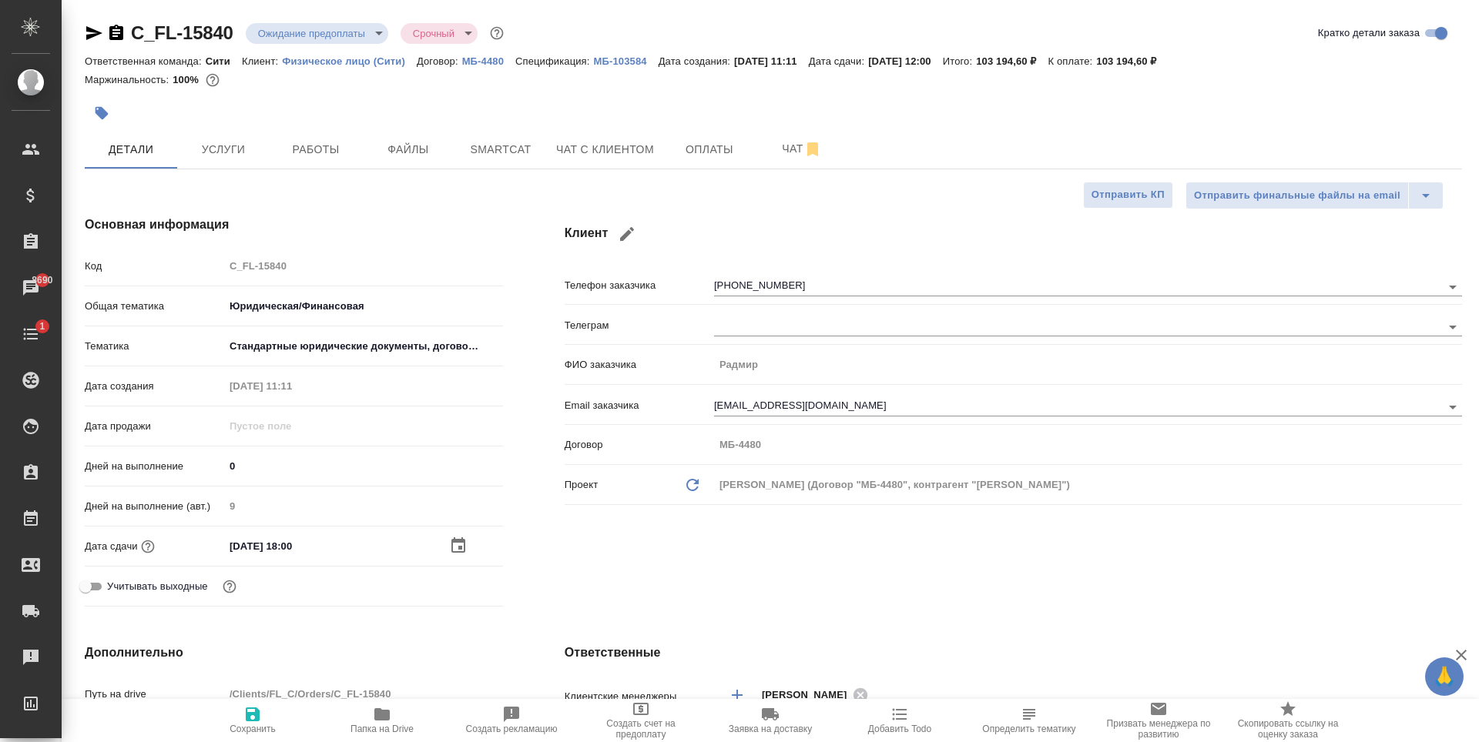
click at [263, 718] on span "Сохранить" at bounding box center [252, 719] width 111 height 29
type textarea "x"
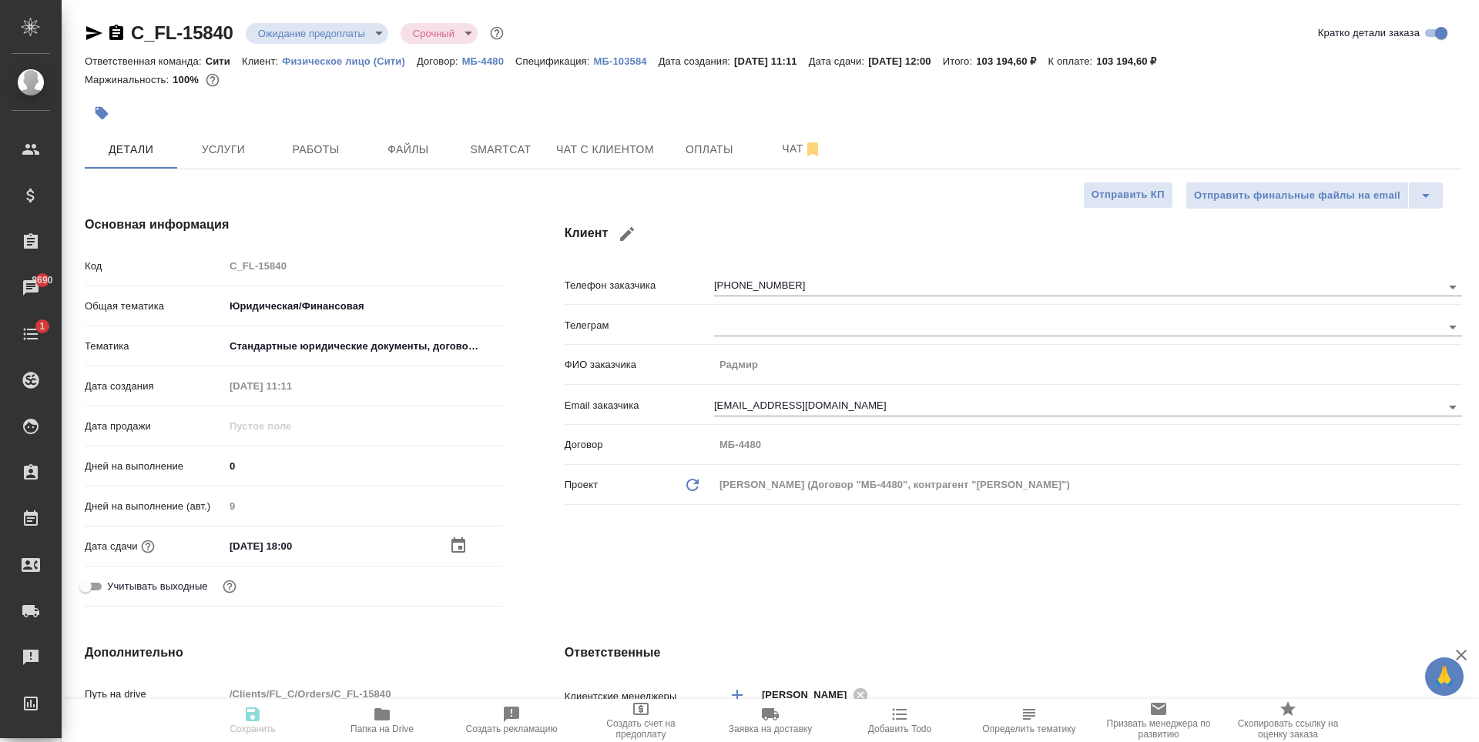
type textarea "x"
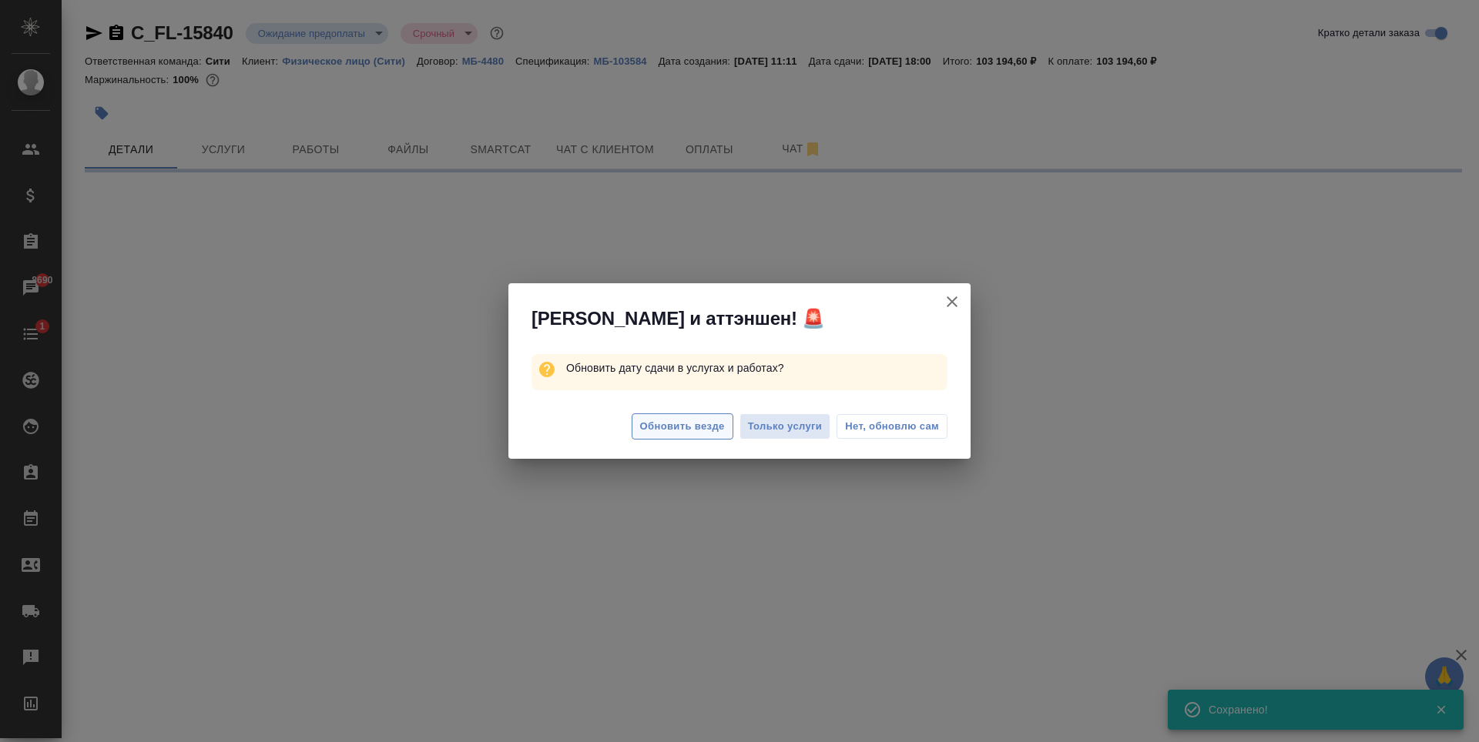
click at [710, 424] on span "Обновить везде" at bounding box center [682, 427] width 85 height 18
select select "RU"
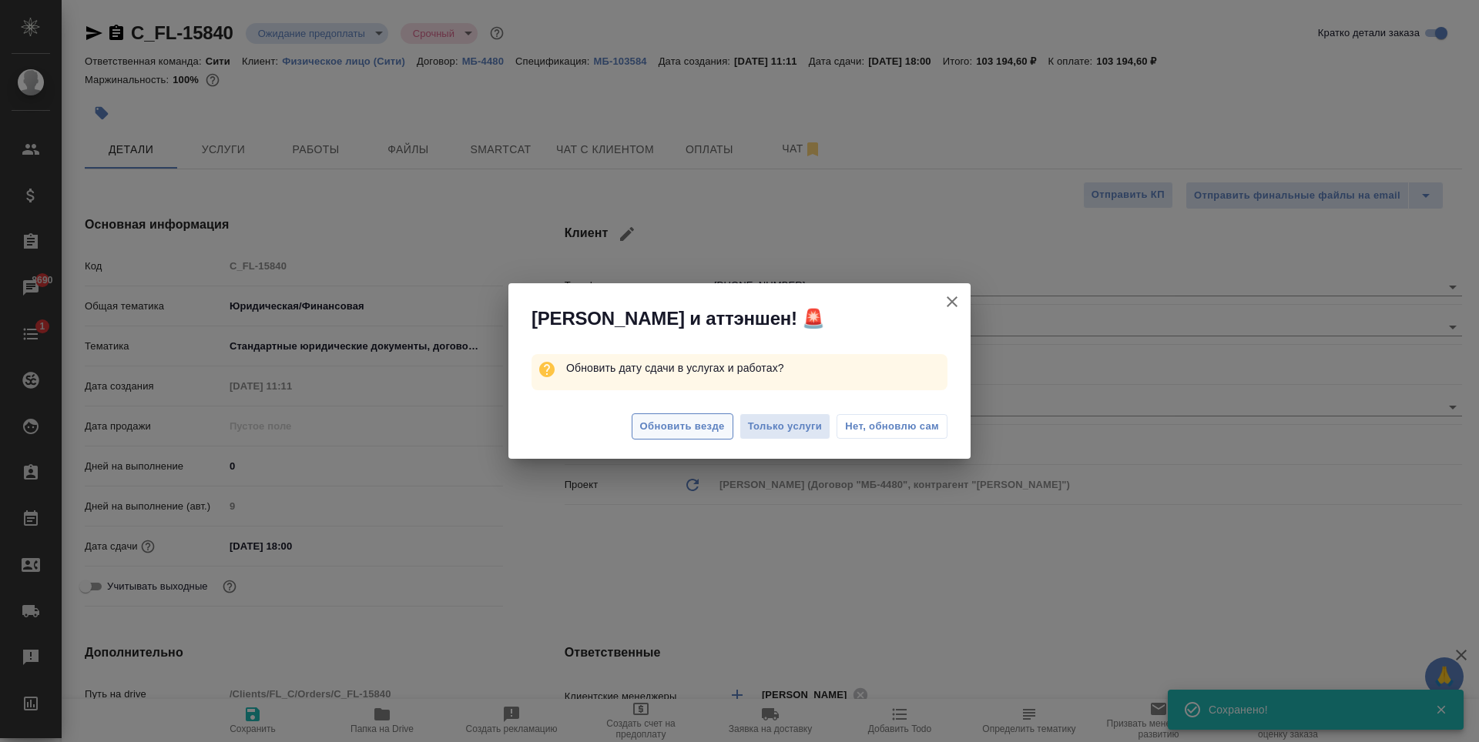
type textarea "x"
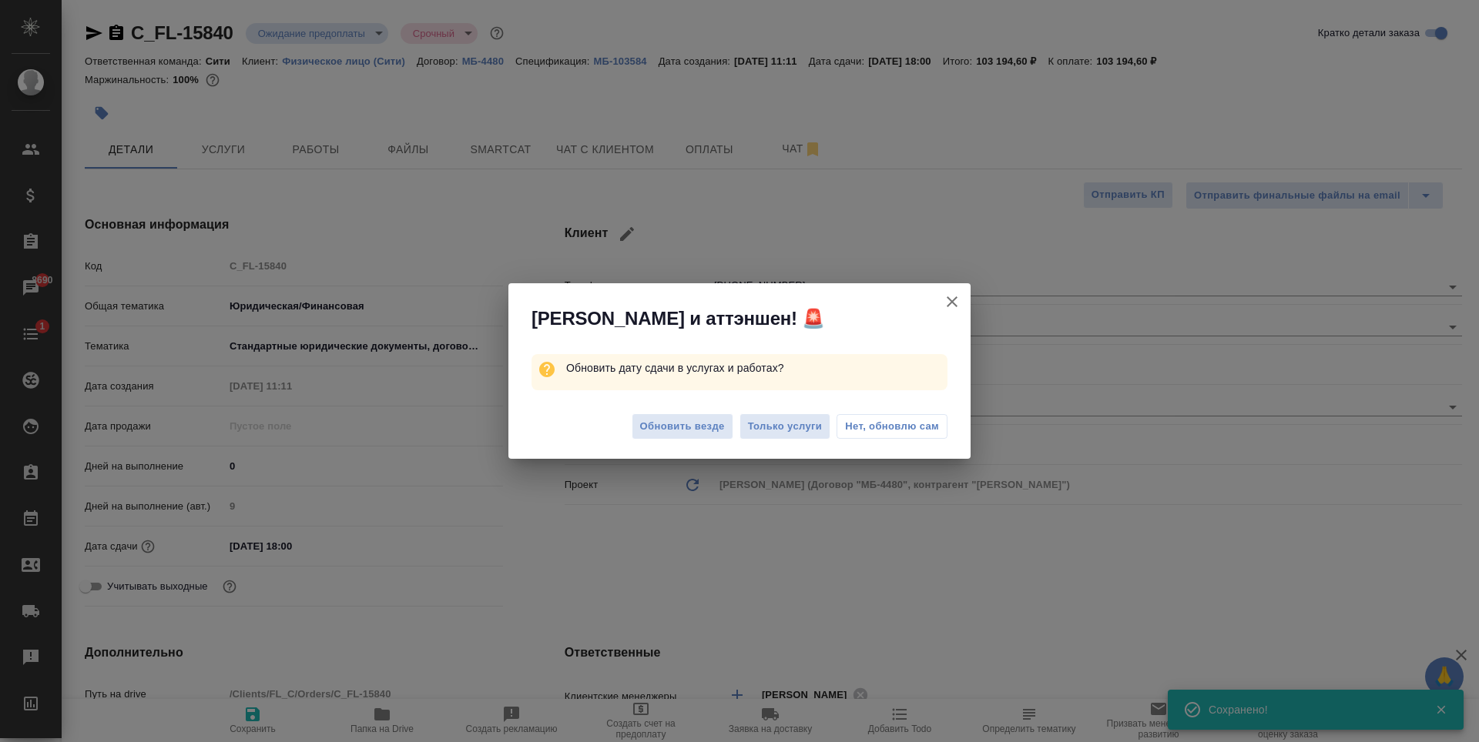
type textarea "x"
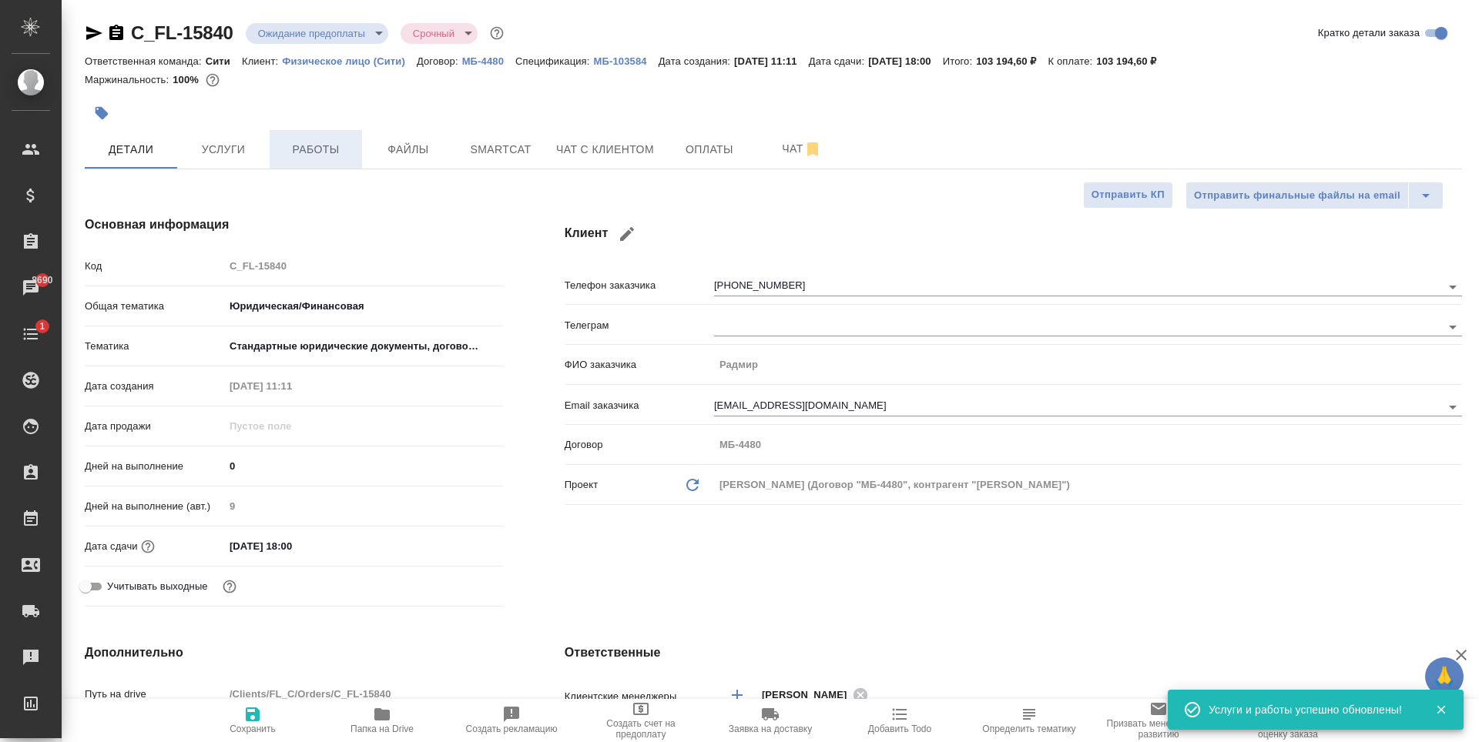
click at [314, 155] on span "Работы" at bounding box center [316, 149] width 74 height 19
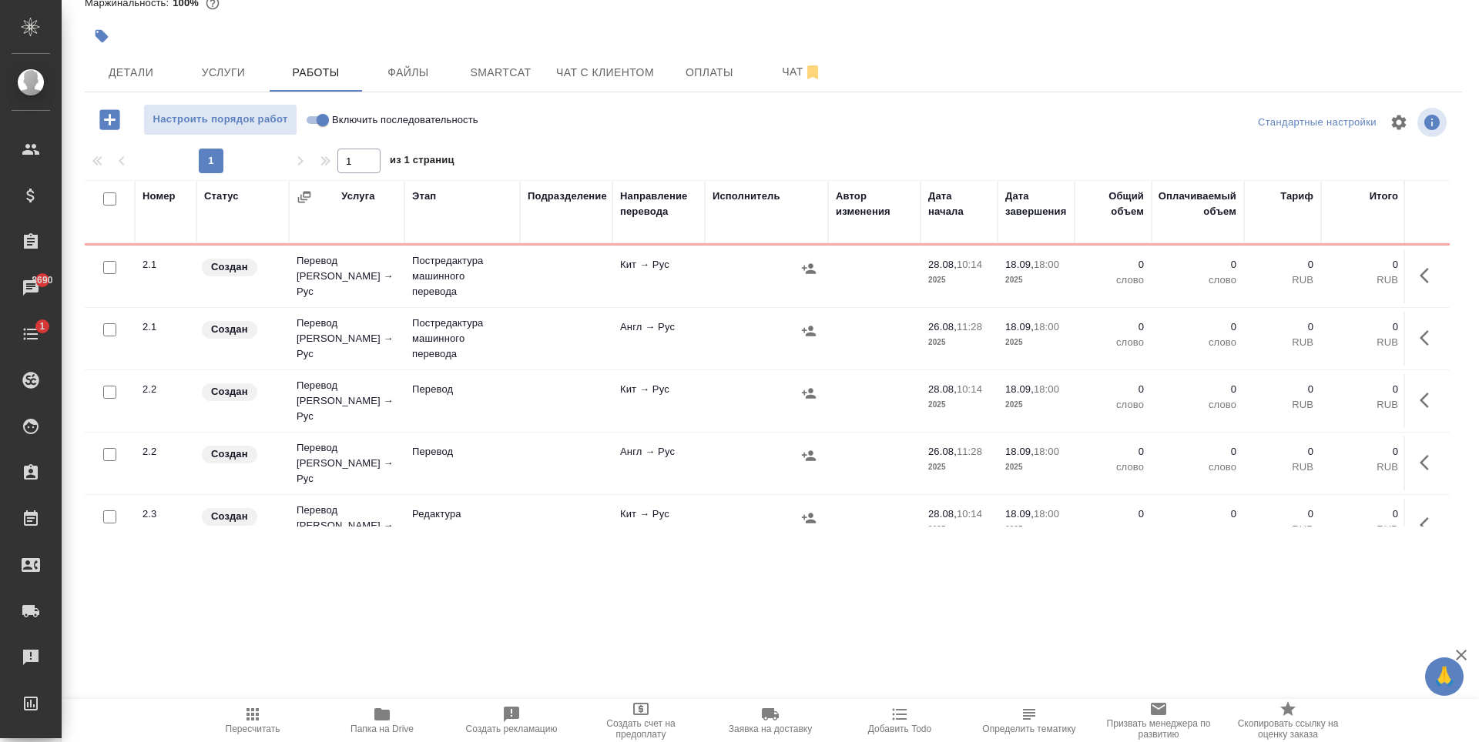
scroll to position [308, 0]
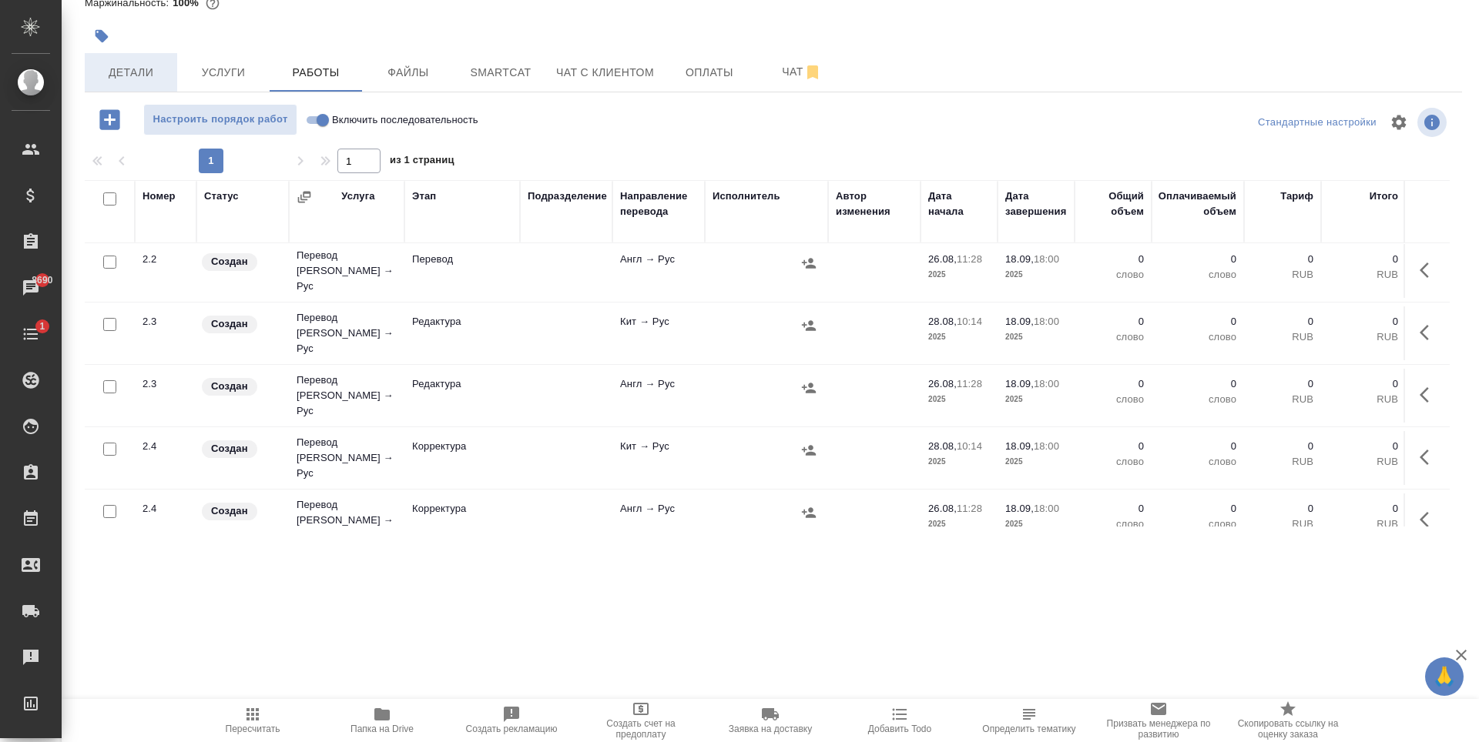
click at [159, 67] on span "Детали" at bounding box center [131, 72] width 74 height 19
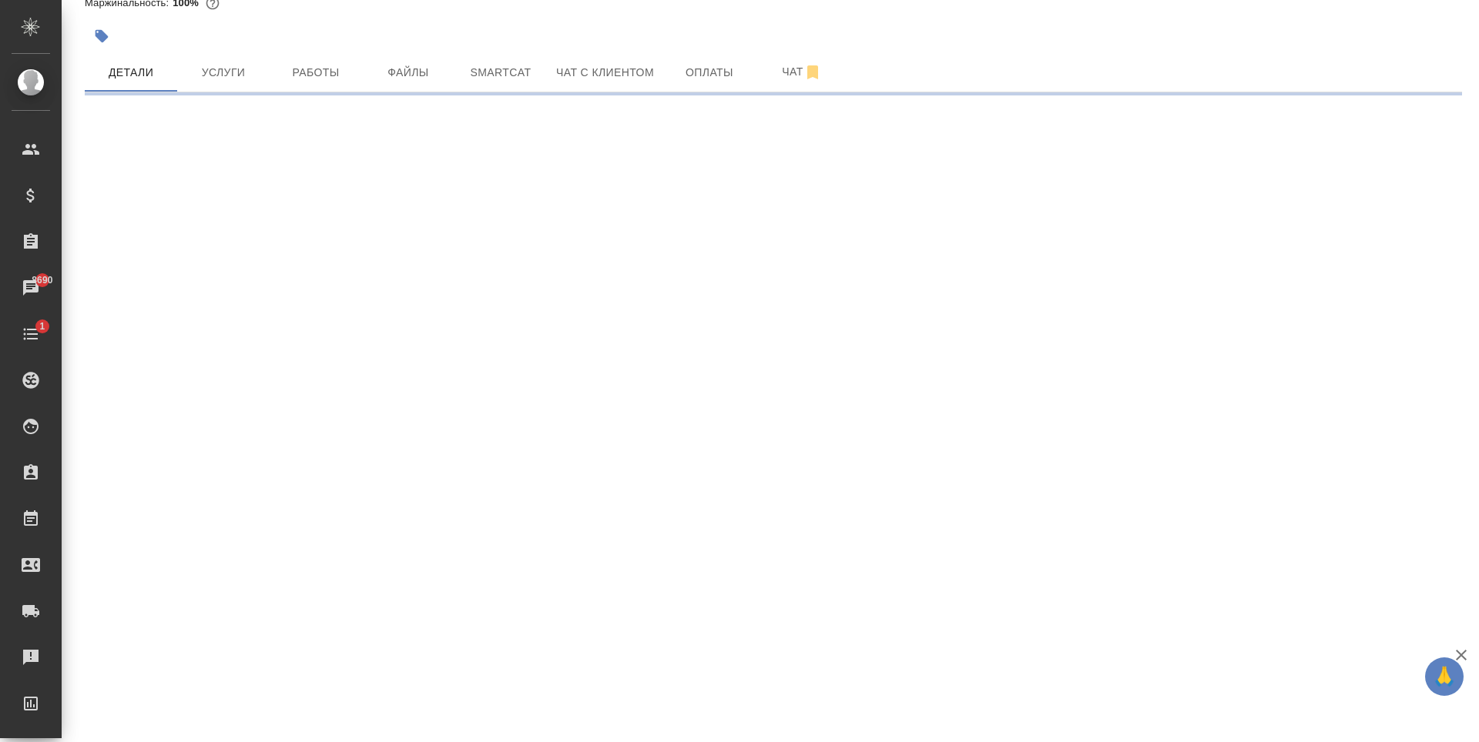
select select "RU"
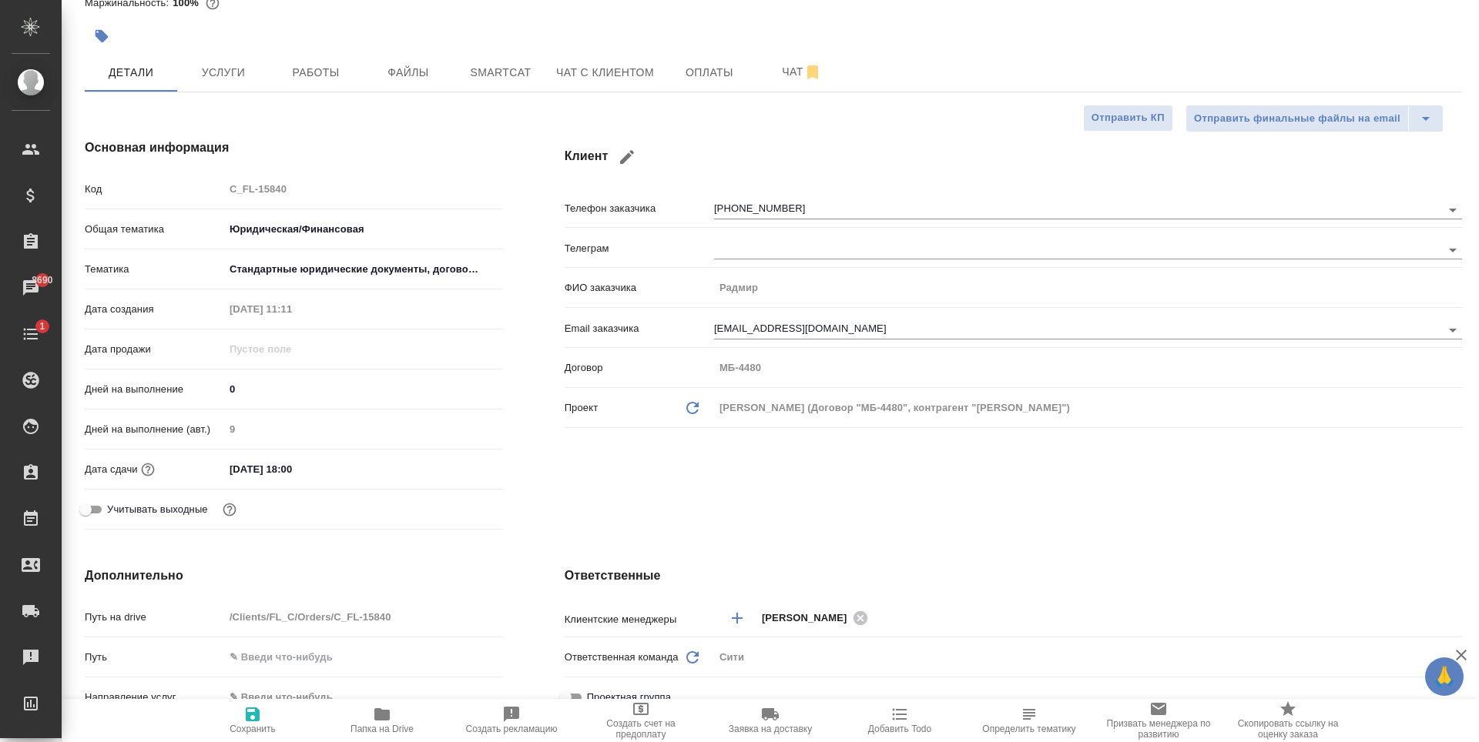
type textarea "x"
click at [320, 459] on input "18.09.2025 18:00" at bounding box center [292, 469] width 135 height 22
click at [239, 468] on input "18.09.2025 18:00" at bounding box center [292, 469] width 135 height 22
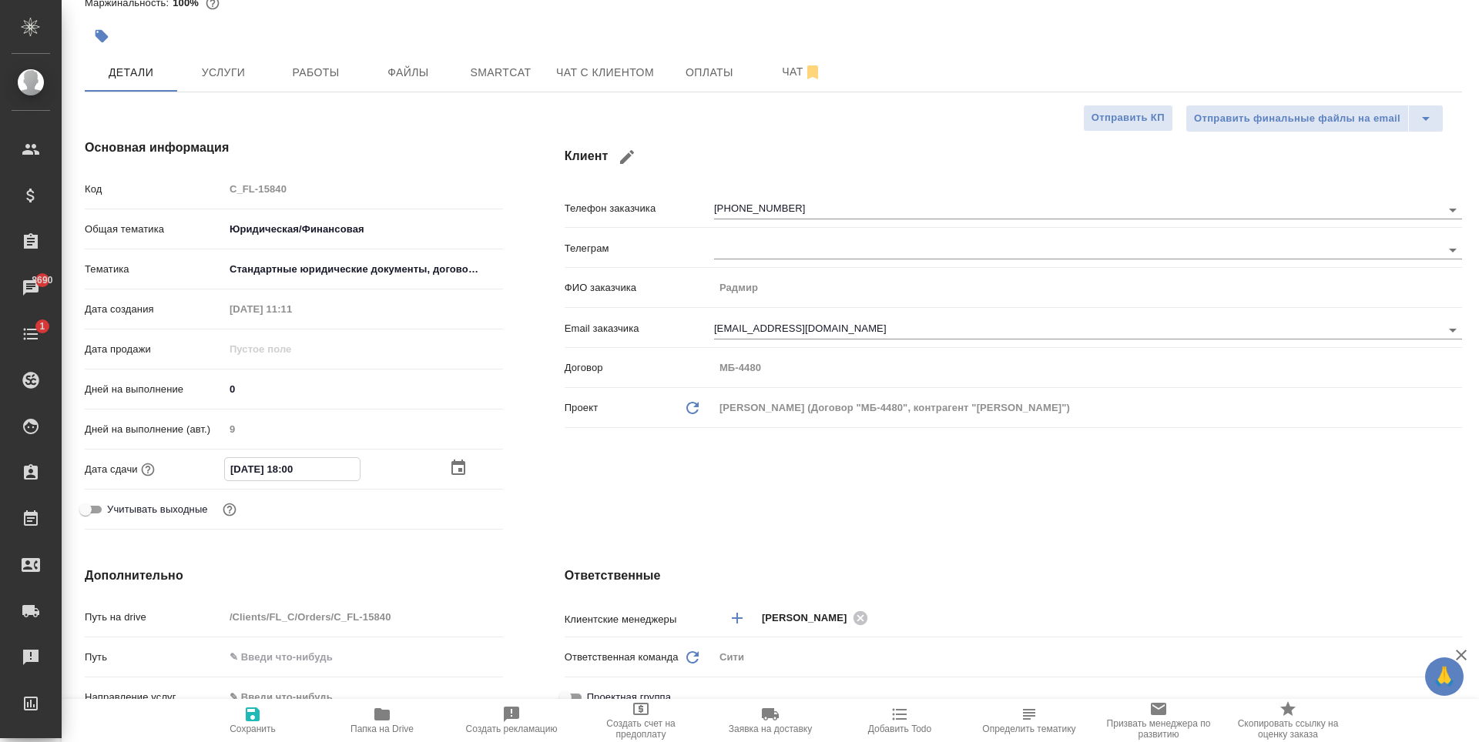
type input "10.92.0251 80:0_"
type textarea "x"
type input "[DATE] 18:00"
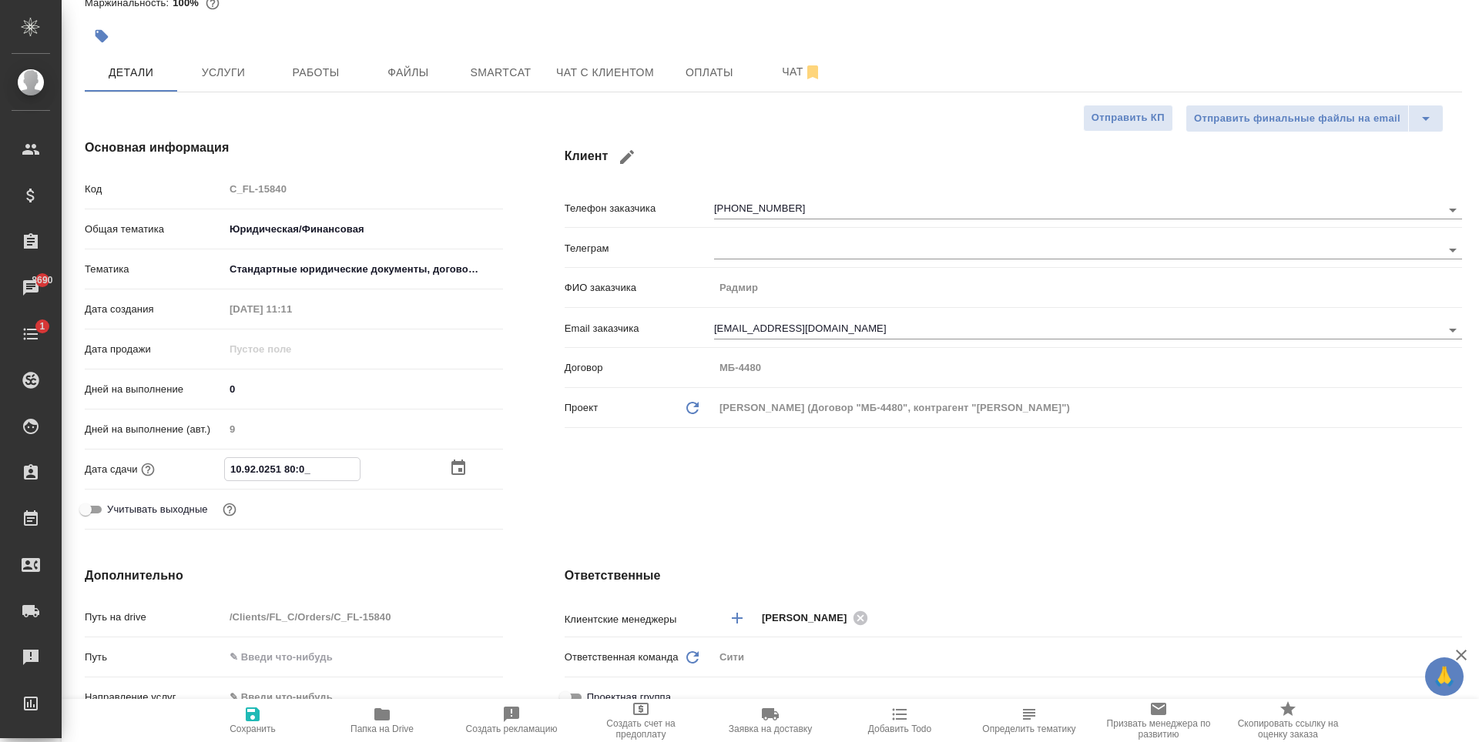
type textarea "x"
type input "[DATE] 18:00"
click at [451, 466] on icon "button" at bounding box center [458, 468] width 18 height 18
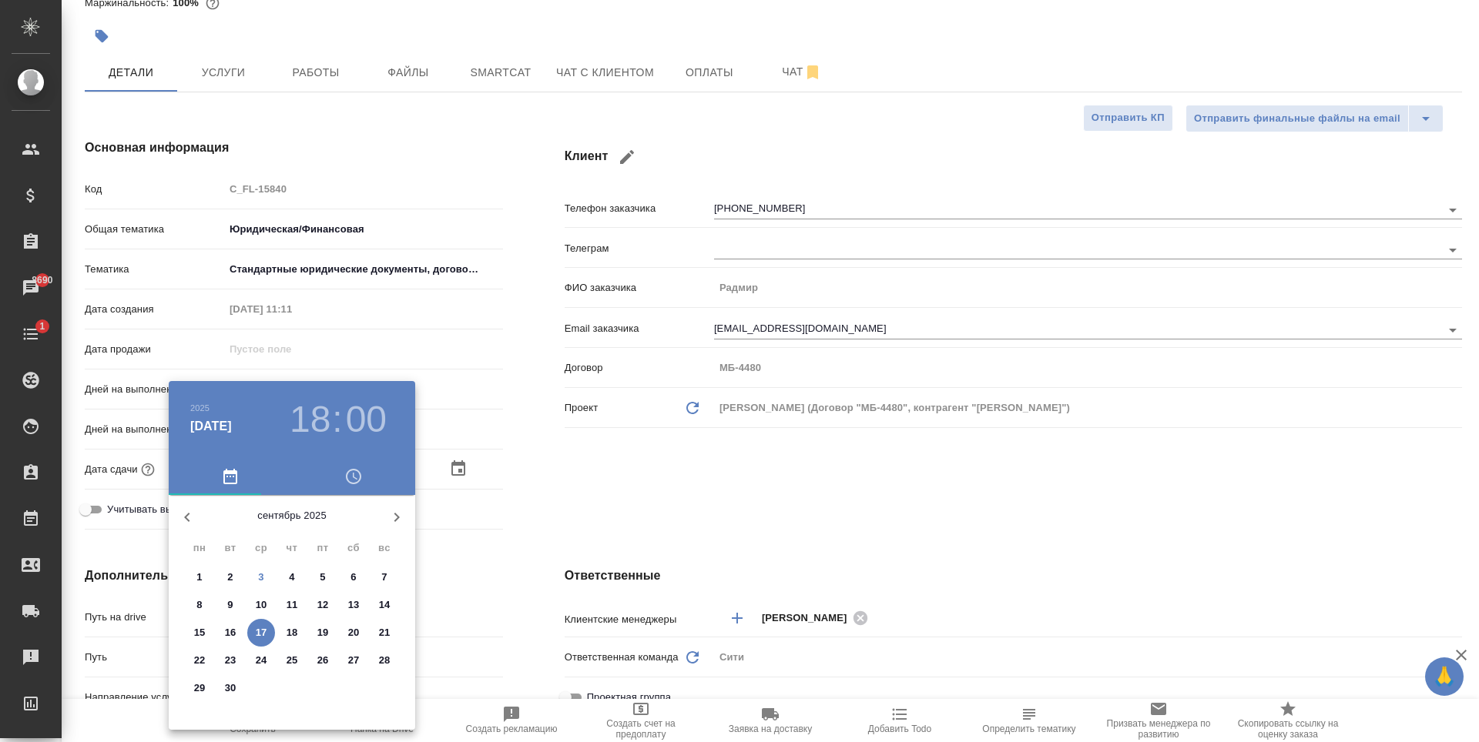
click at [641, 460] on div at bounding box center [739, 371] width 1479 height 742
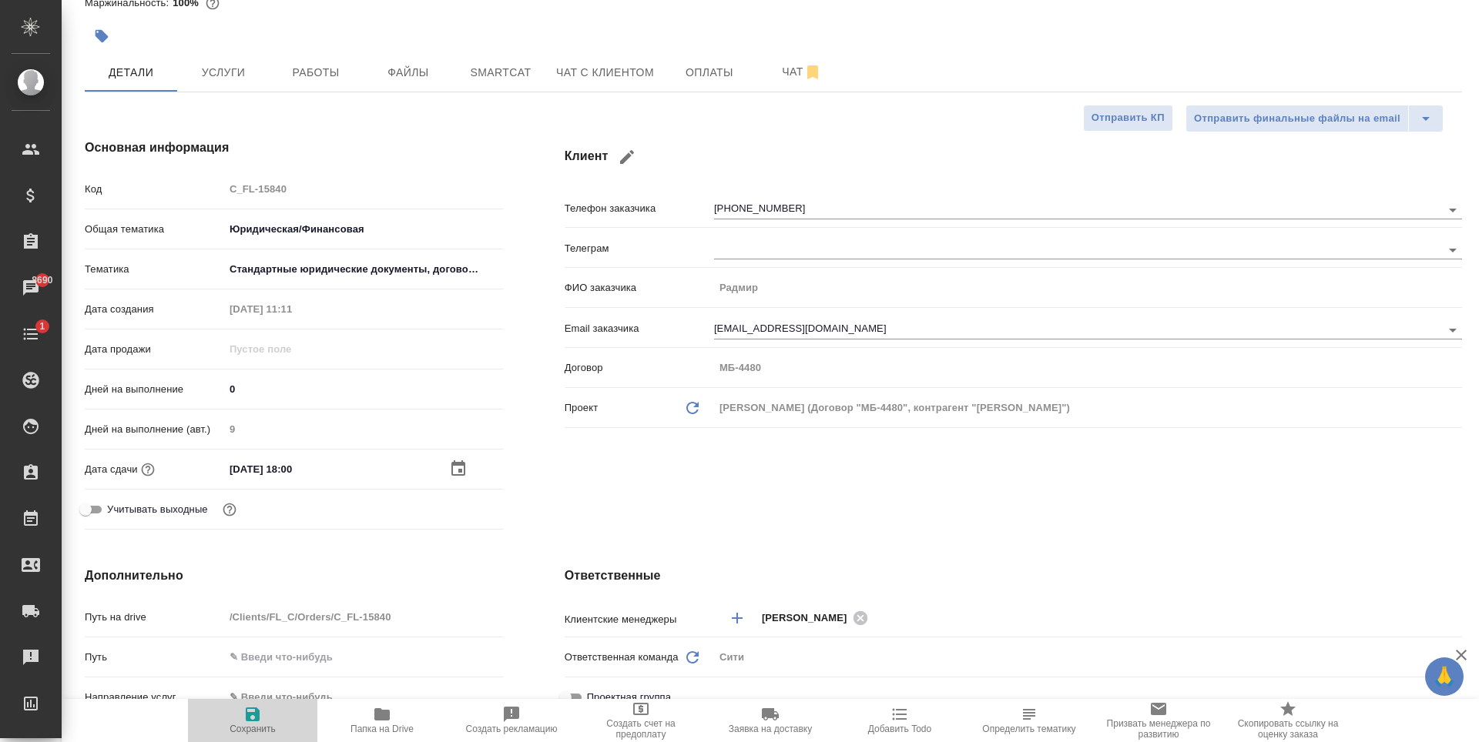
click at [258, 731] on span "Сохранить" at bounding box center [252, 729] width 46 height 11
type textarea "x"
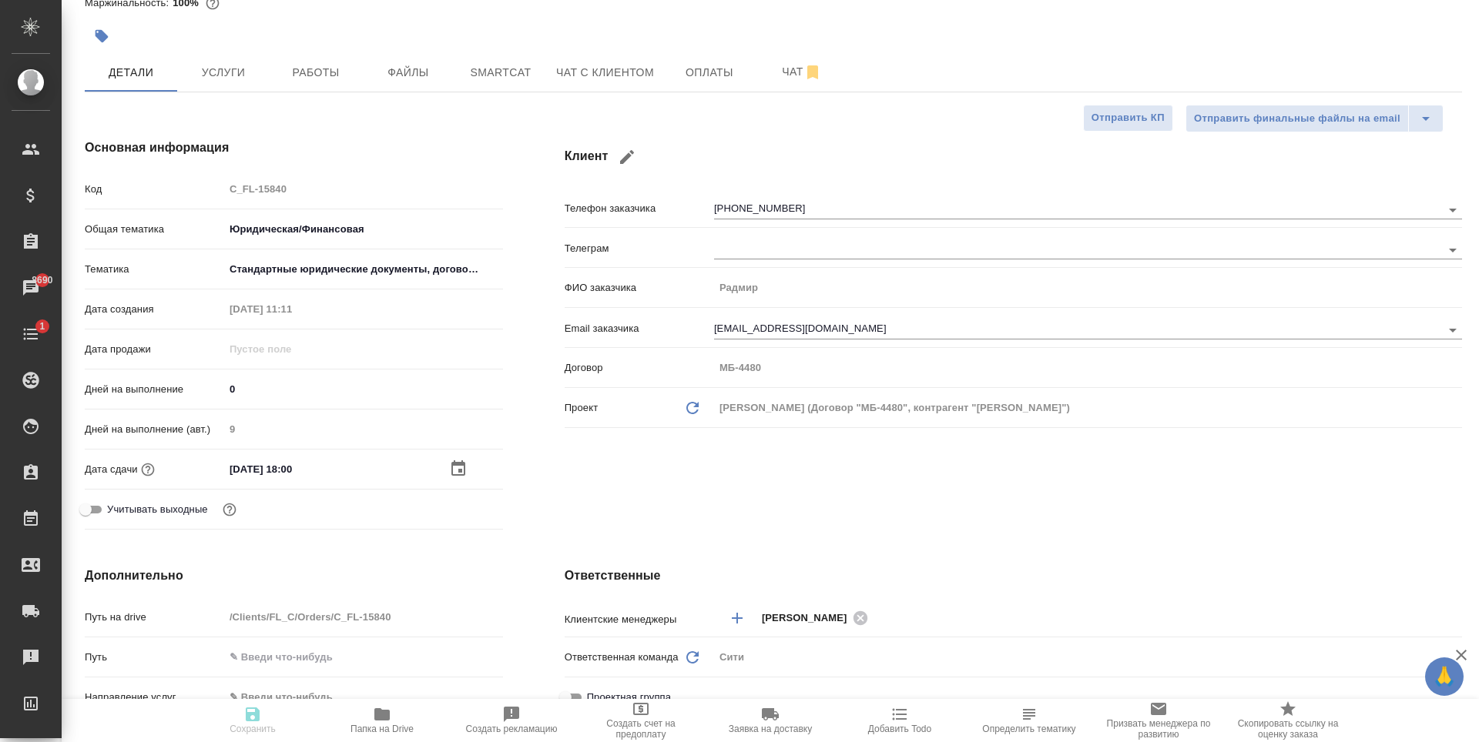
type textarea "x"
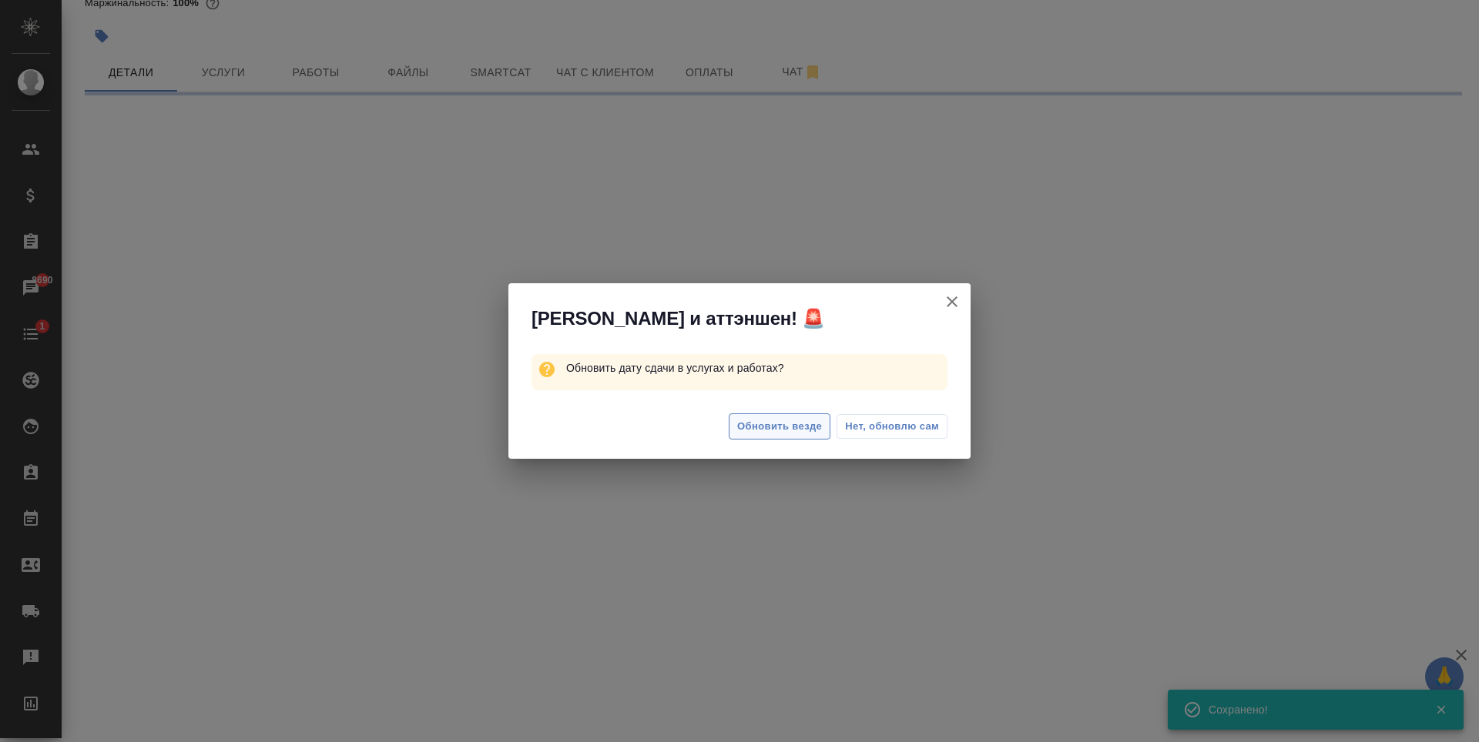
click at [816, 434] on span "Обновить везде" at bounding box center [779, 427] width 85 height 18
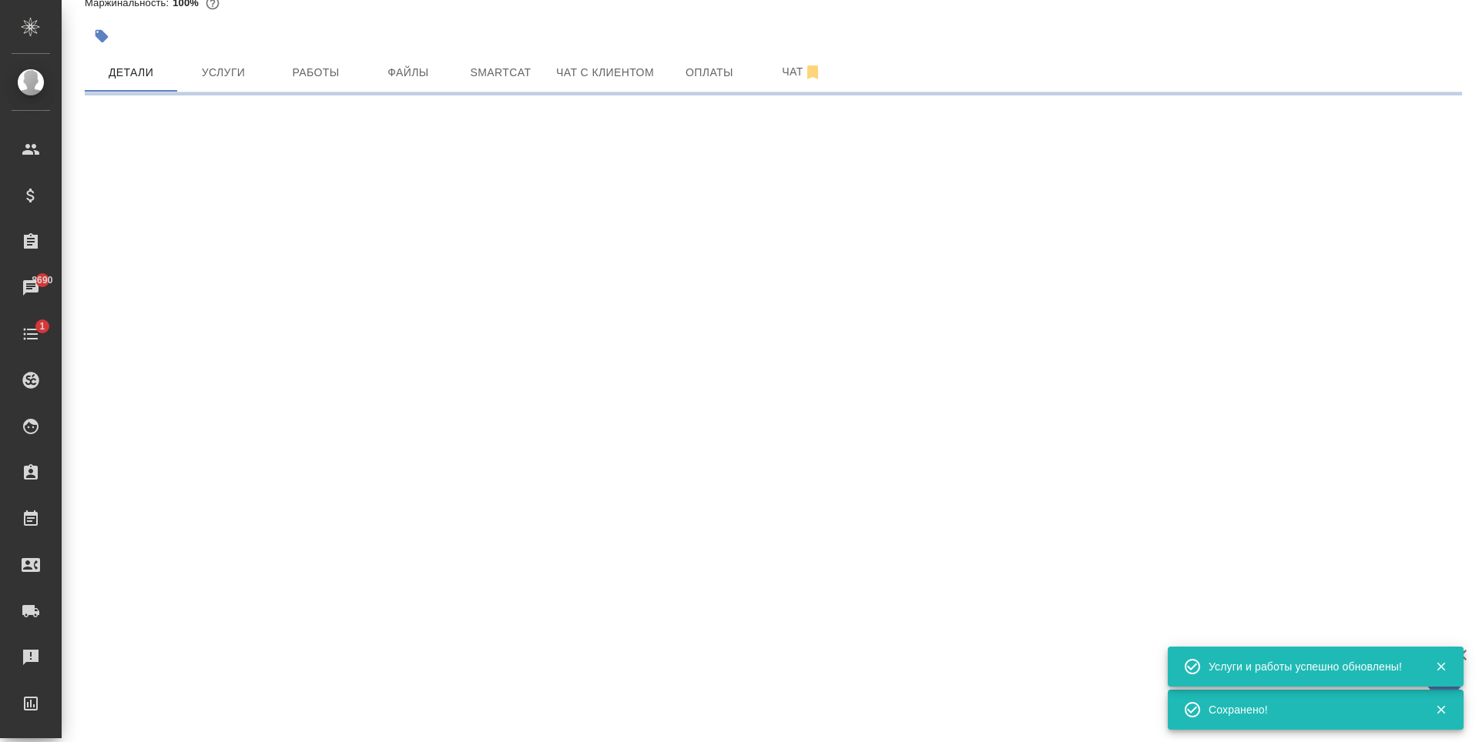
select select "RU"
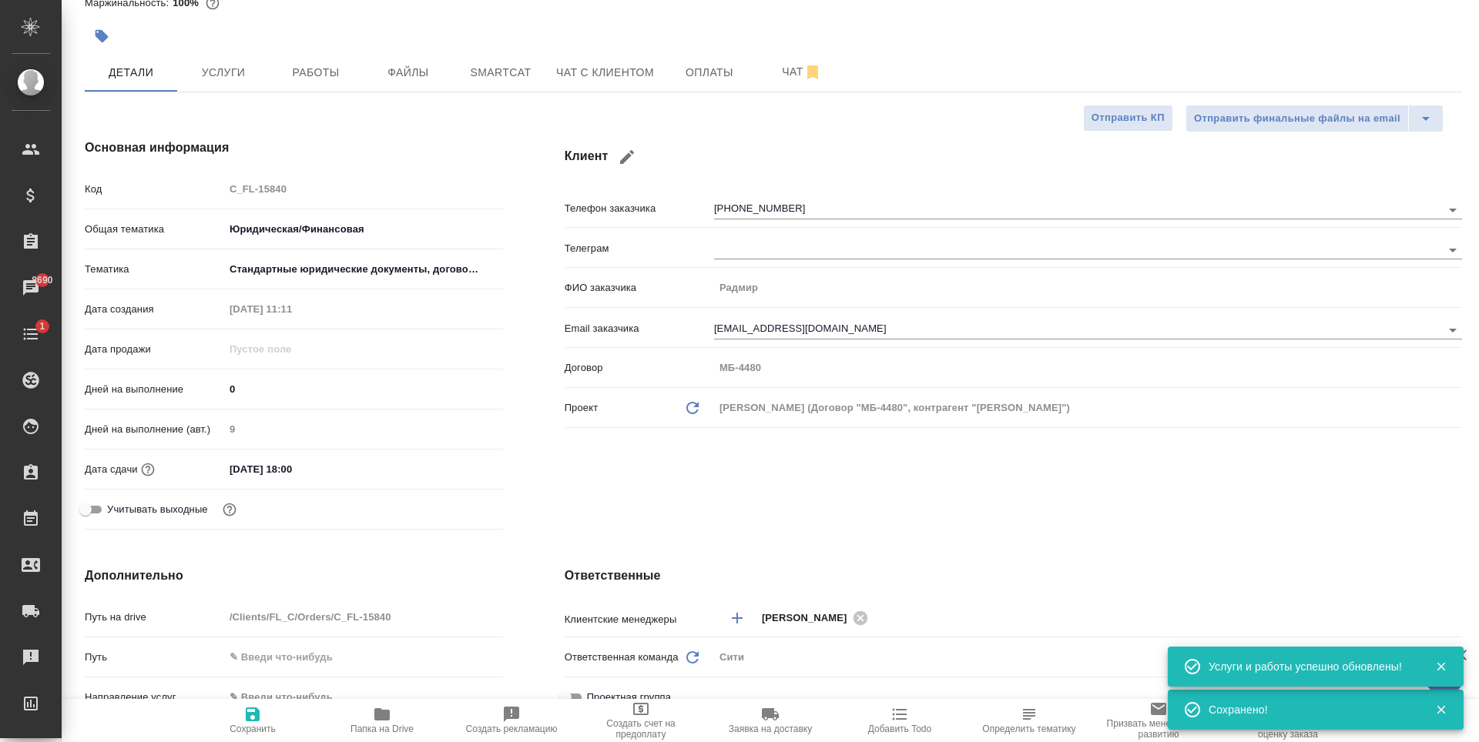
type textarea "x"
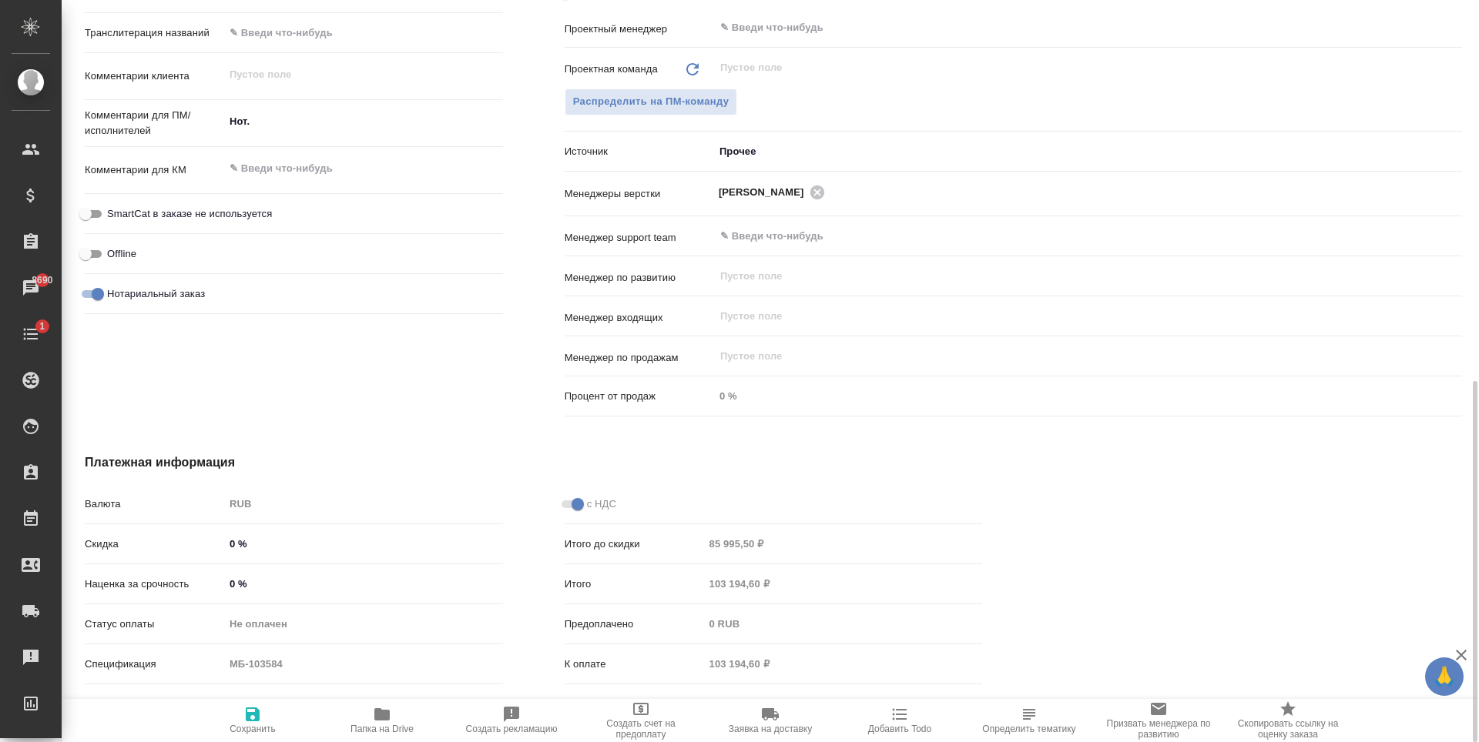
scroll to position [397, 0]
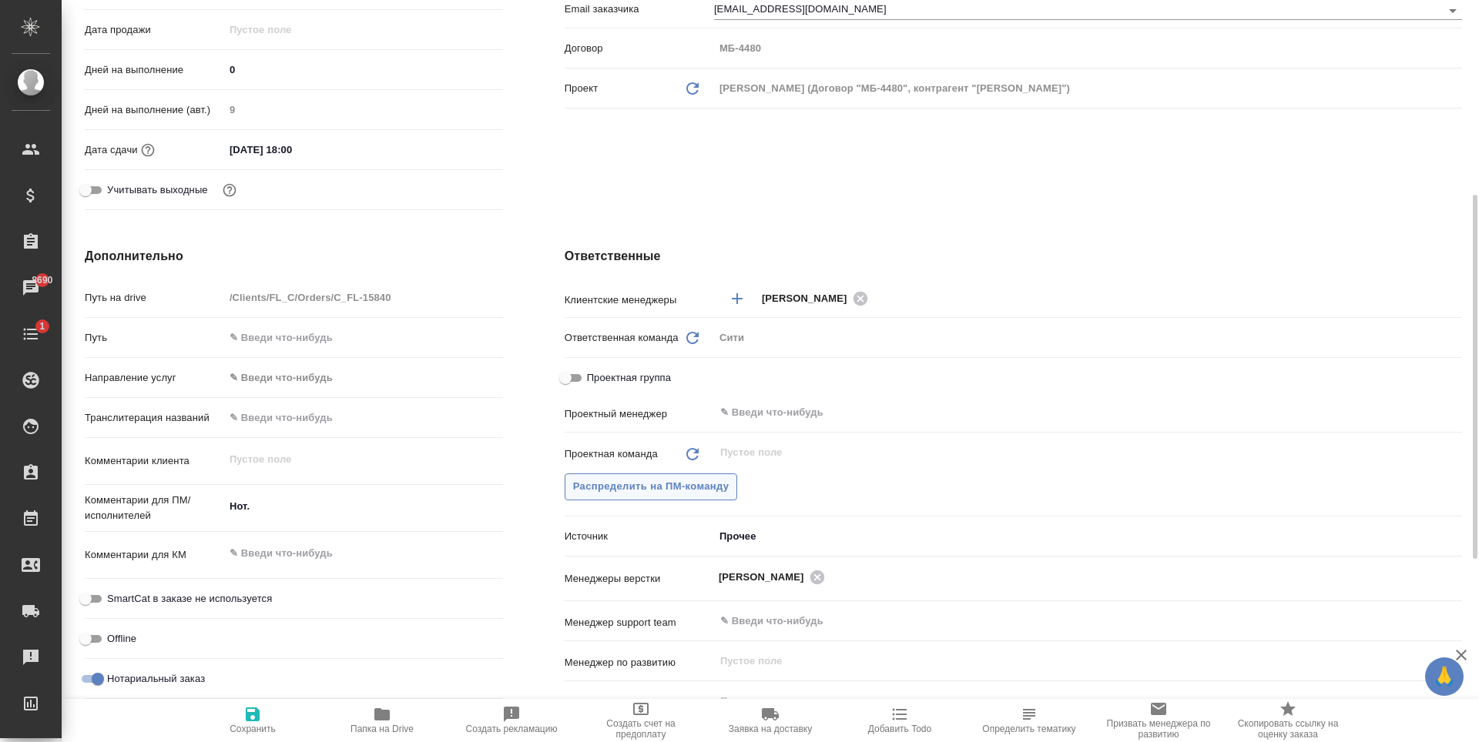
click at [695, 494] on span "Распределить на ПМ-команду" at bounding box center [651, 487] width 156 height 18
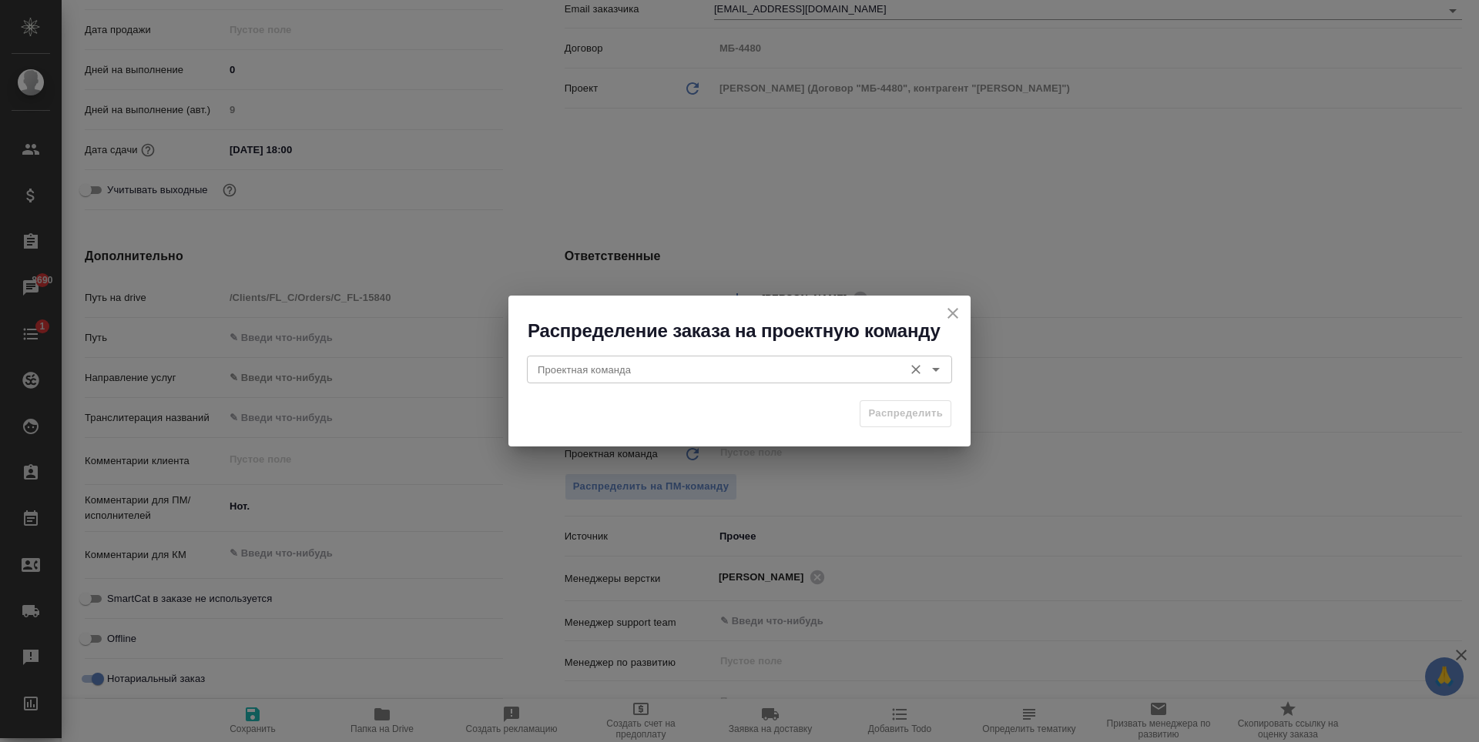
click at [631, 362] on input "Проектная команда" at bounding box center [713, 369] width 364 height 18
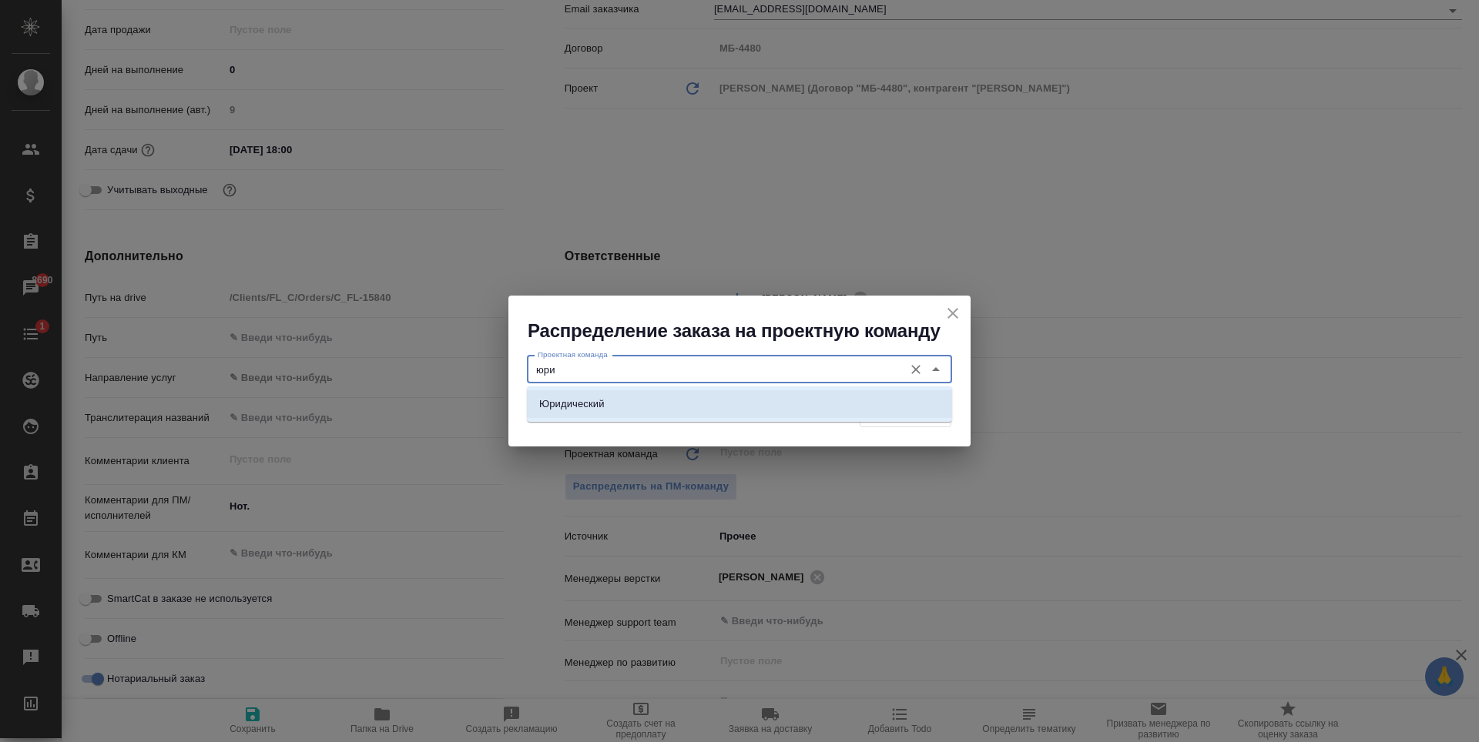
click at [678, 399] on li "Юридический" at bounding box center [739, 404] width 425 height 28
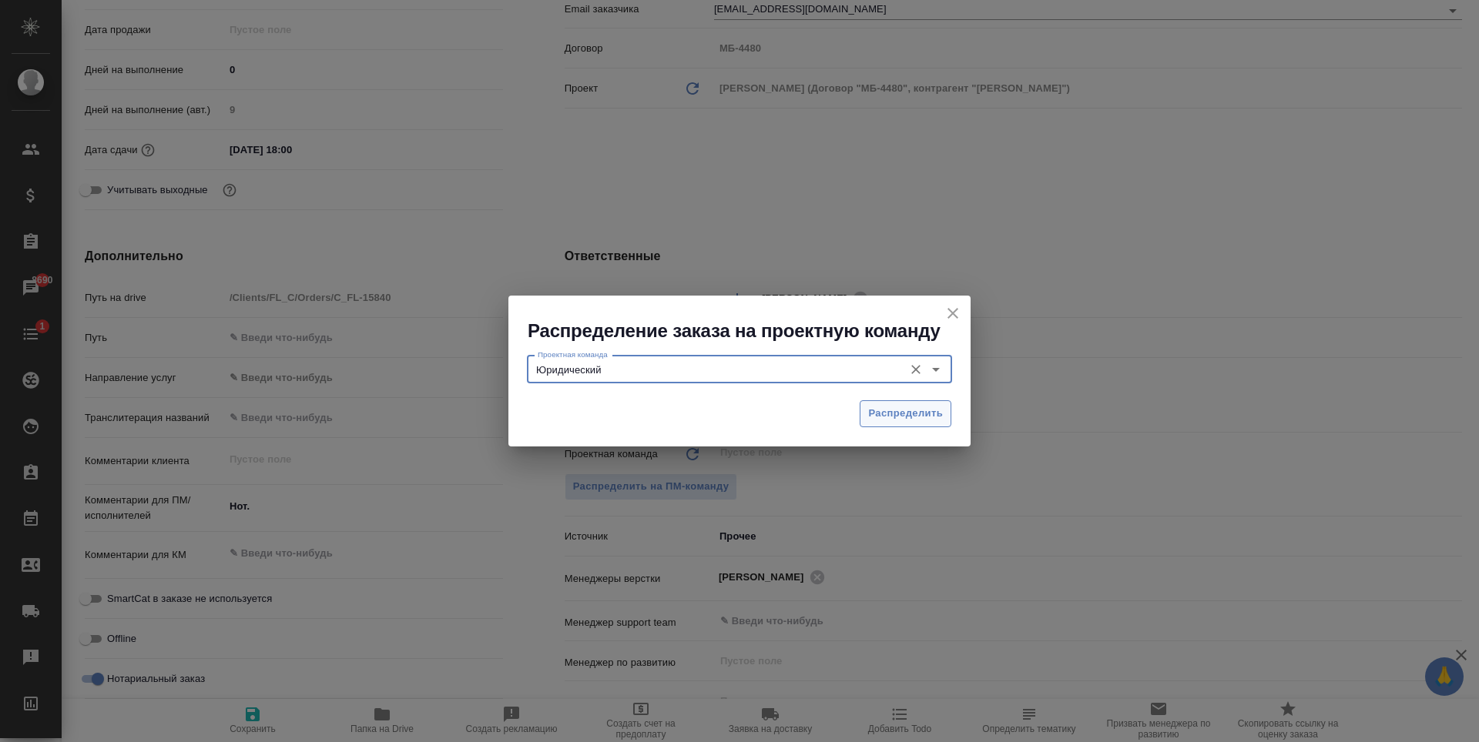
type input "Юридический"
click at [883, 414] on span "Распределить" at bounding box center [905, 414] width 75 height 18
type textarea "x"
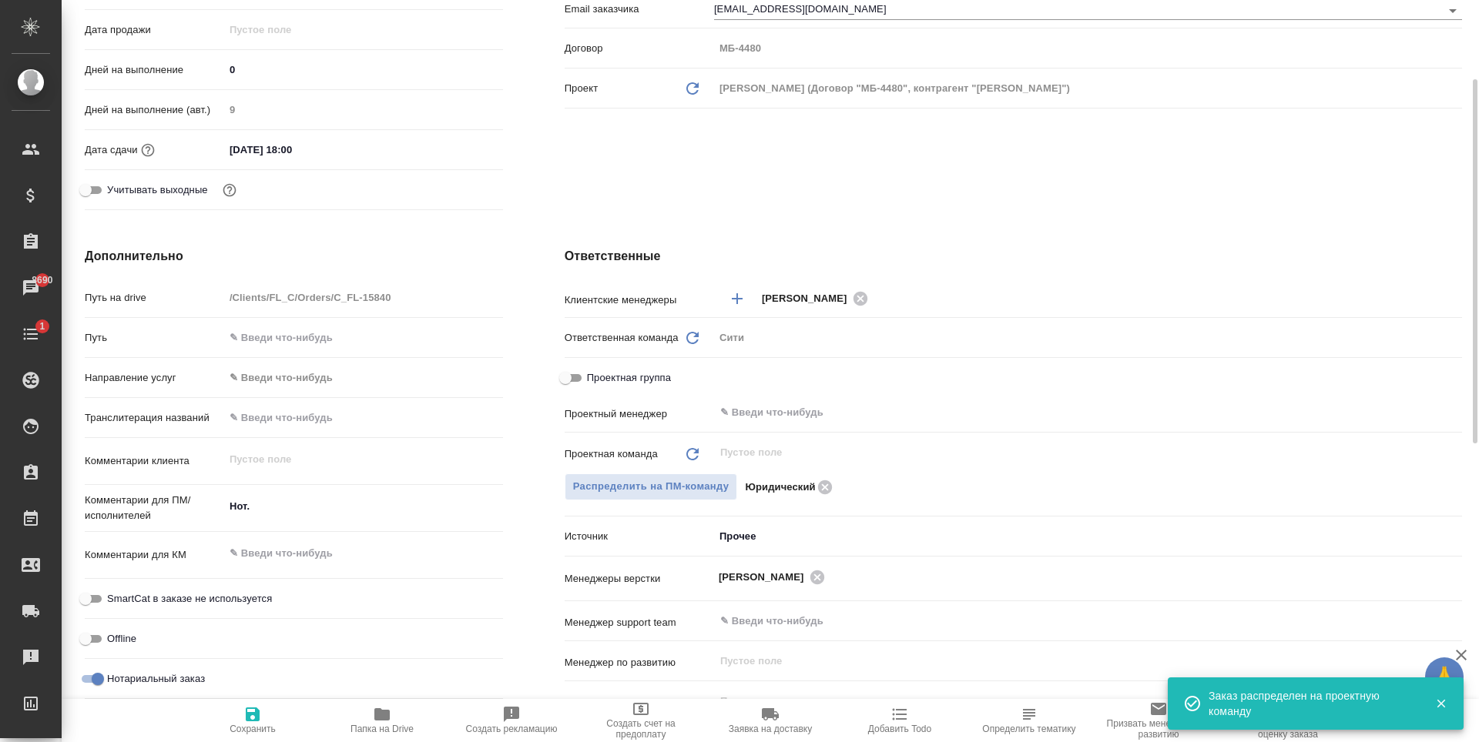
scroll to position [12, 0]
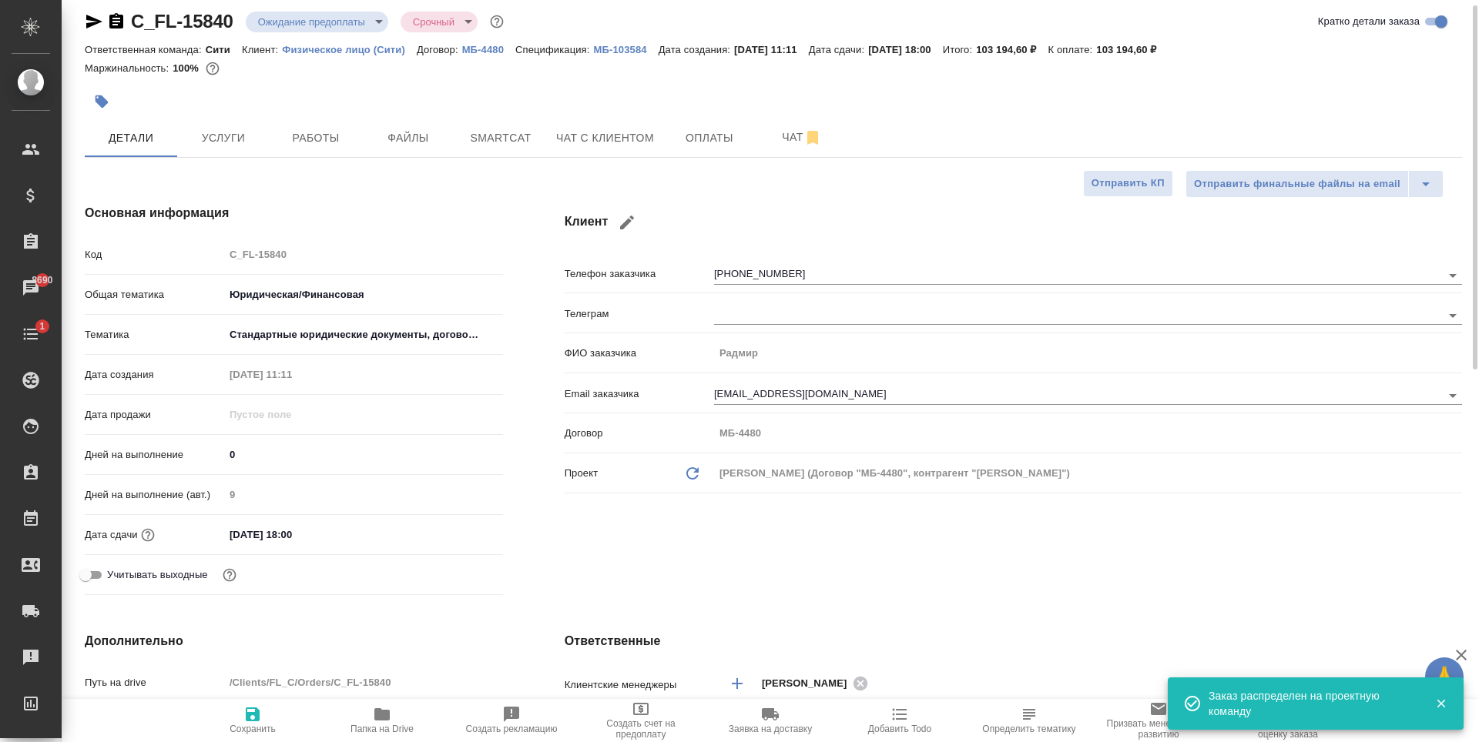
click at [248, 716] on icon "button" at bounding box center [253, 715] width 14 height 14
type textarea "x"
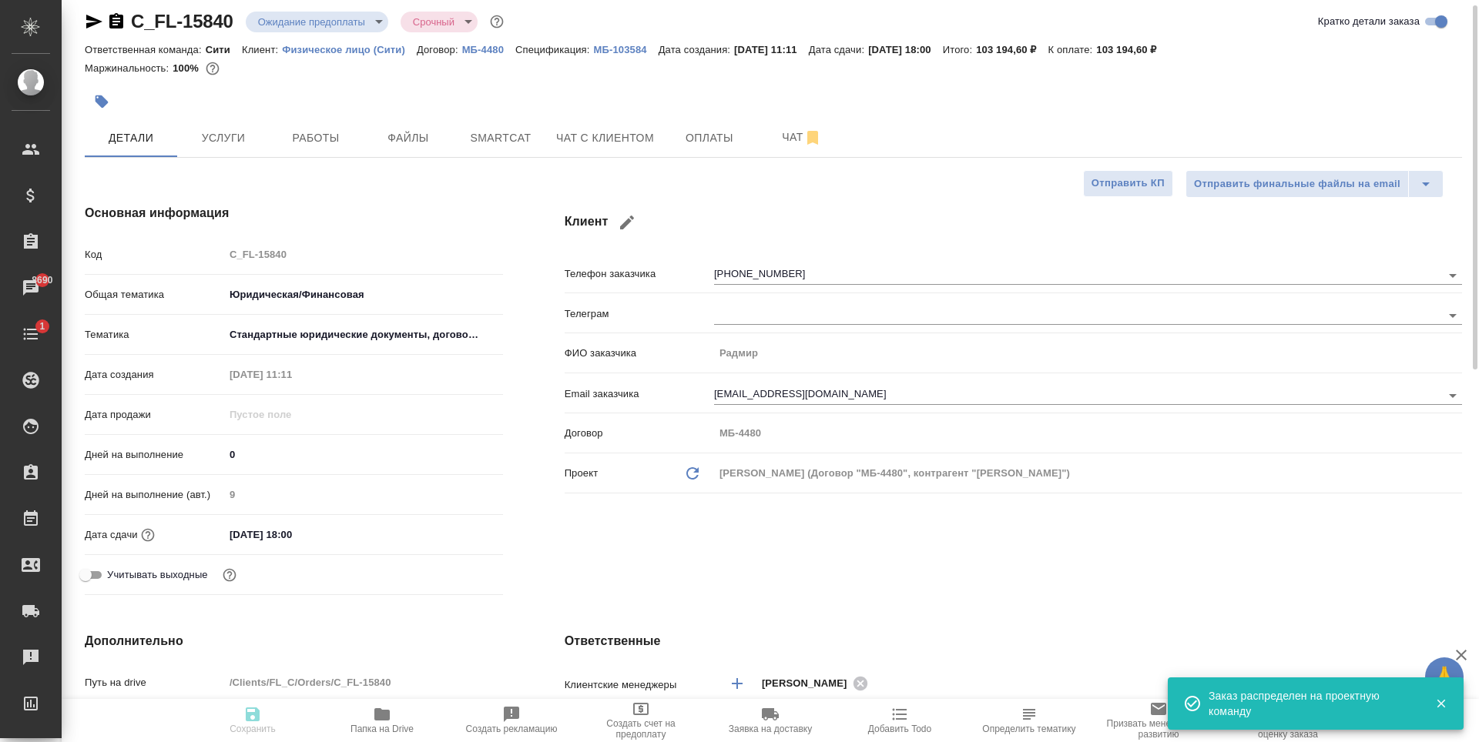
type textarea "x"
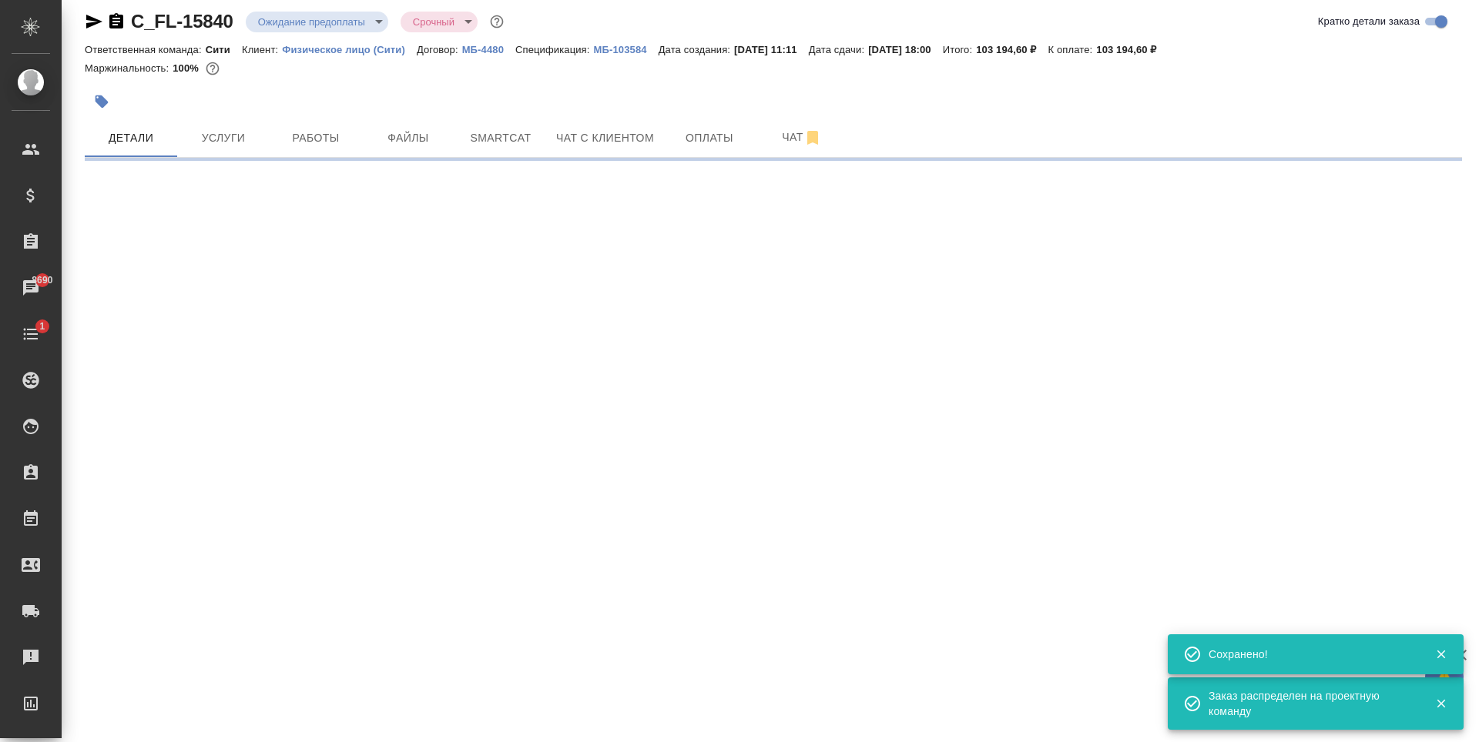
click at [330, 15] on body "🙏 .cls-1 fill:#fff; AWATERA Zaytseva Svetlana Клиенты Спецификации Заказы 8690 …" at bounding box center [739, 371] width 1479 height 742
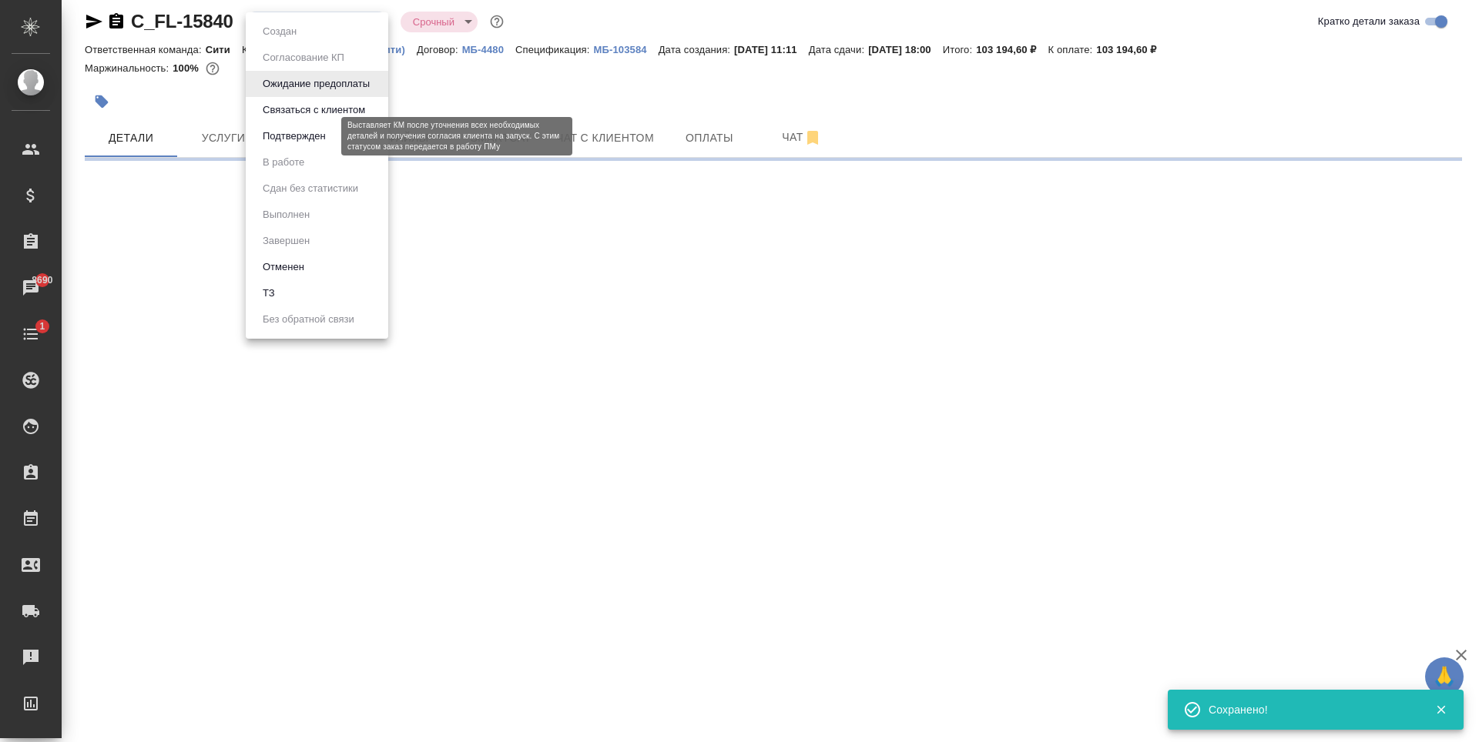
select select "RU"
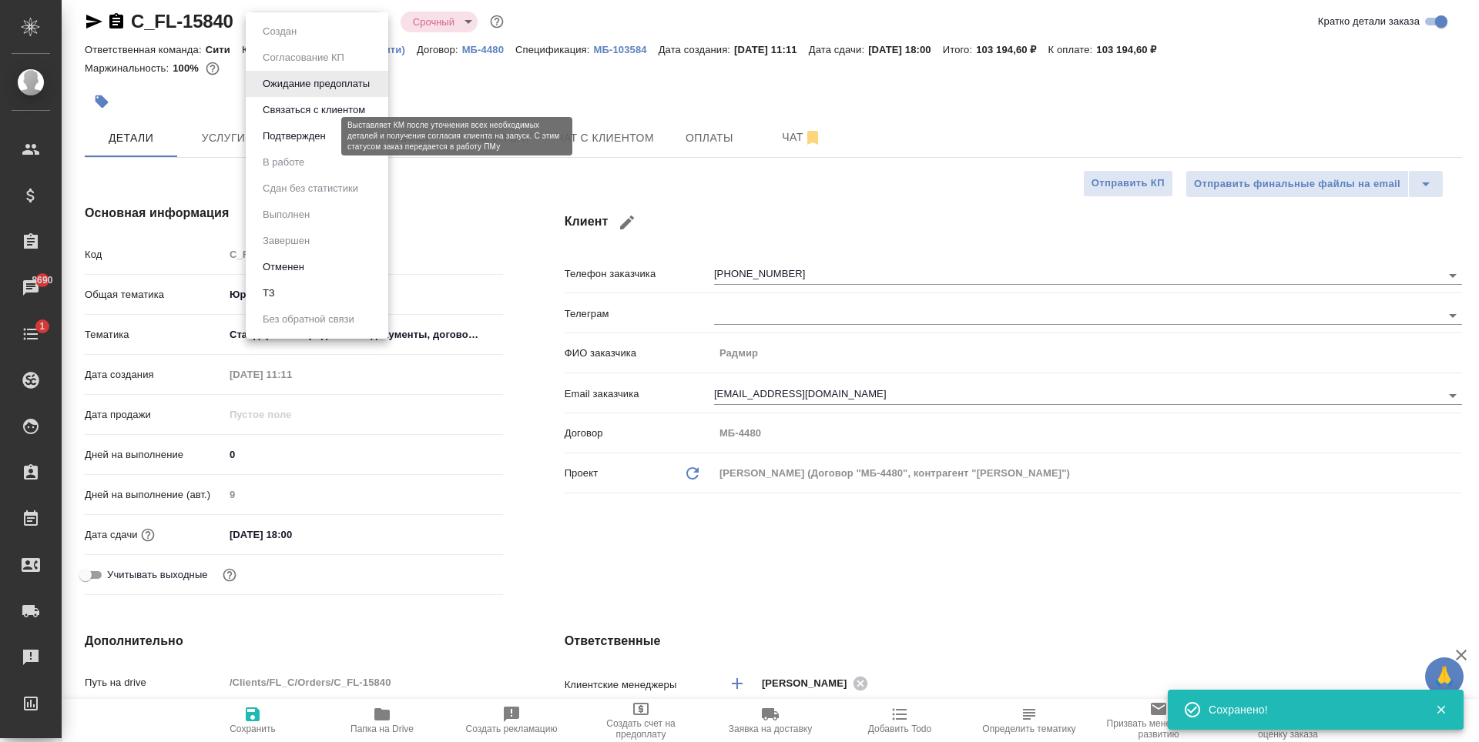
type textarea "x"
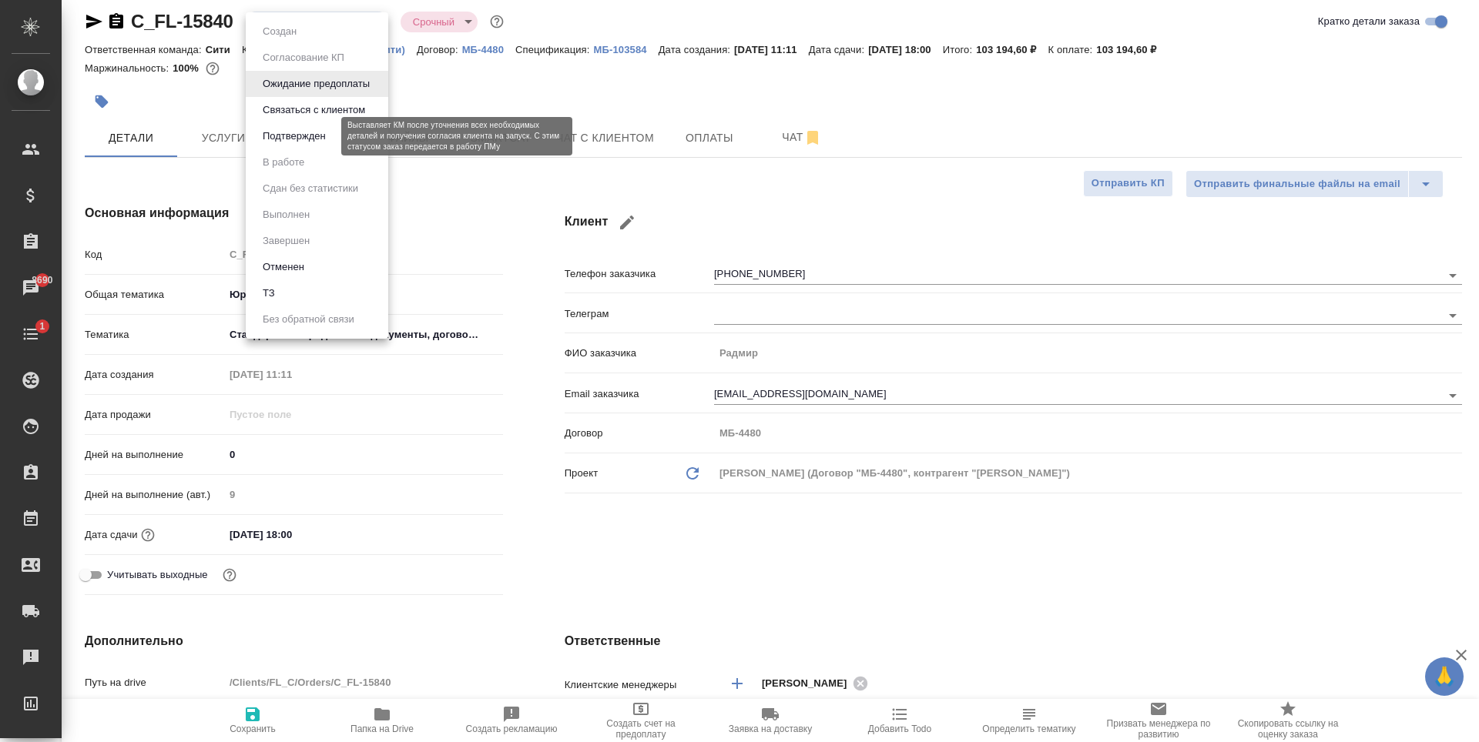
click at [309, 133] on button "Подтвержден" at bounding box center [294, 136] width 72 height 17
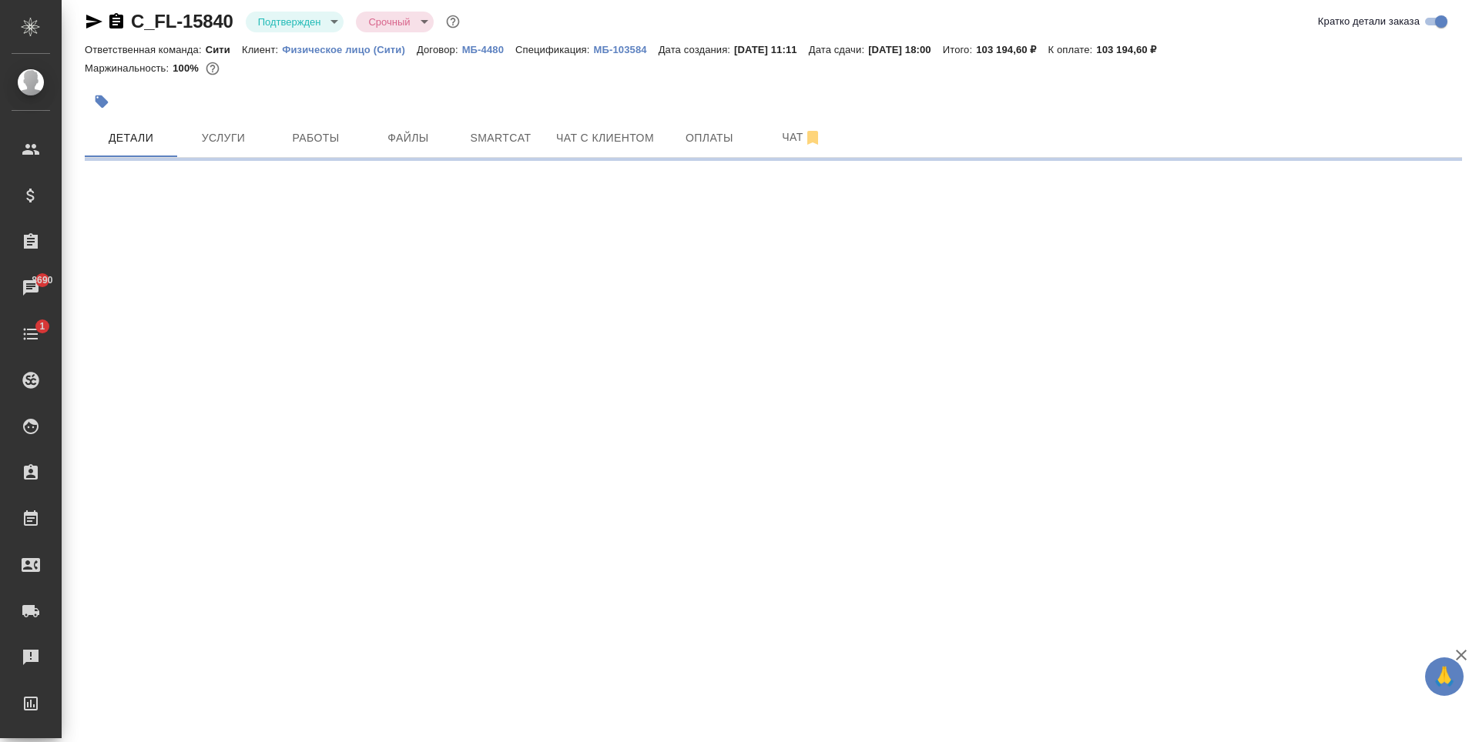
select select "RU"
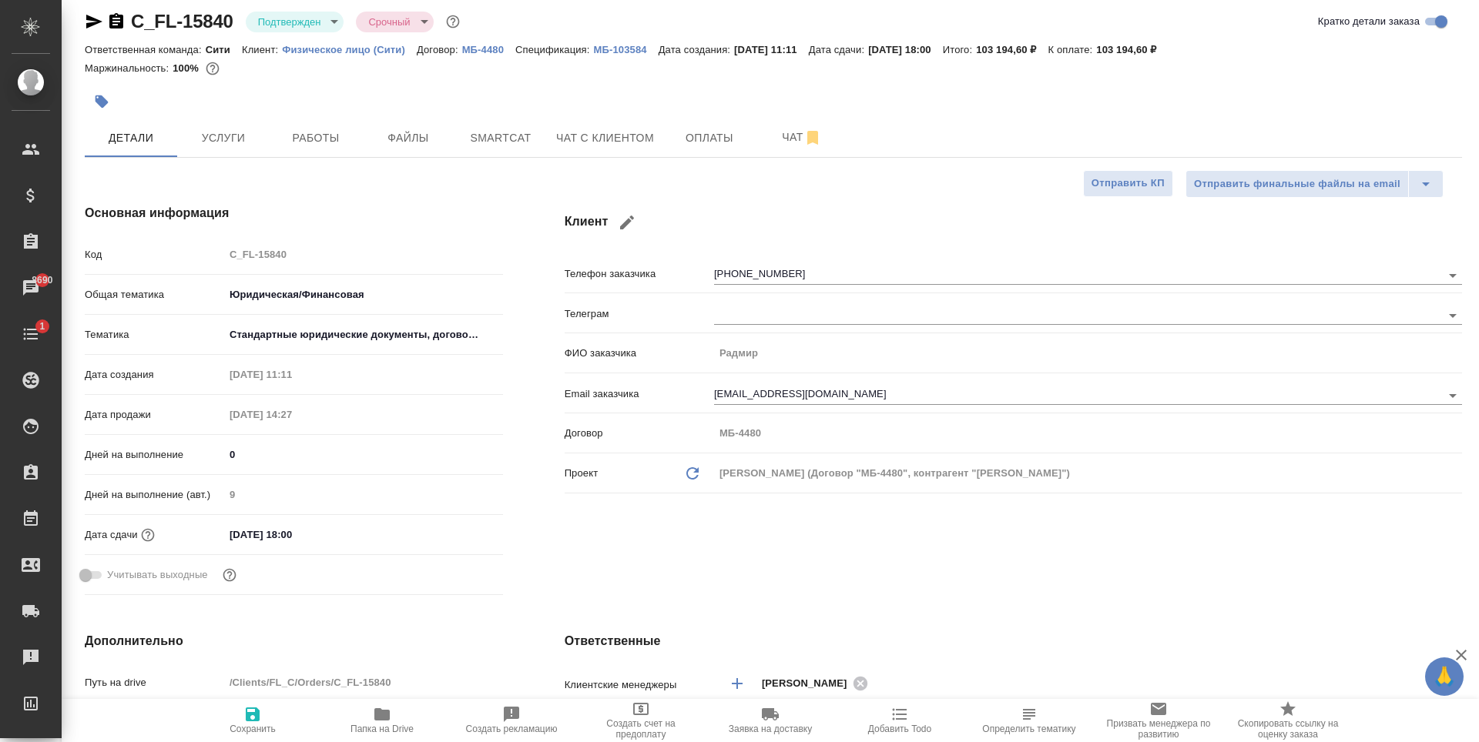
type textarea "x"
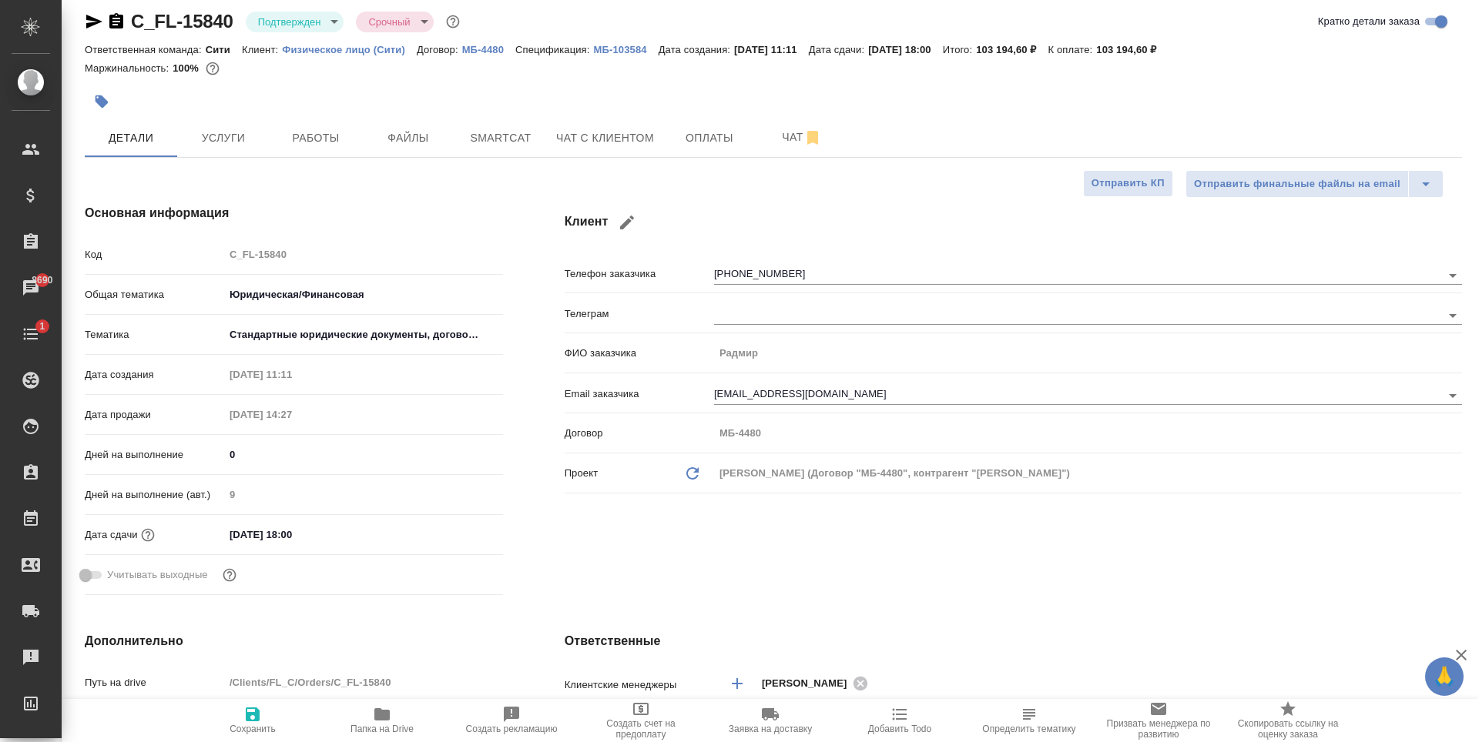
type textarea "x"
click at [432, 146] on span "Файлы" at bounding box center [408, 138] width 74 height 19
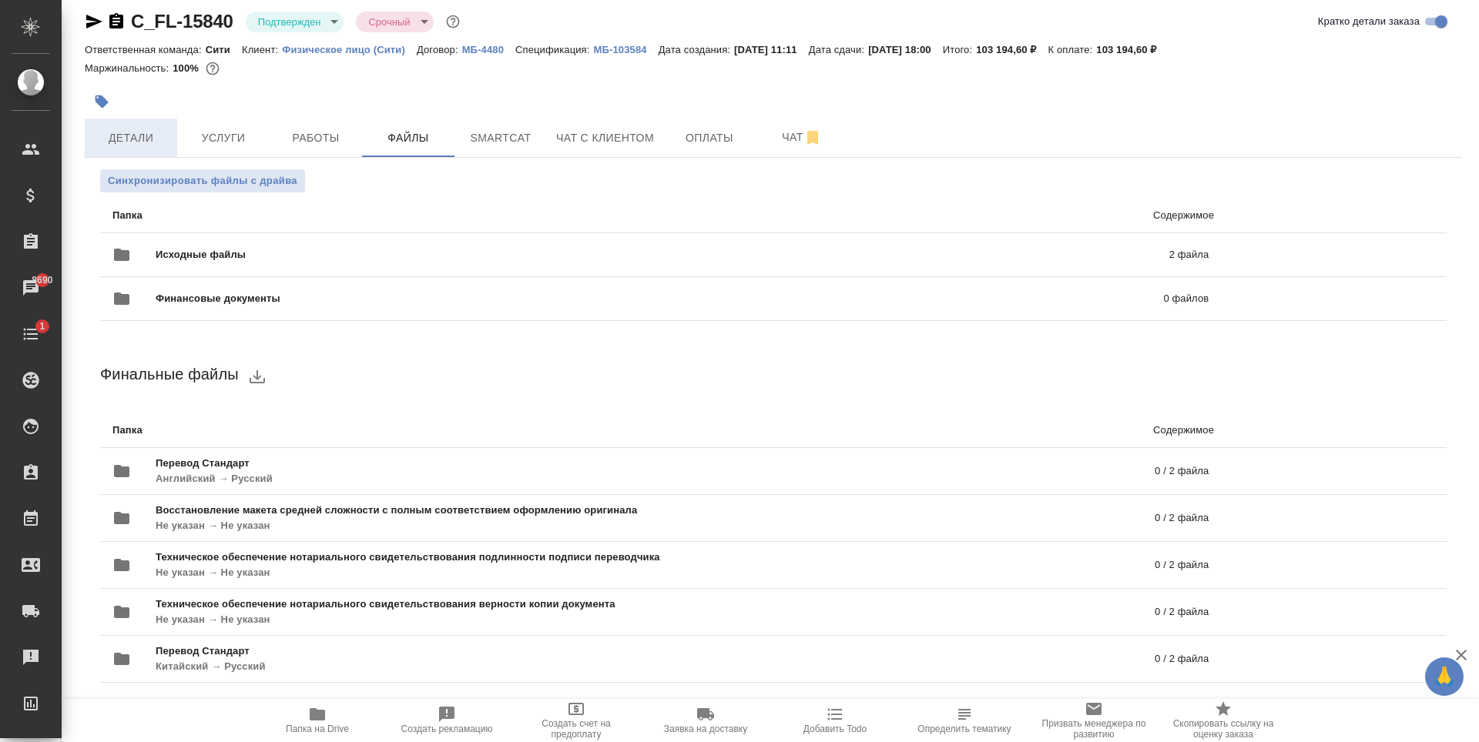
click at [140, 149] on button "Детали" at bounding box center [131, 138] width 92 height 39
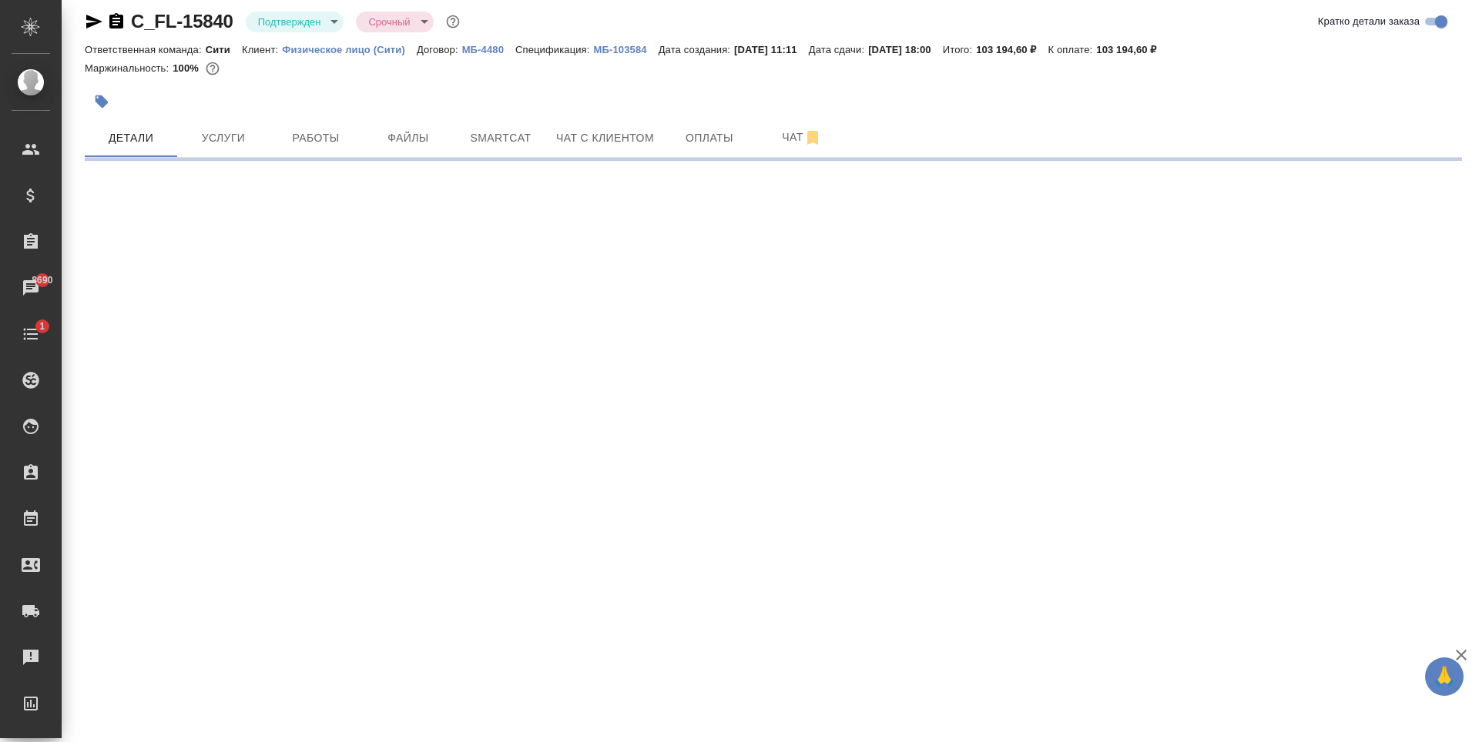
select select "RU"
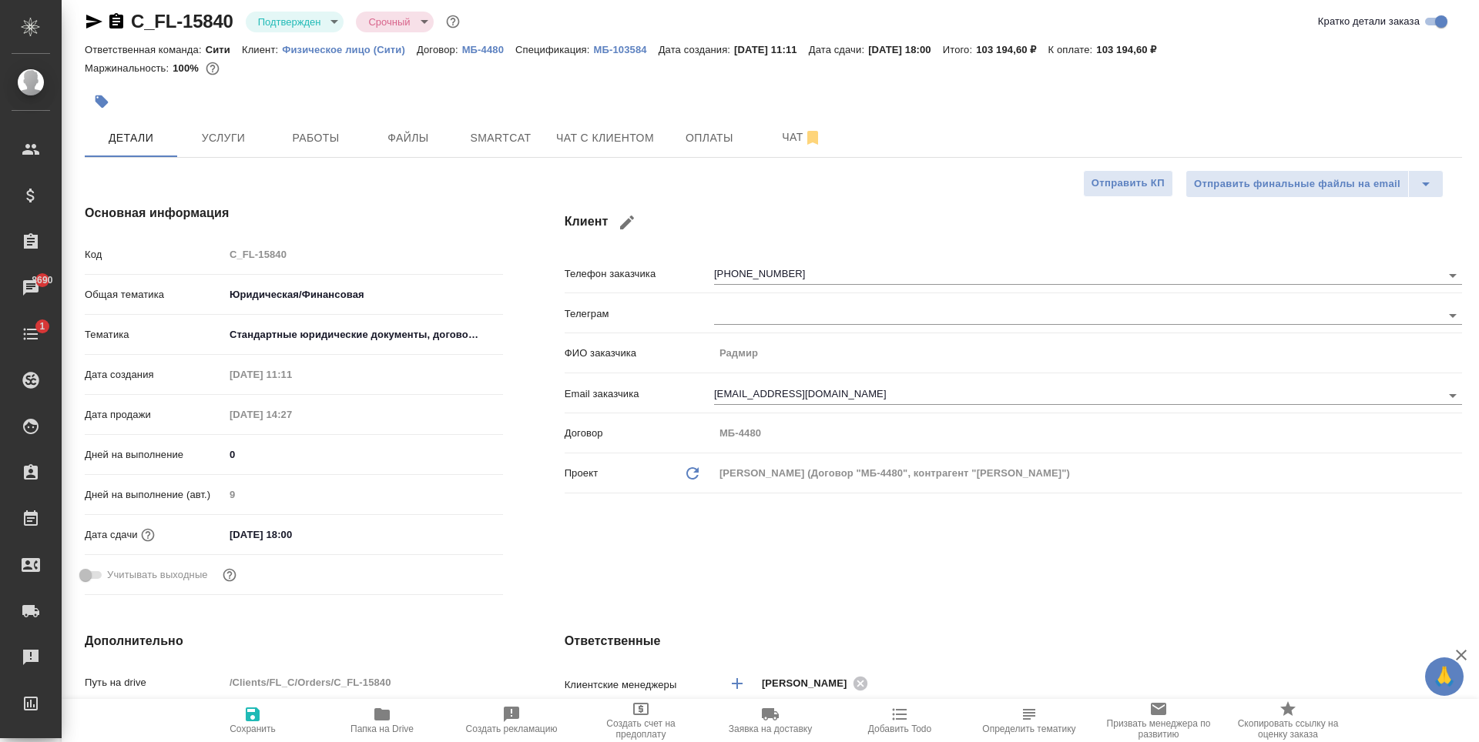
type textarea "x"
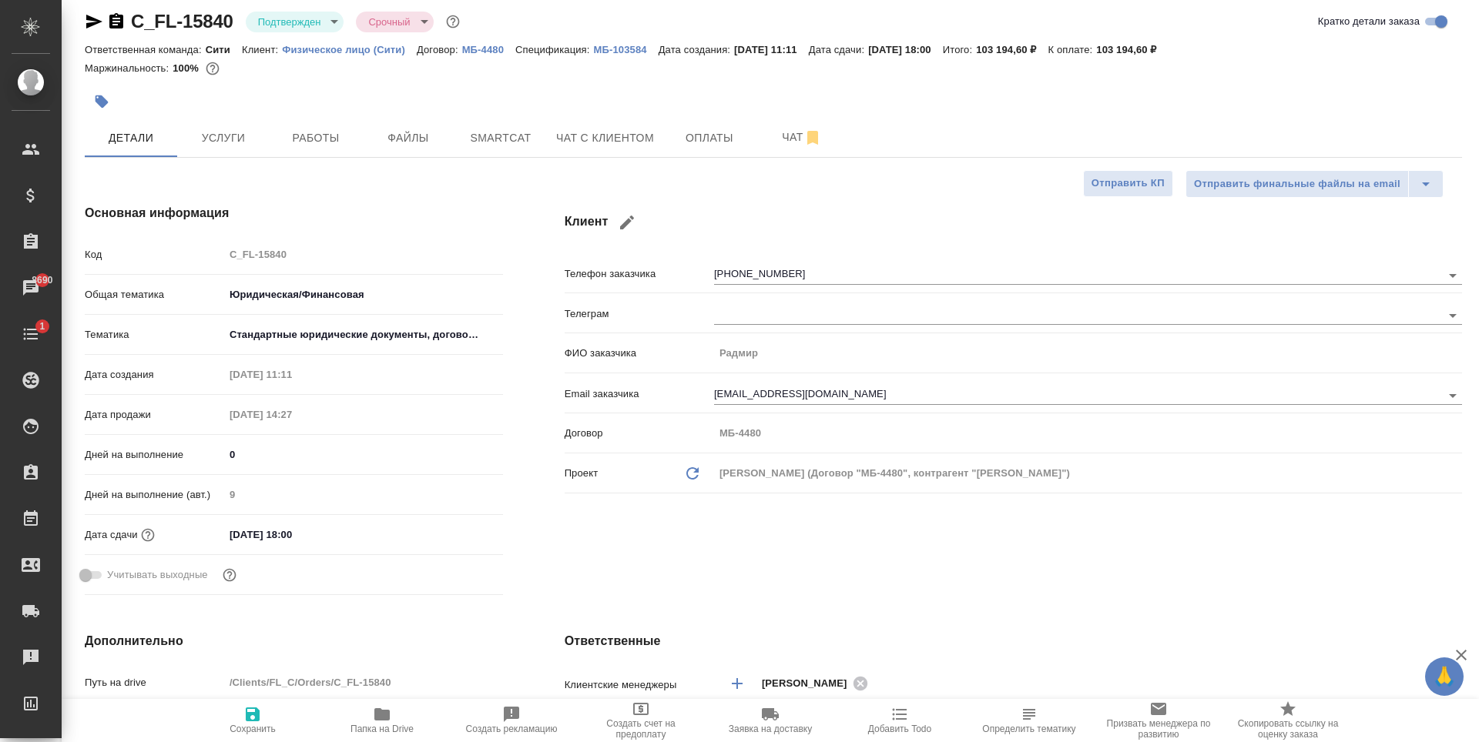
type textarea "x"
click at [414, 140] on span "Файлы" at bounding box center [408, 138] width 74 height 19
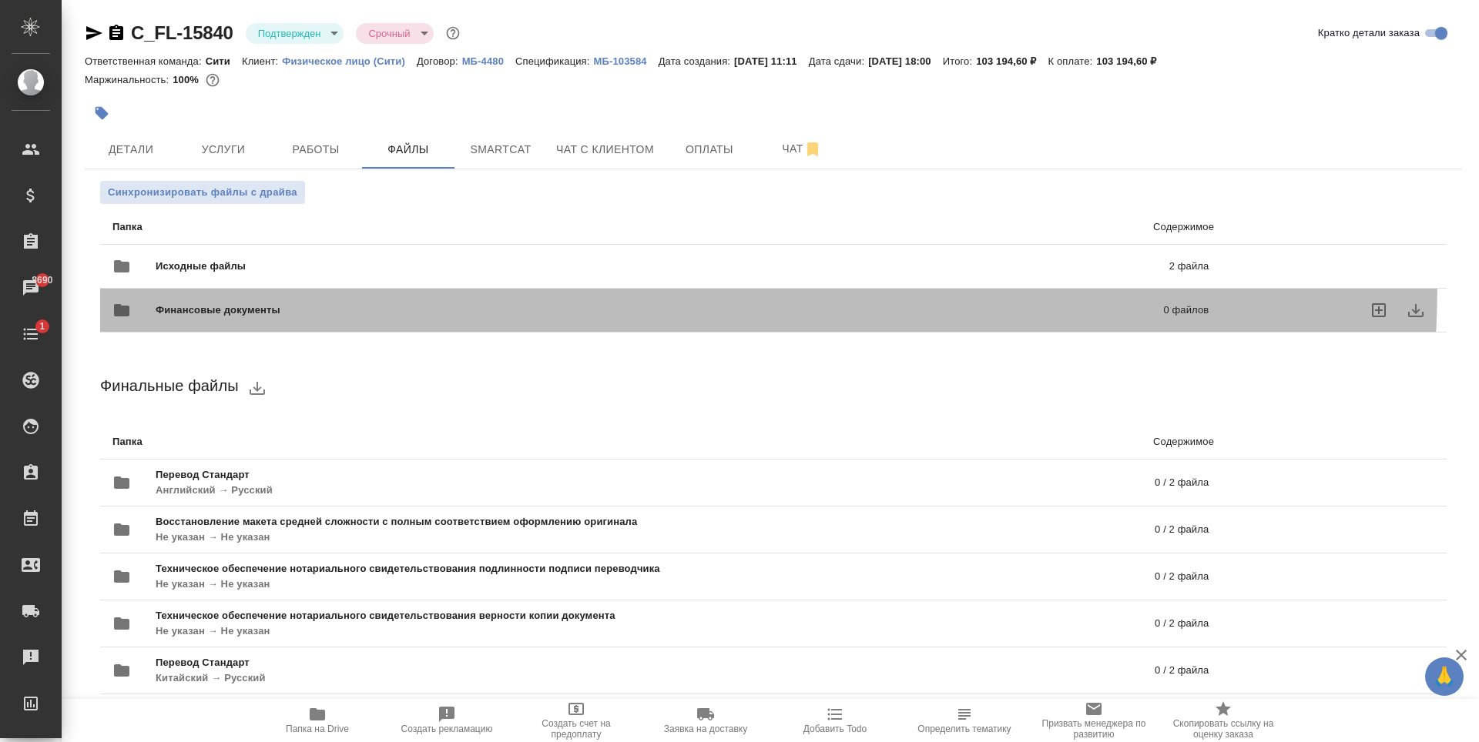
click at [306, 279] on div "Финансовые документы 0 файлов" at bounding box center [660, 310] width 1127 height 68
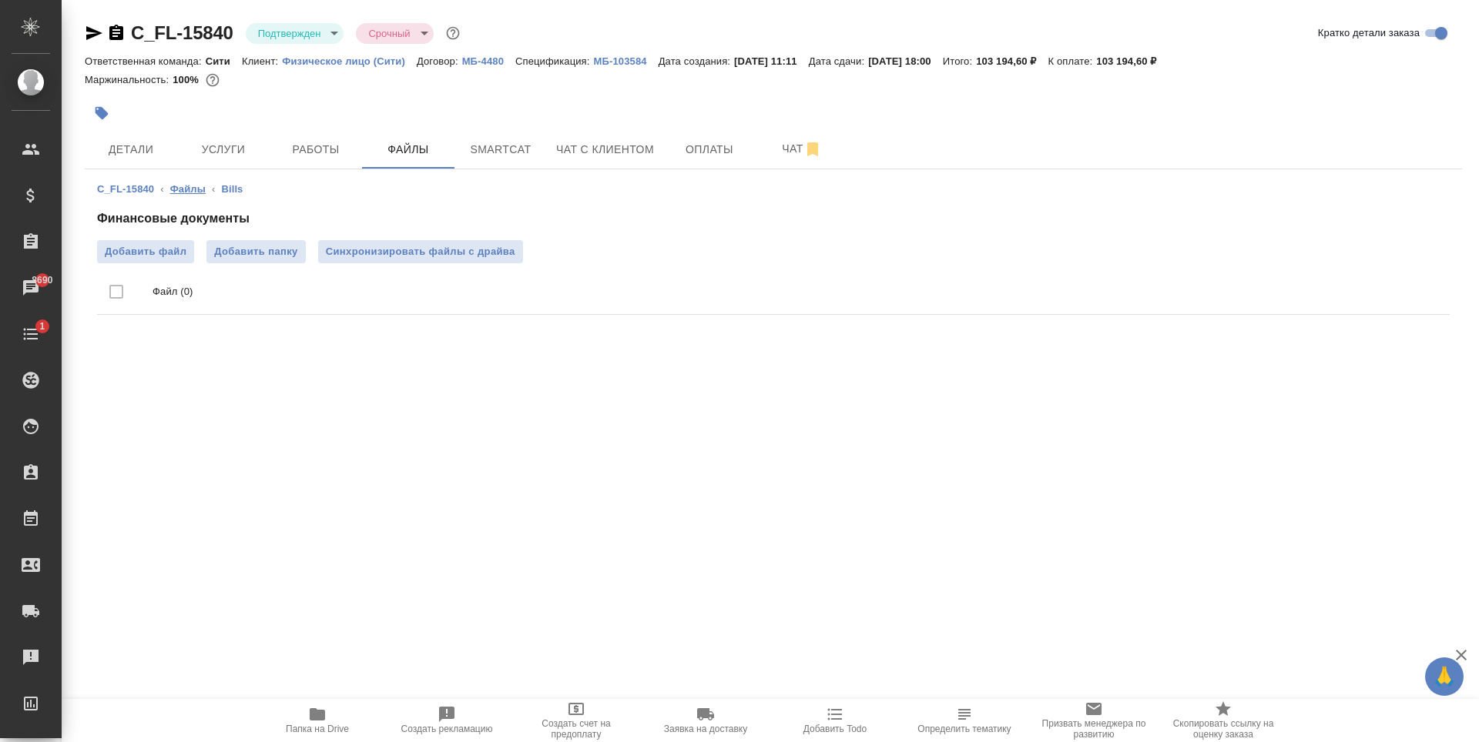
click at [192, 189] on link "Файлы" at bounding box center [187, 189] width 35 height 12
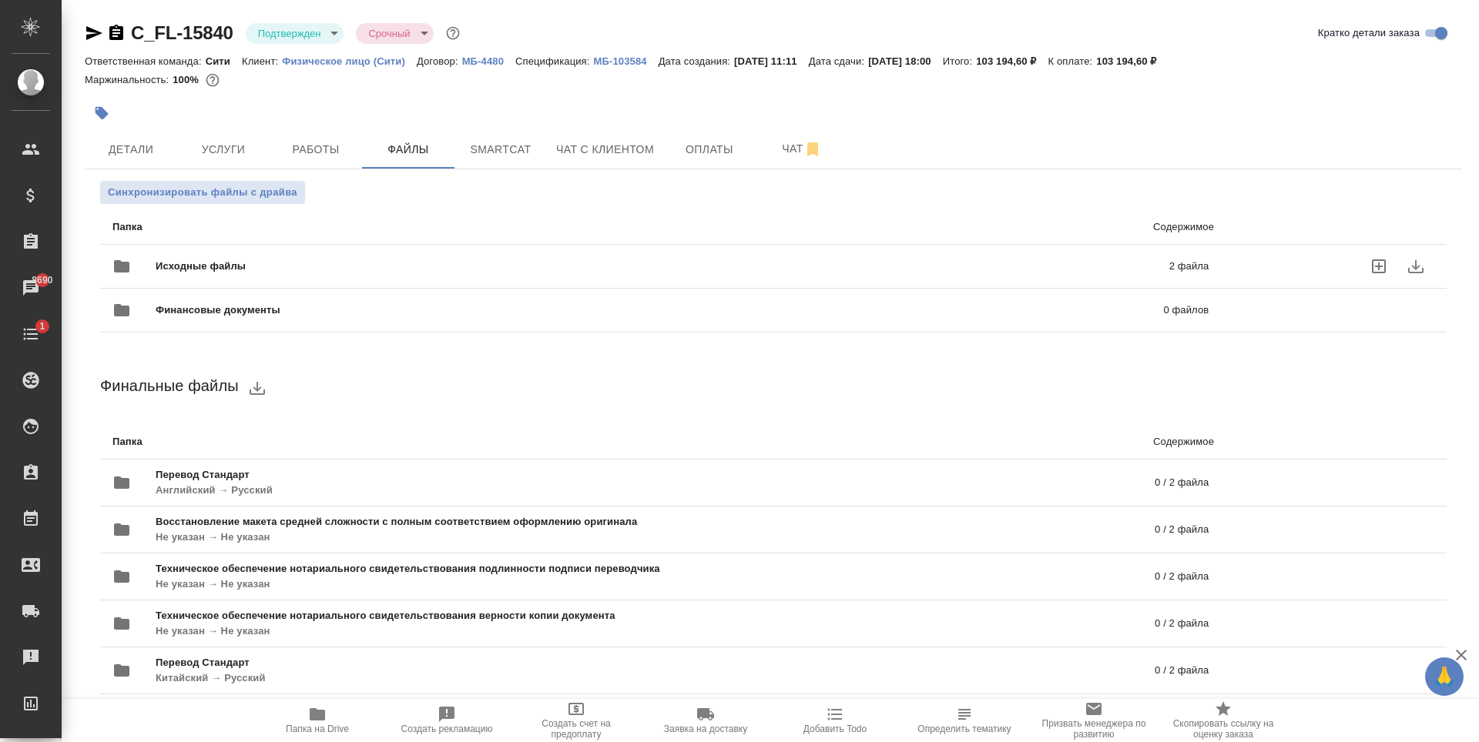
click at [286, 262] on span "Исходные файлы" at bounding box center [431, 266] width 551 height 15
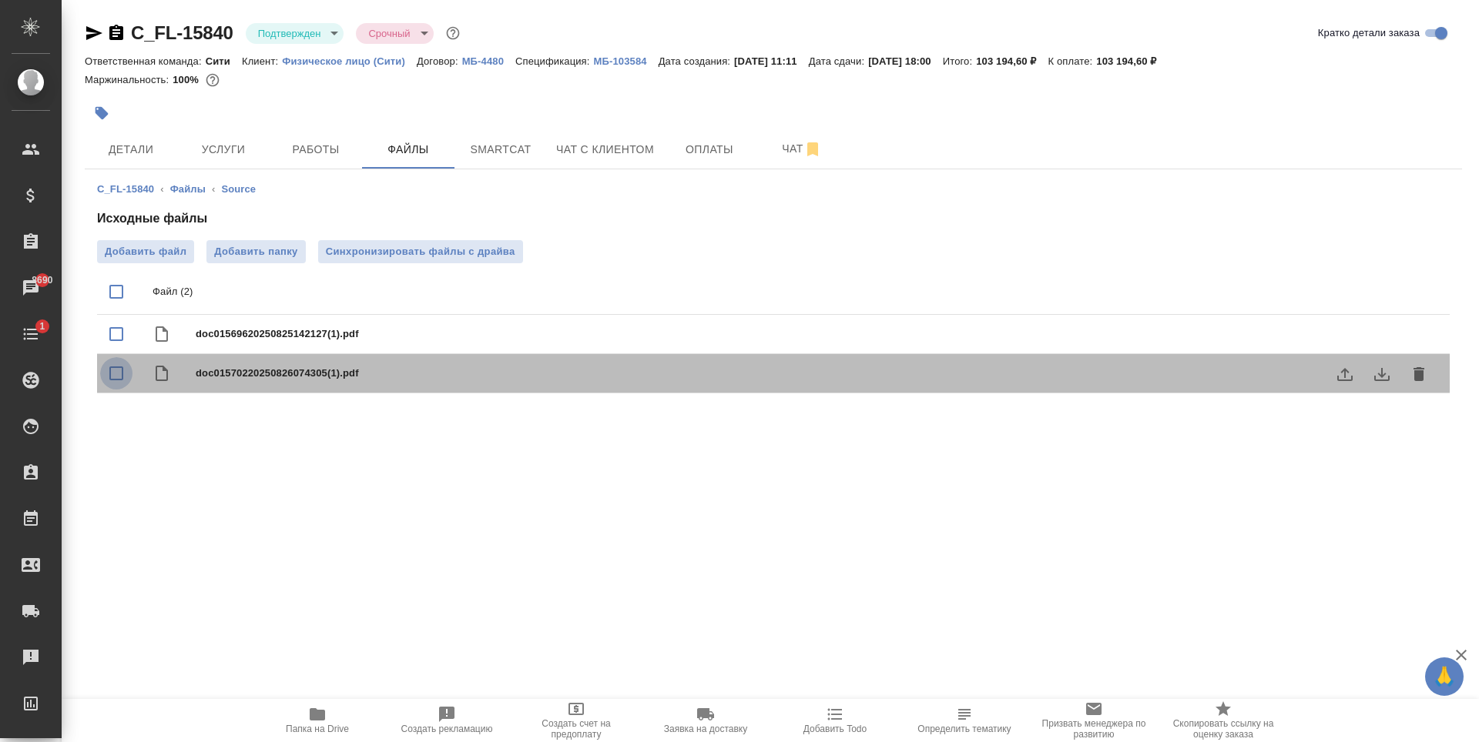
click at [116, 372] on input "checkbox" at bounding box center [116, 373] width 32 height 32
checkbox input "true"
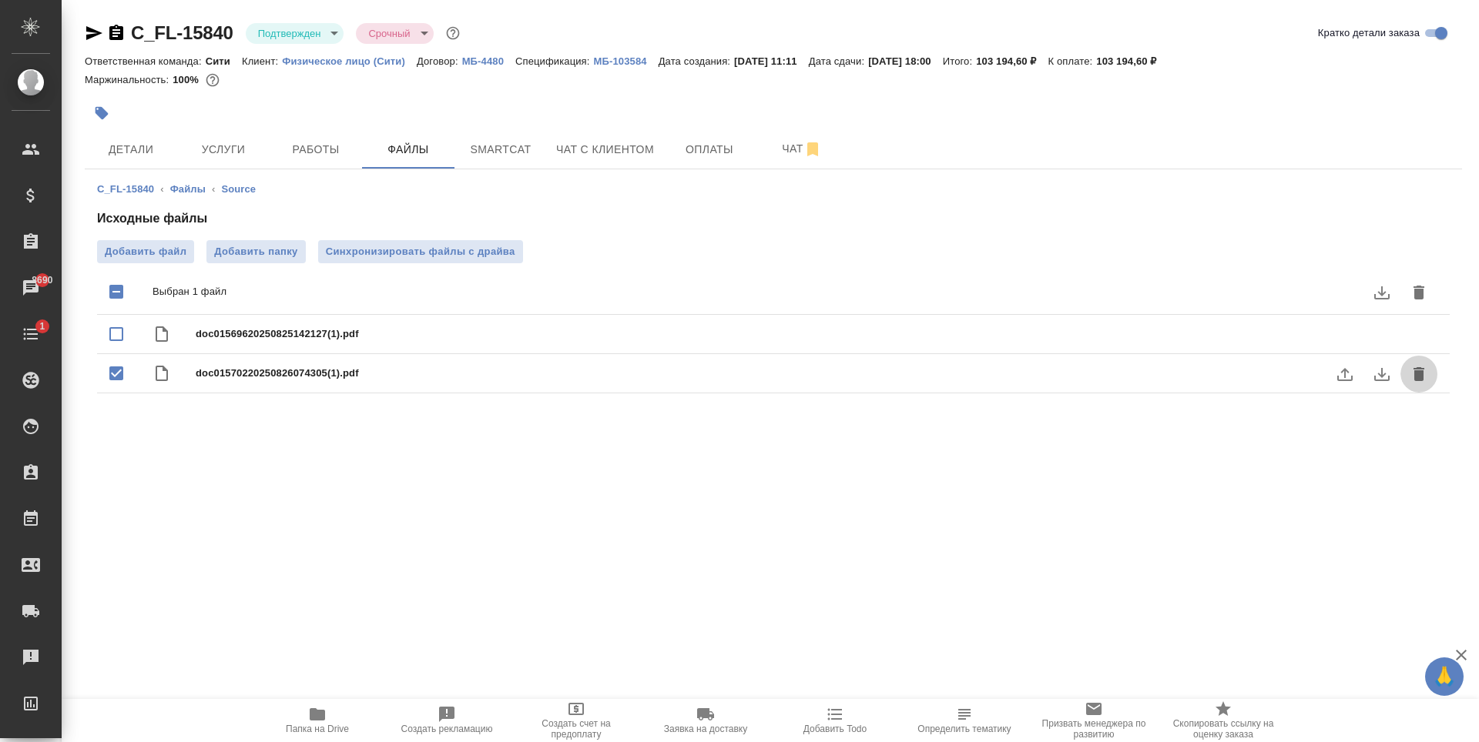
click at [1419, 370] on icon "delete" at bounding box center [1418, 374] width 11 height 14
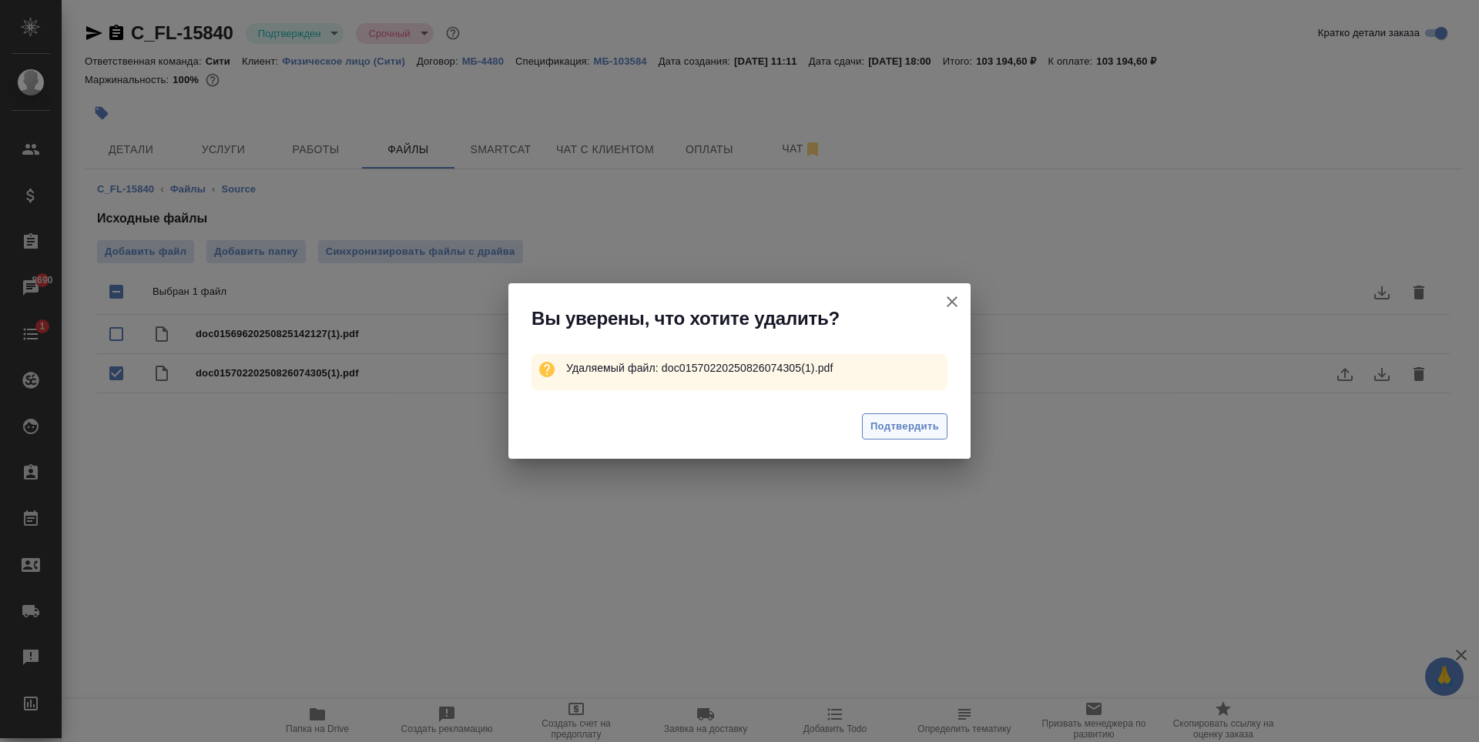
click at [901, 424] on span "Подтвердить" at bounding box center [904, 427] width 69 height 18
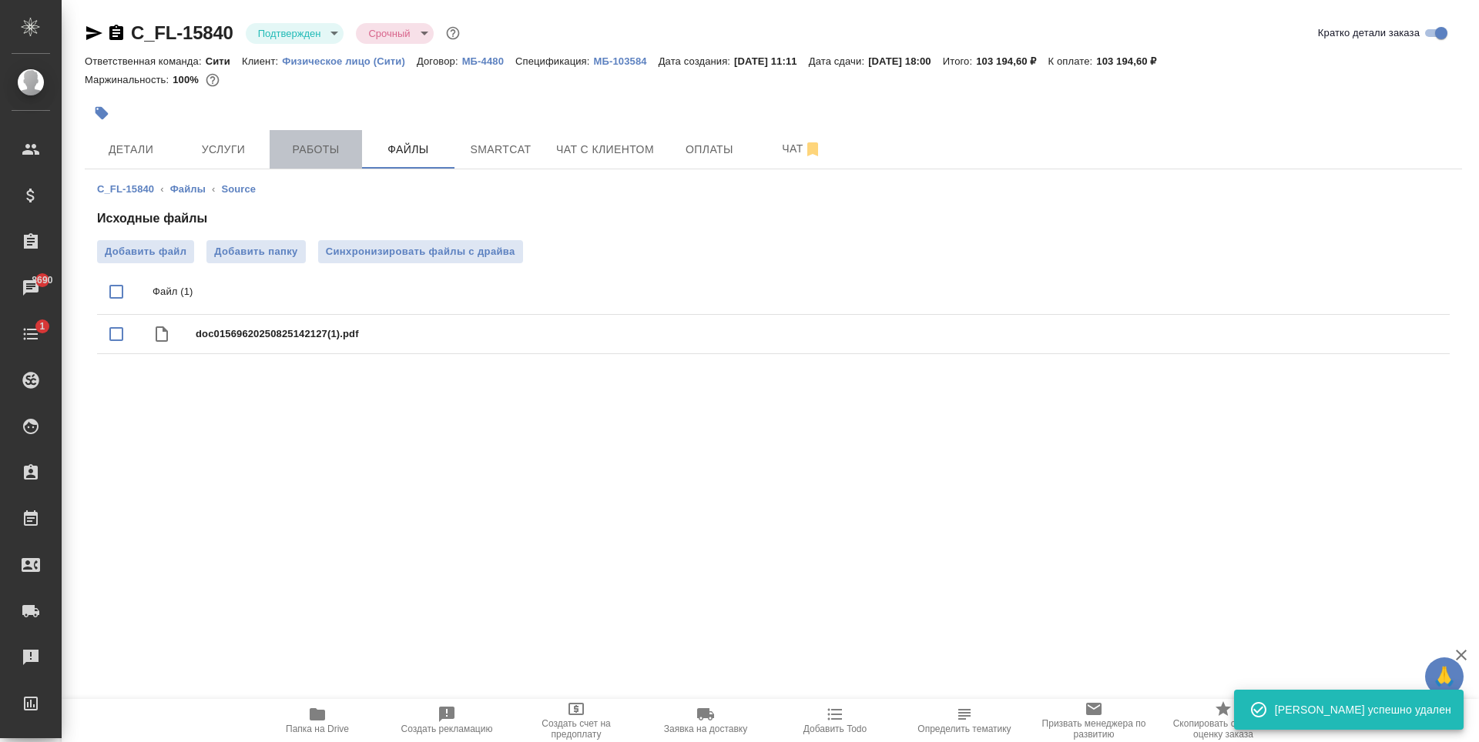
click at [342, 154] on span "Работы" at bounding box center [316, 149] width 74 height 19
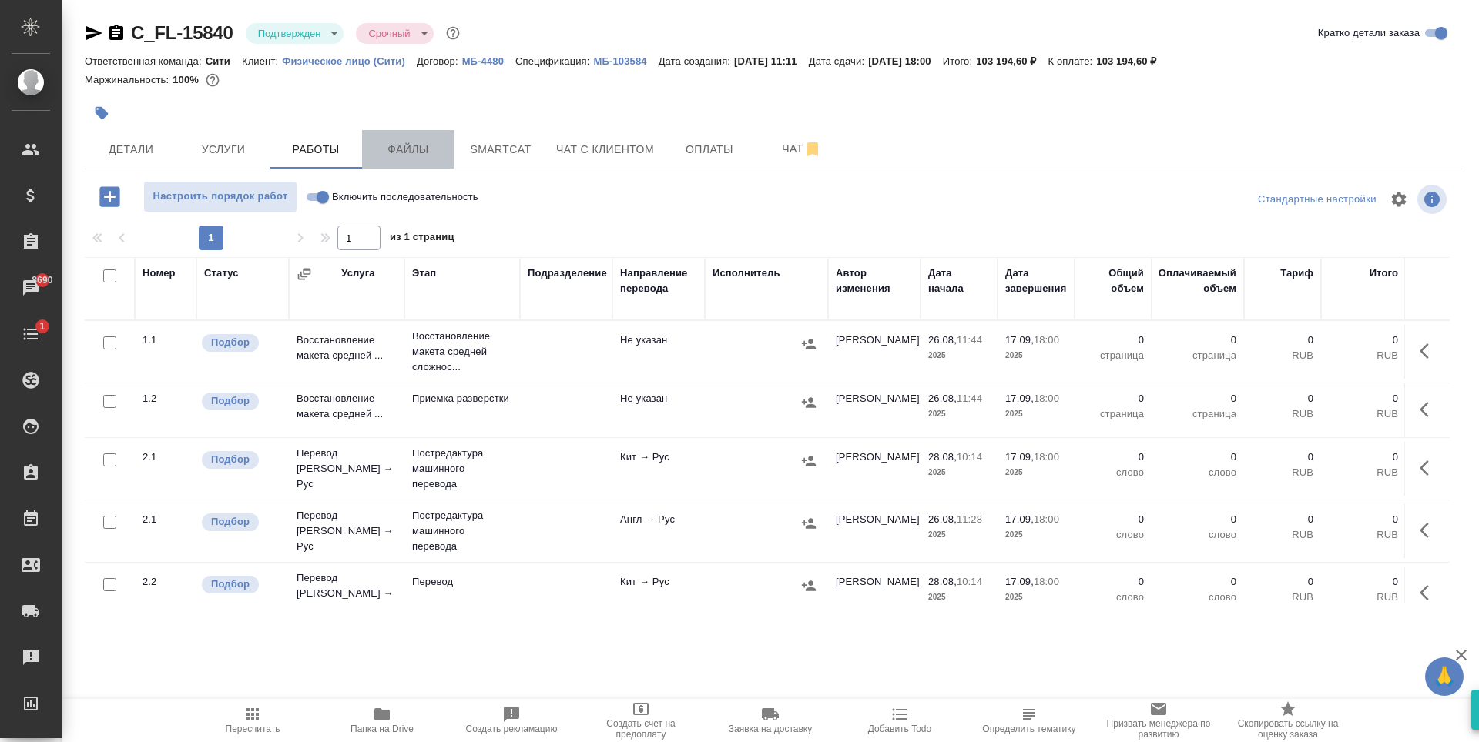
click at [405, 157] on span "Файлы" at bounding box center [408, 149] width 74 height 19
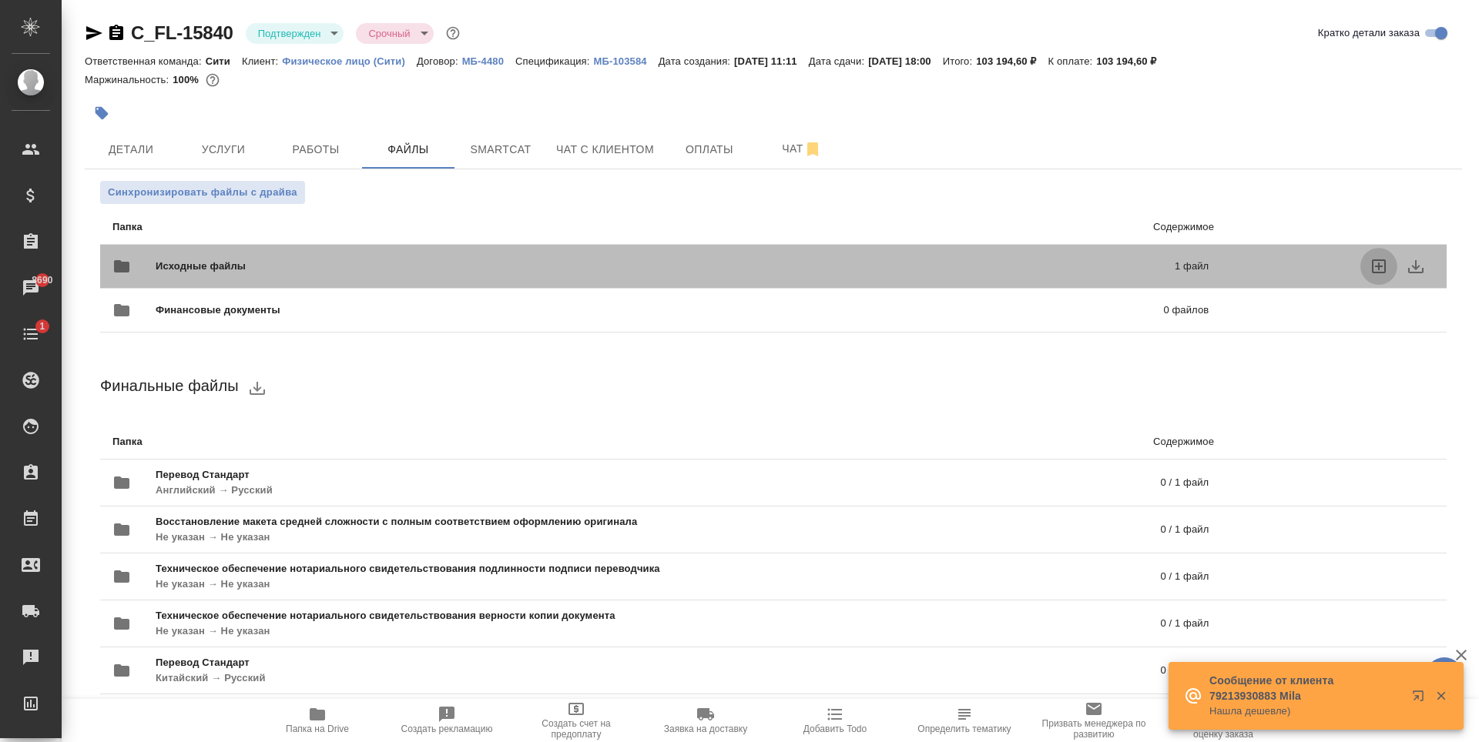
click at [1369, 270] on icon "uploadFiles" at bounding box center [1378, 266] width 18 height 18
click at [0, 0] on input "uploadFiles" at bounding box center [0, 0] width 0 height 0
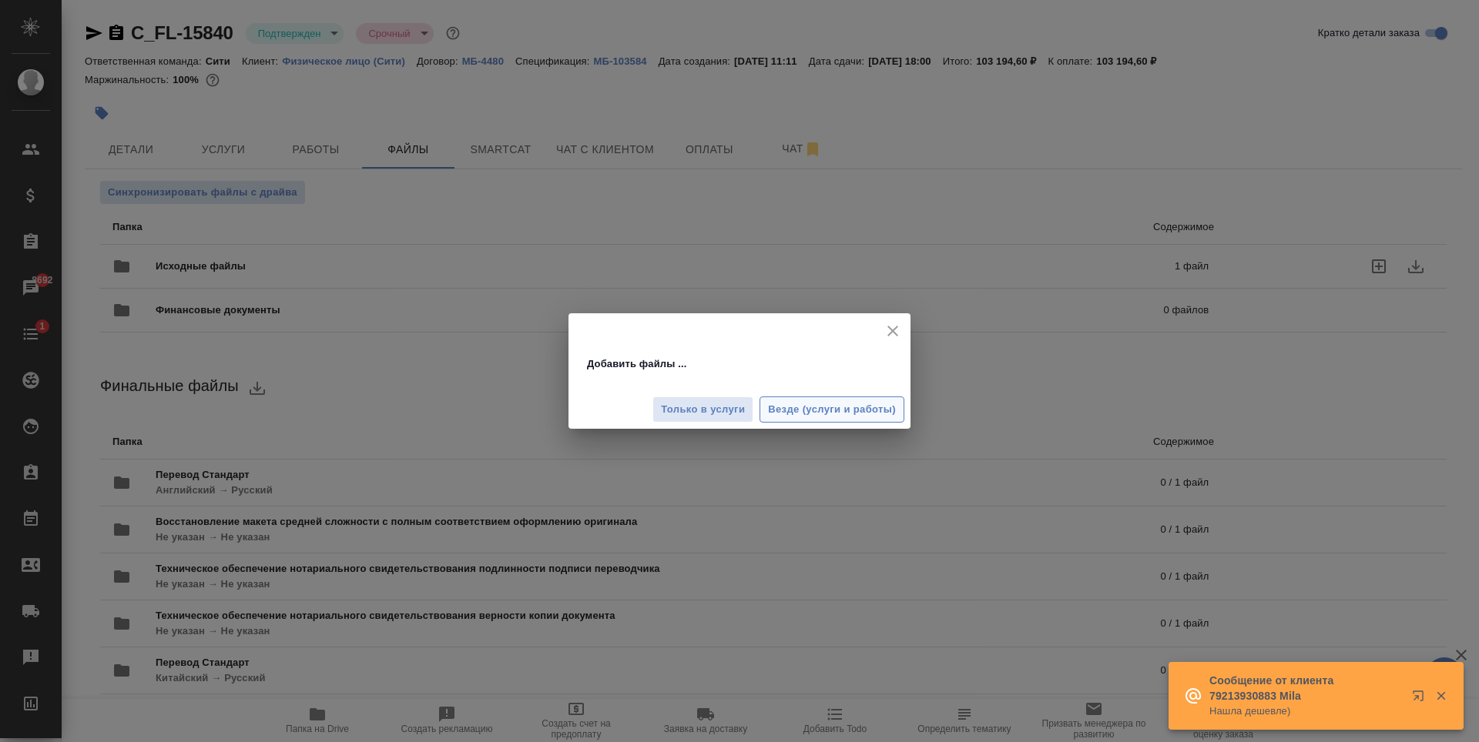
click at [782, 407] on span "Везде (услуги и работы)" at bounding box center [832, 410] width 128 height 18
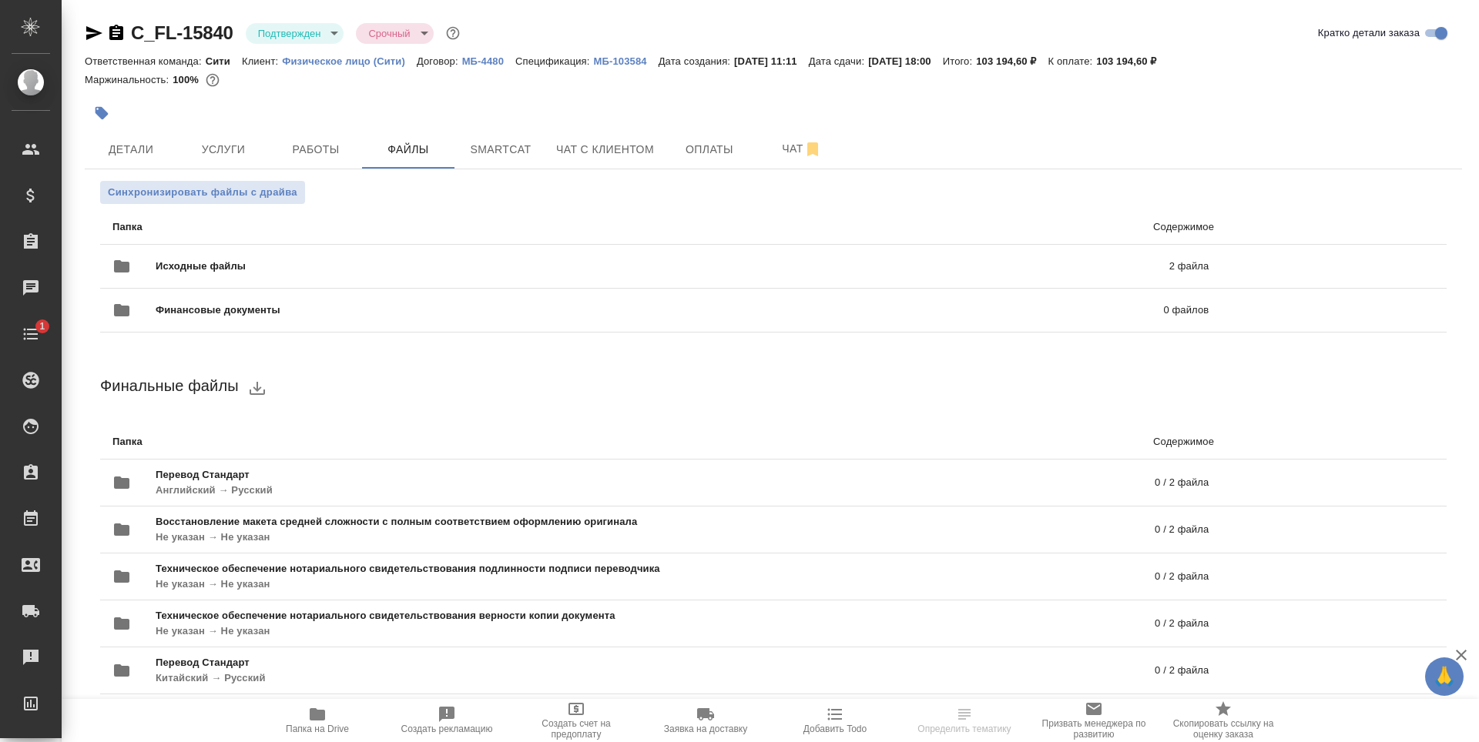
click at [1048, 112] on div at bounding box center [773, 113] width 1377 height 34
click at [166, 132] on button "Детали" at bounding box center [131, 149] width 92 height 39
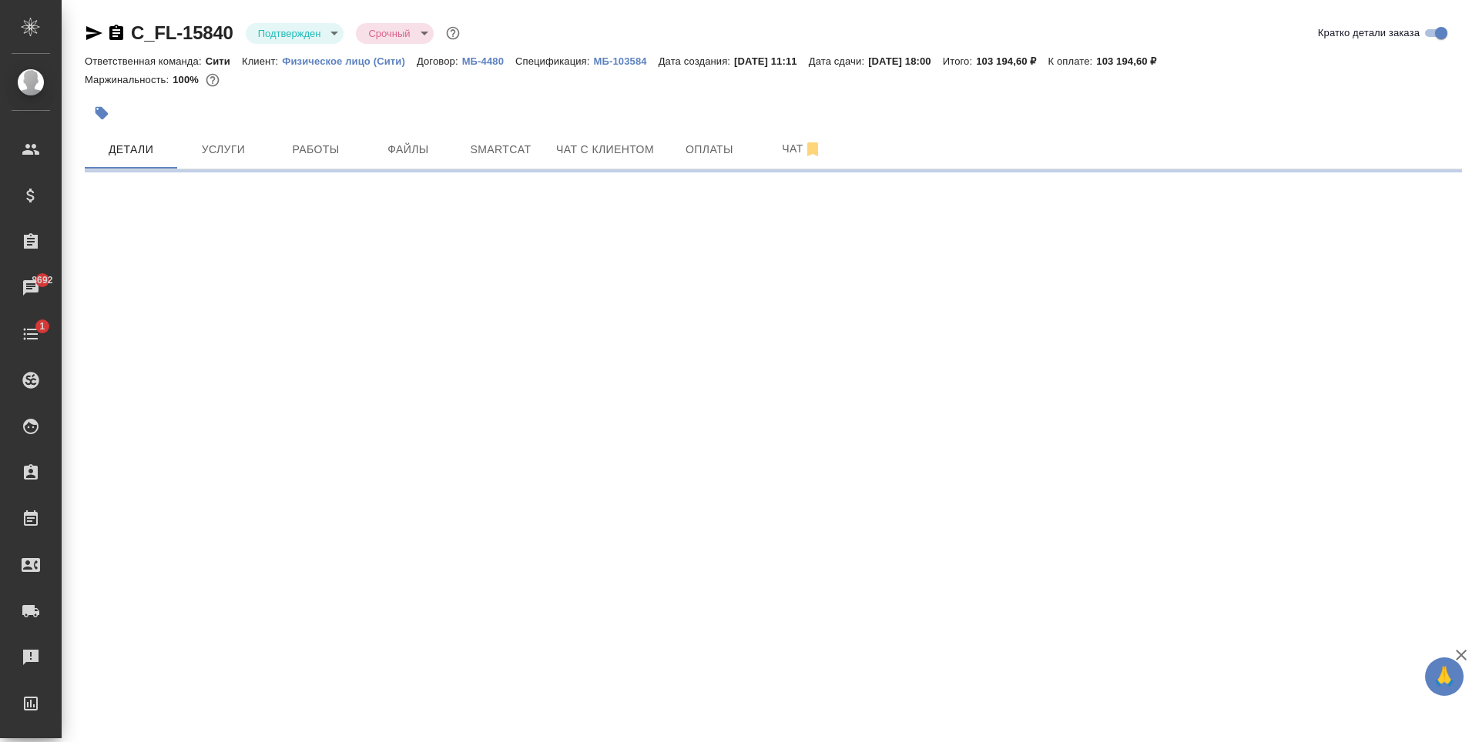
select select "RU"
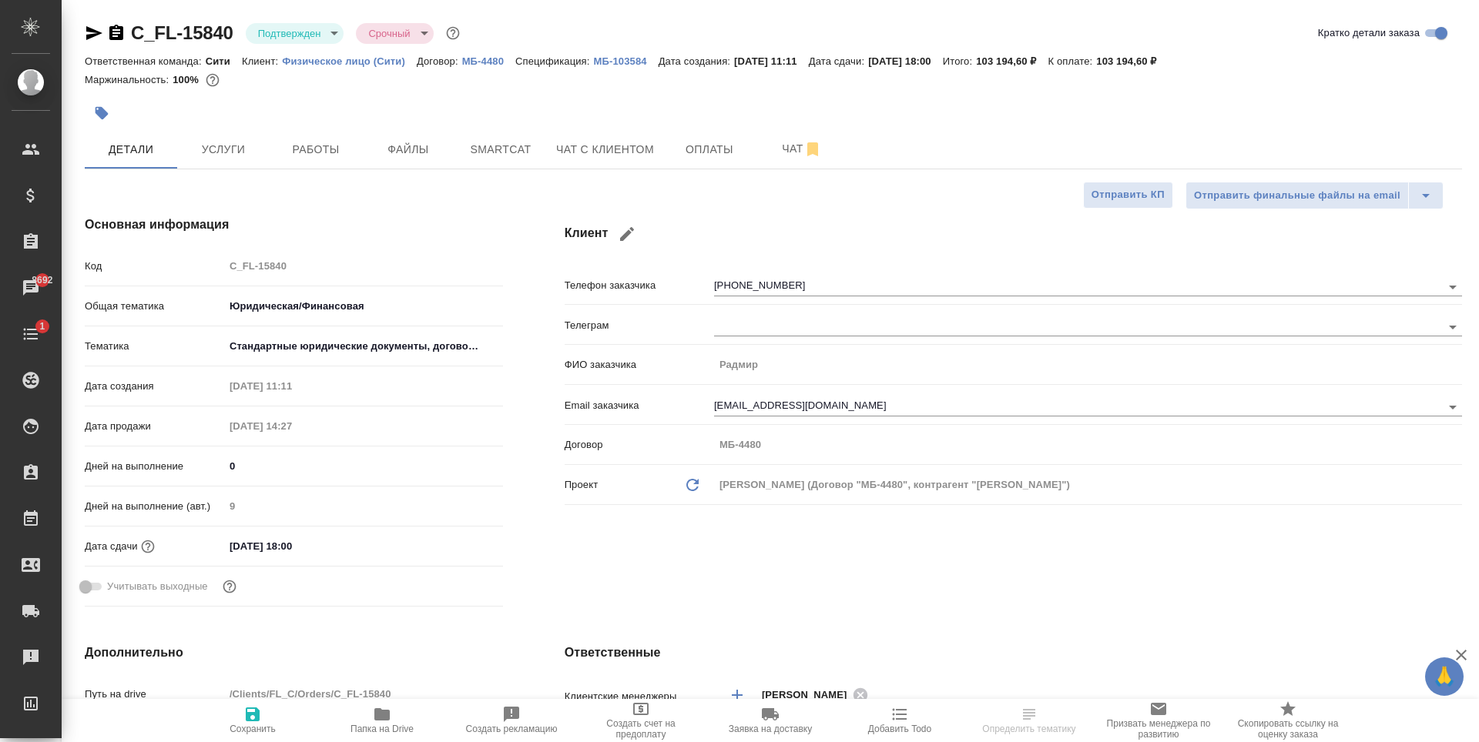
type textarea "x"
click at [289, 103] on div at bounding box center [544, 113] width 918 height 34
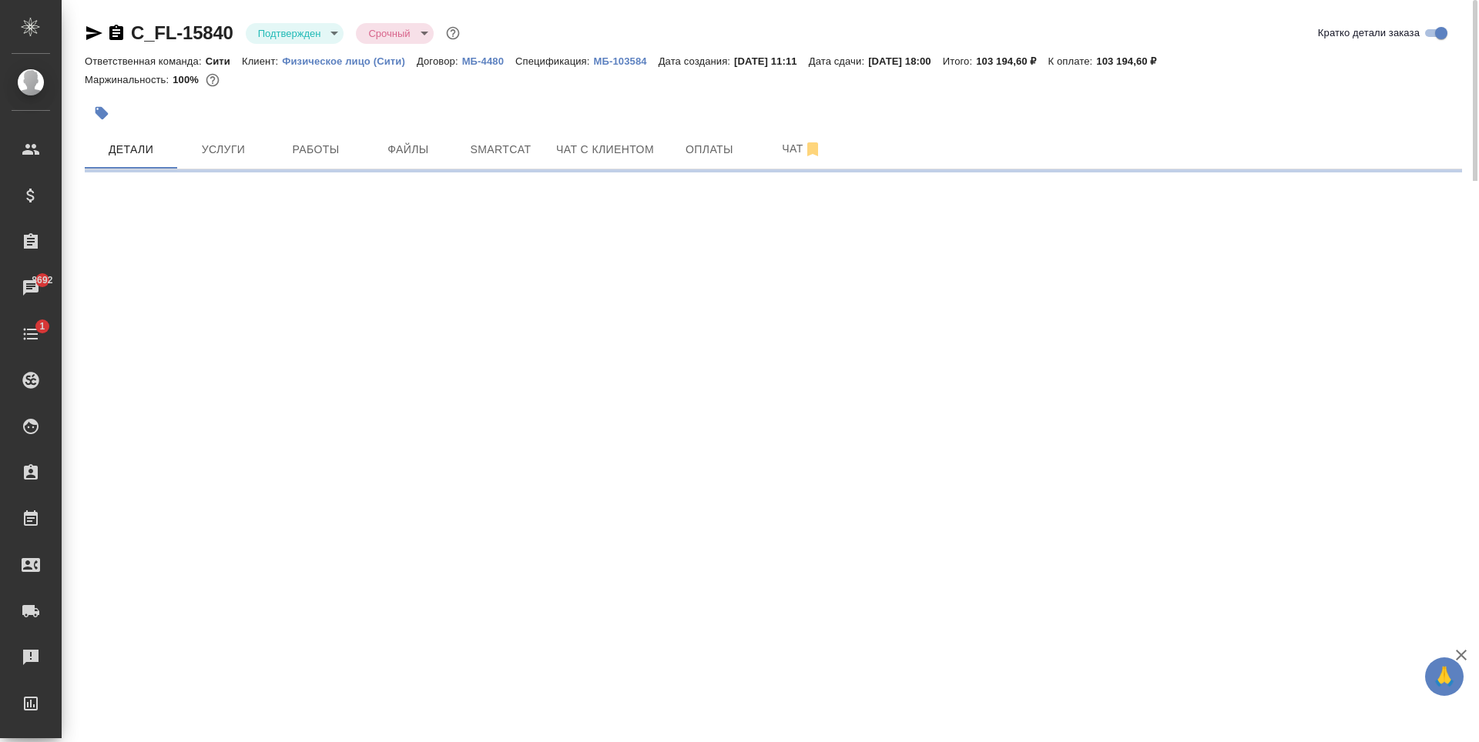
select select "RU"
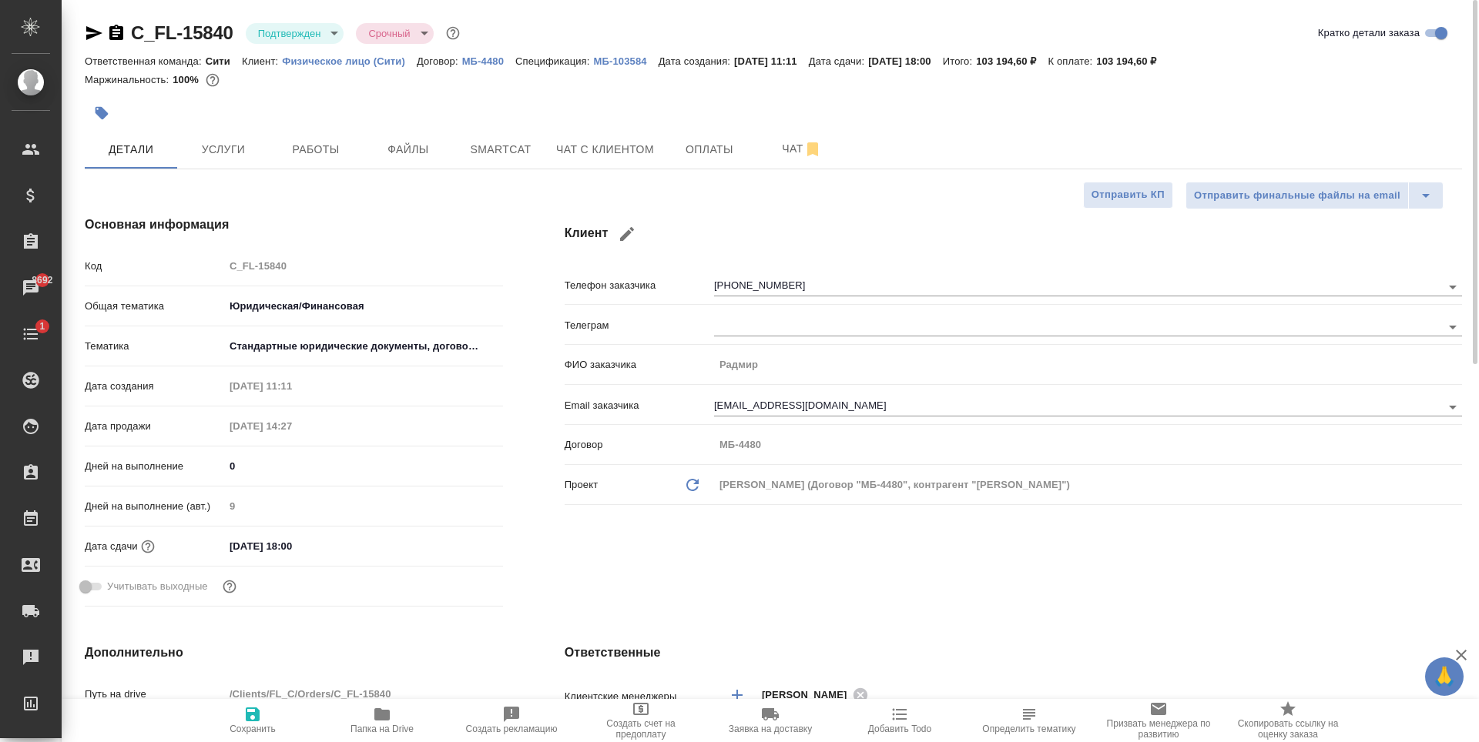
type textarea "x"
